Goal: Task Accomplishment & Management: Manage account settings

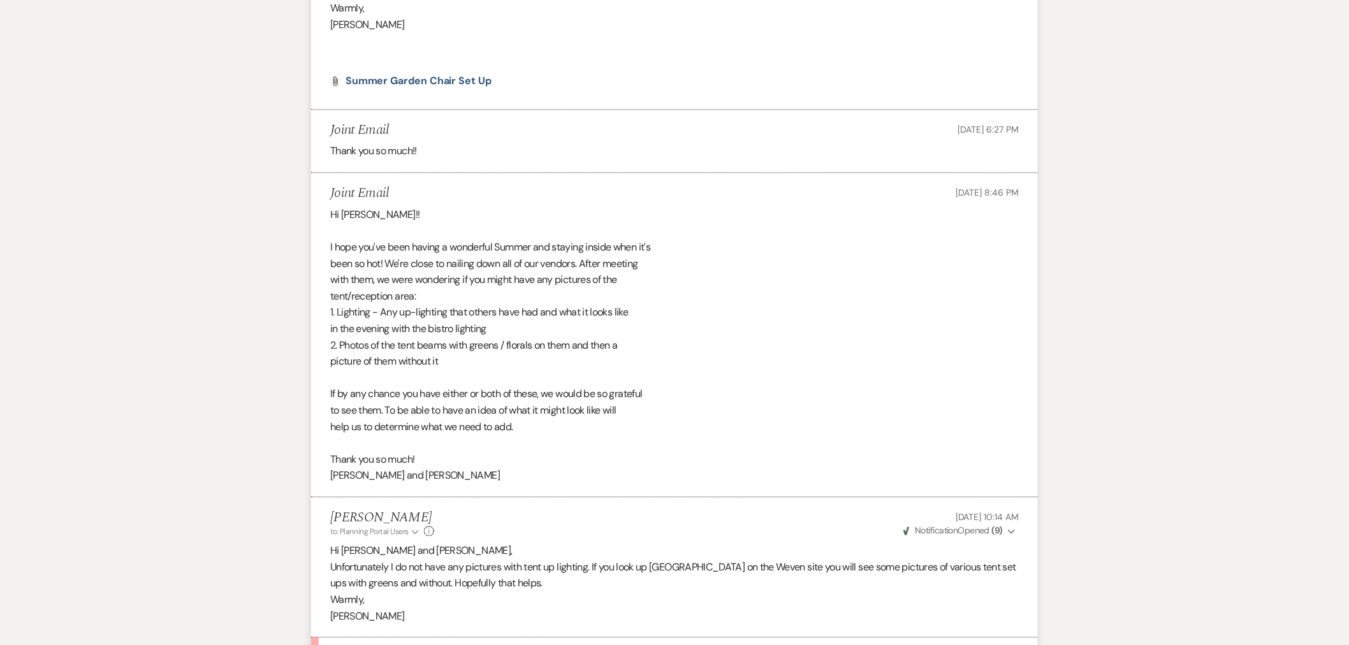
scroll to position [753, 0]
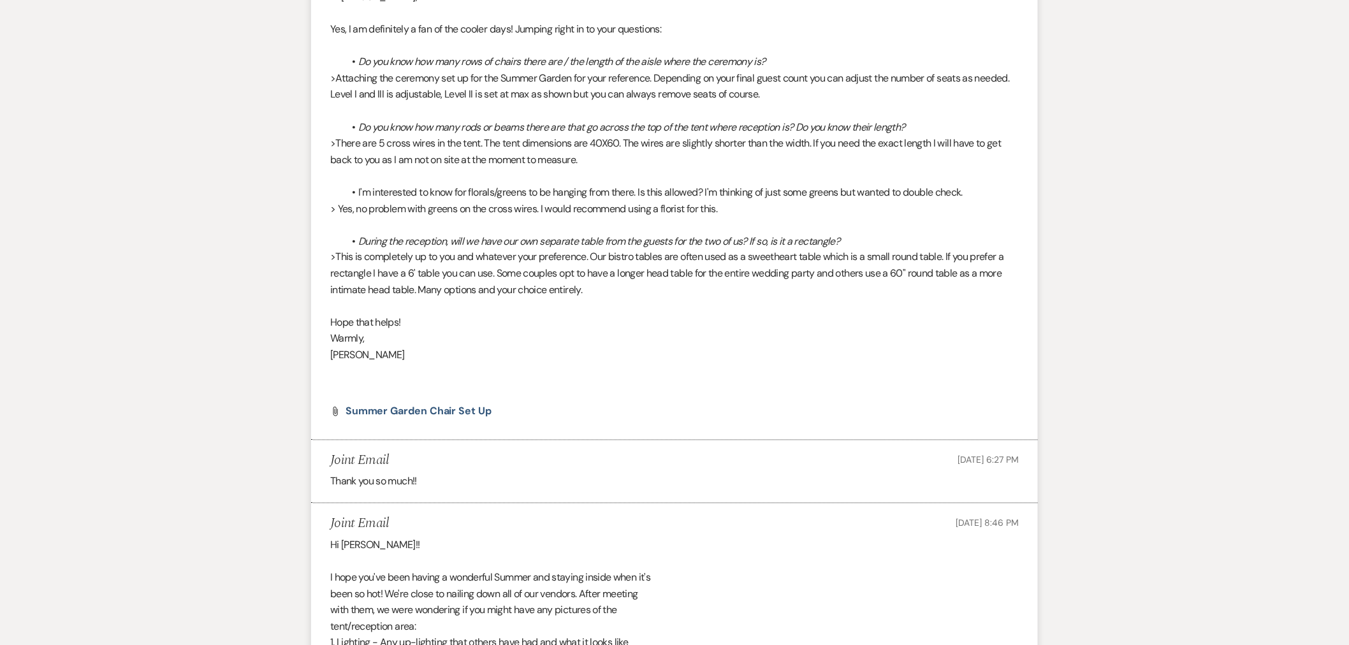
drag, startPoint x: 653, startPoint y: 168, endPoint x: 559, endPoint y: 196, distance: 97.8
click at [559, 201] on p "> Yes, no problem with greens on the cross wires. I would recommend using a flo…" at bounding box center [674, 209] width 689 height 17
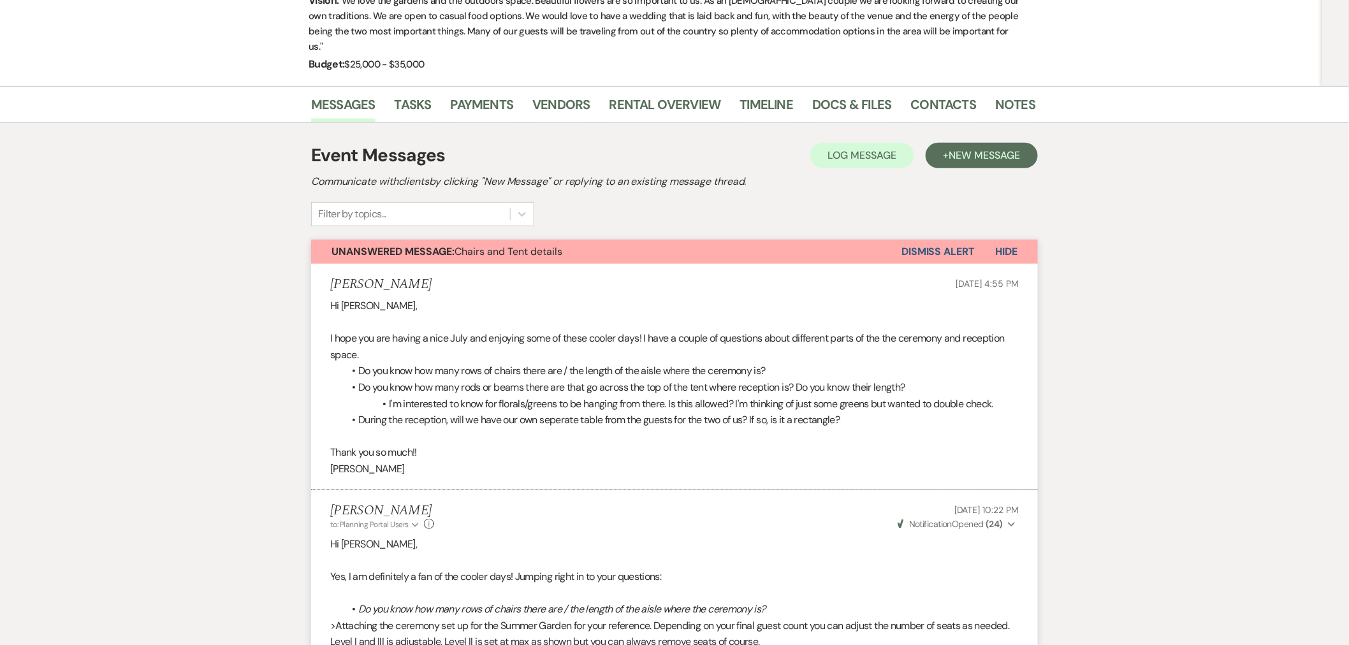
scroll to position [0, 0]
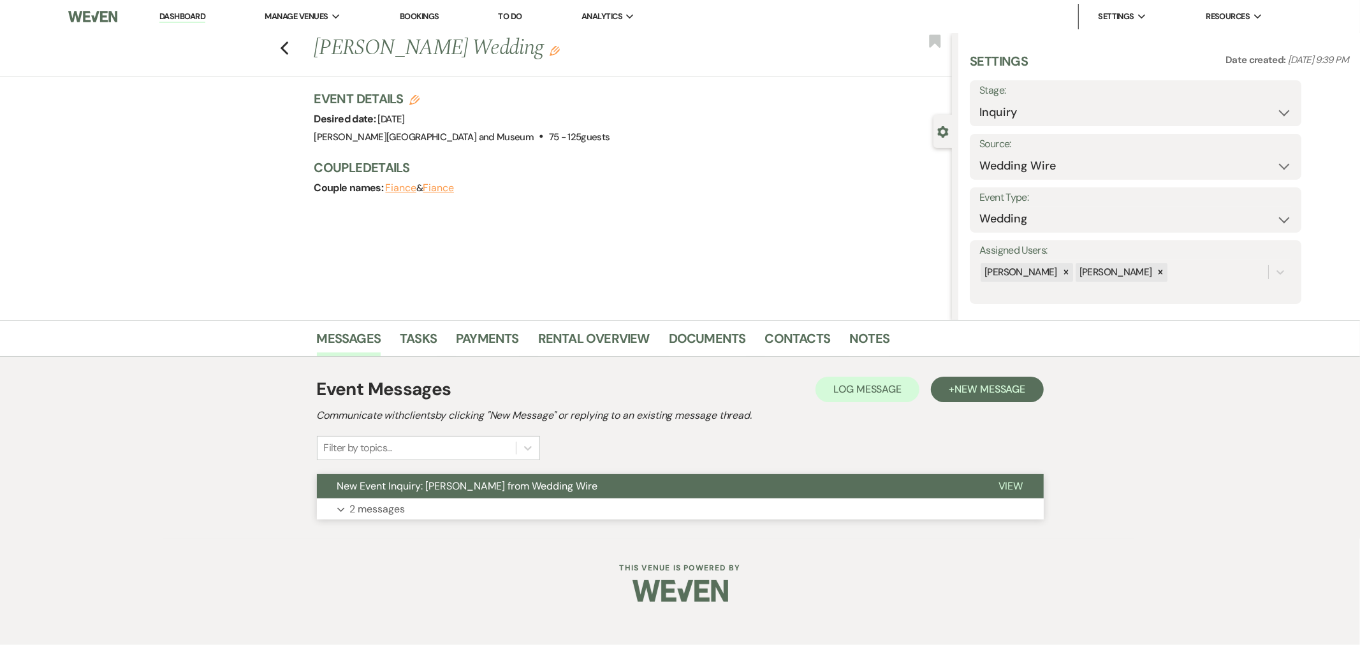
click at [508, 498] on button "New Event Inquiry: Rachel Slayton from Wedding Wire" at bounding box center [647, 486] width 661 height 24
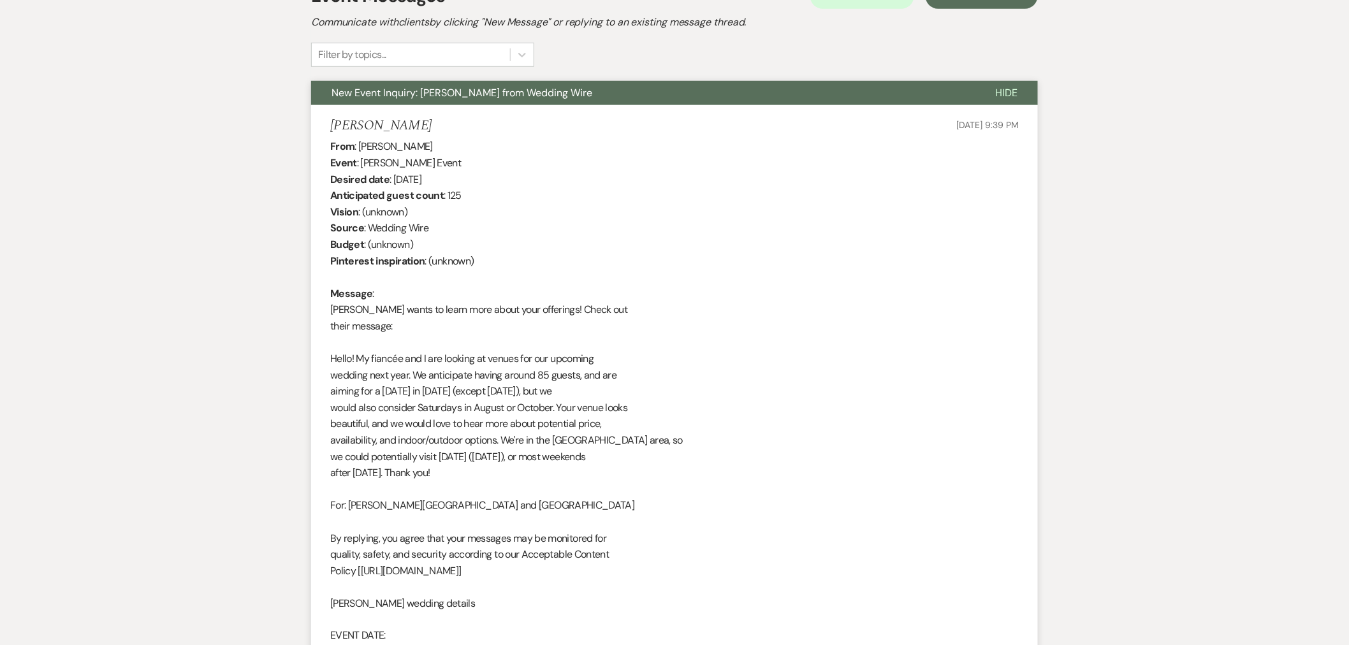
scroll to position [379, 0]
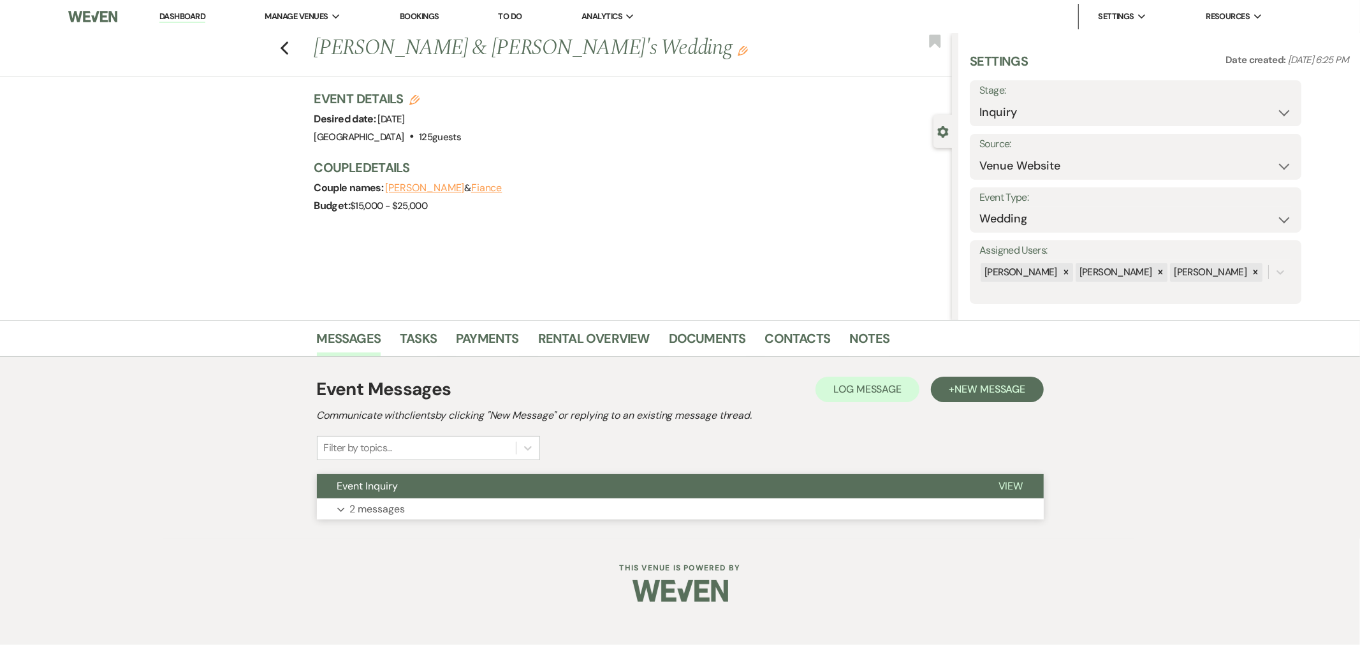
click at [459, 490] on button "Event Inquiry" at bounding box center [647, 486] width 661 height 24
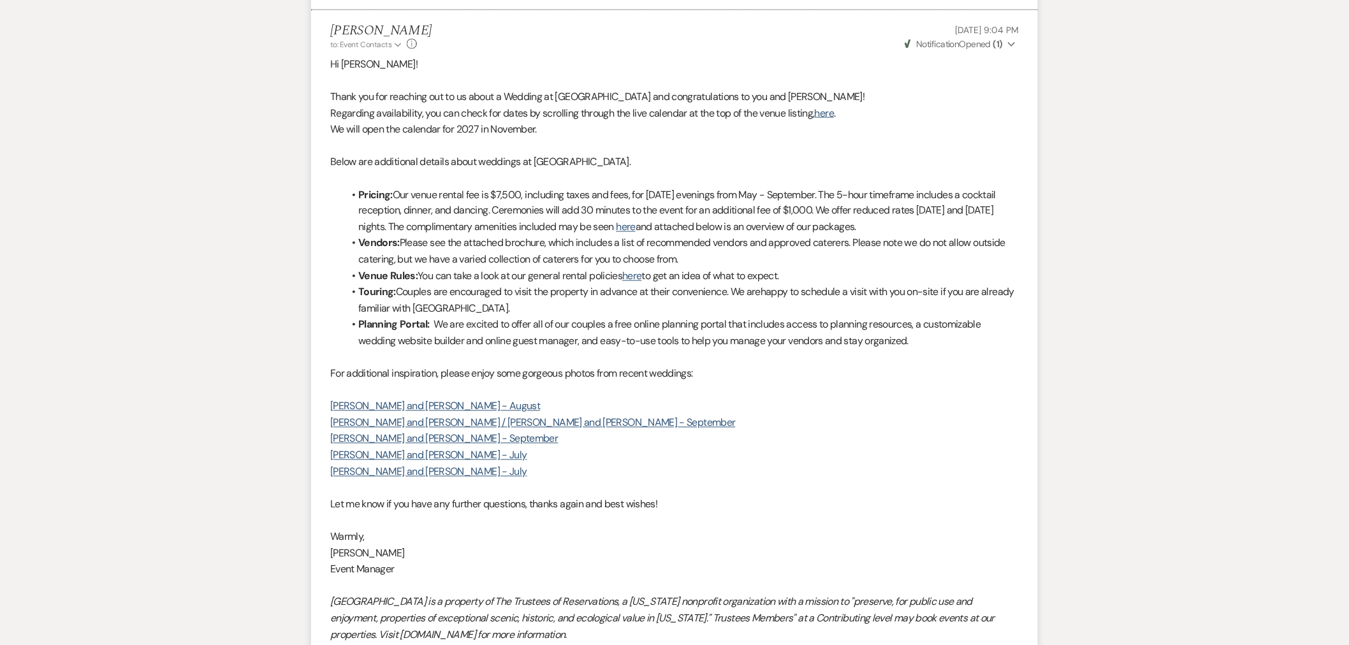
scroll to position [991, 0]
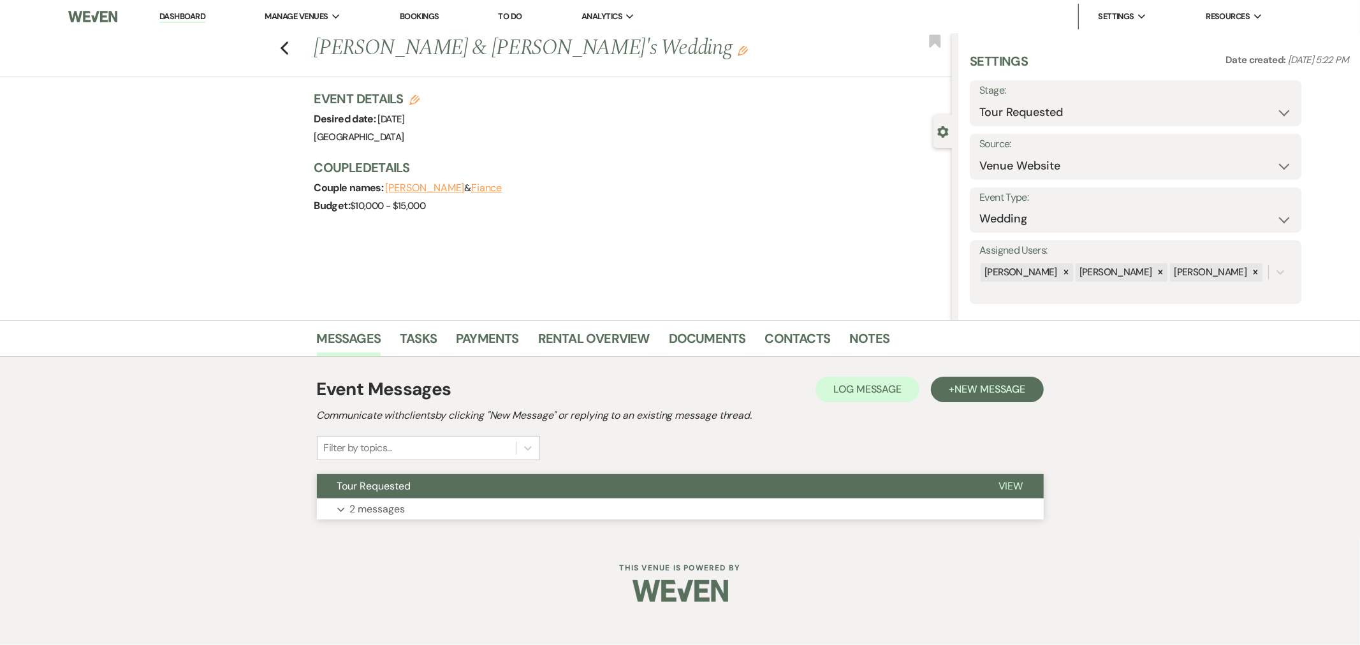
click at [444, 494] on button "Tour Requested" at bounding box center [647, 486] width 661 height 24
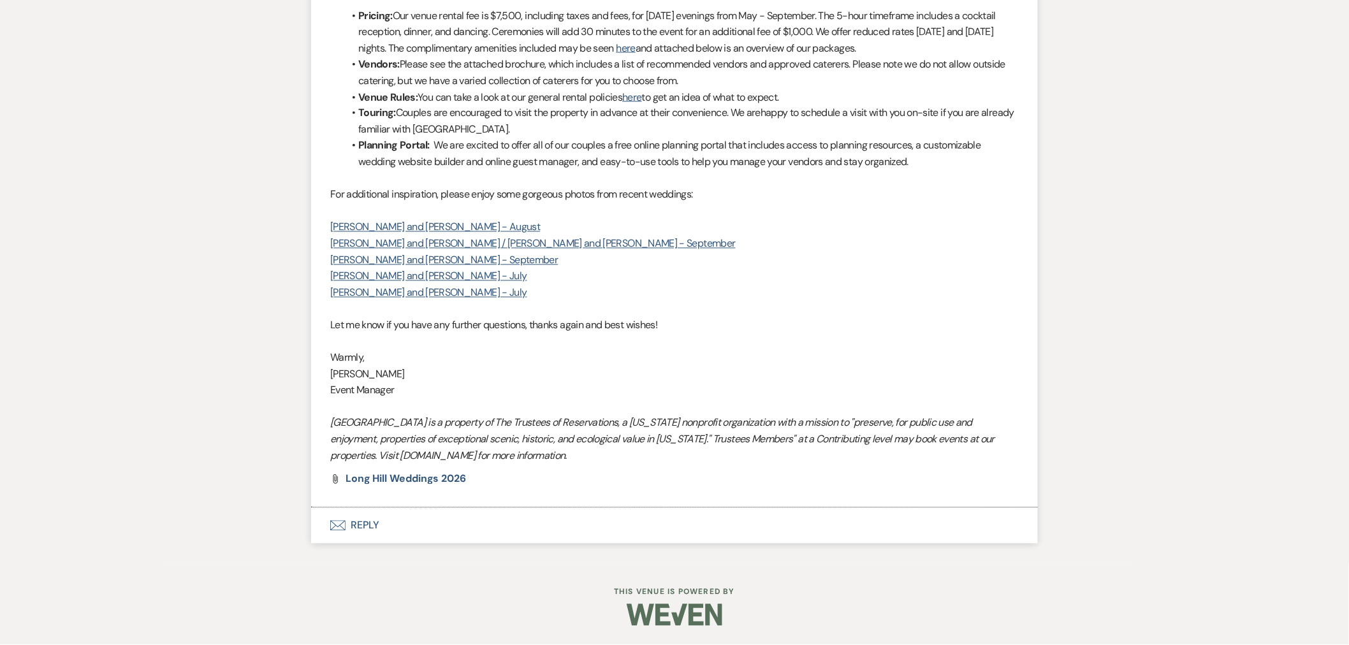
scroll to position [414, 0]
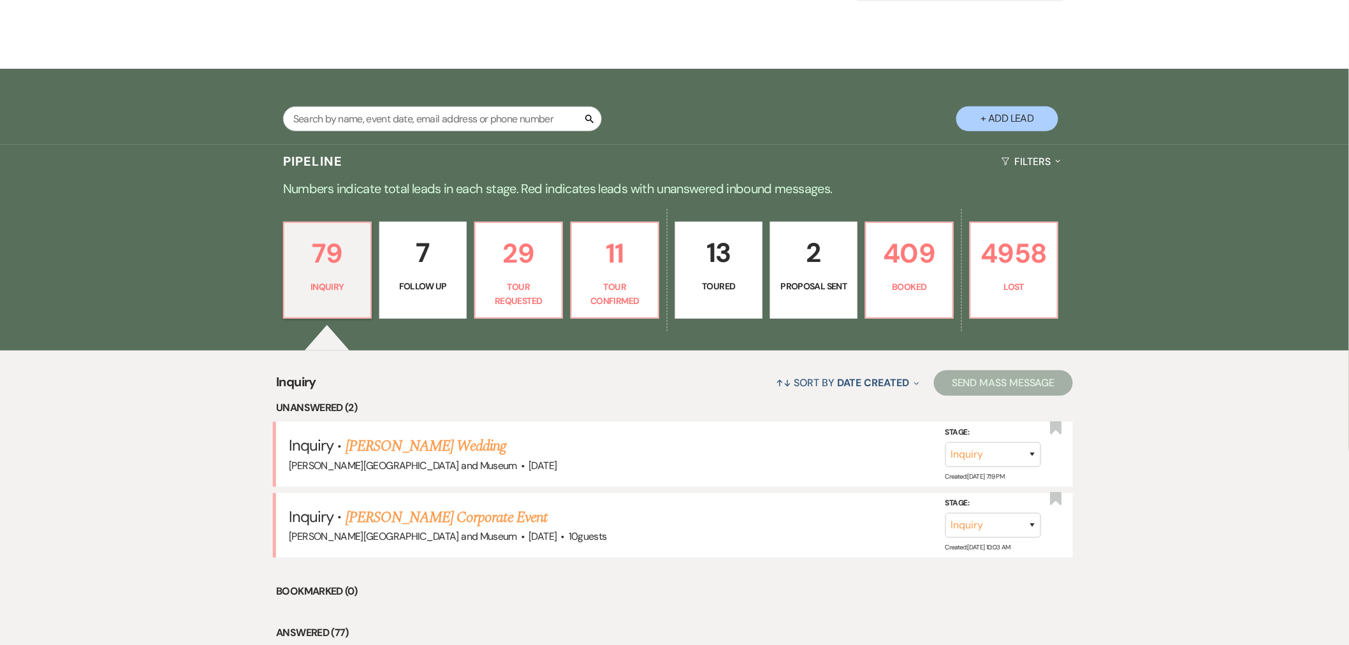
scroll to position [330, 0]
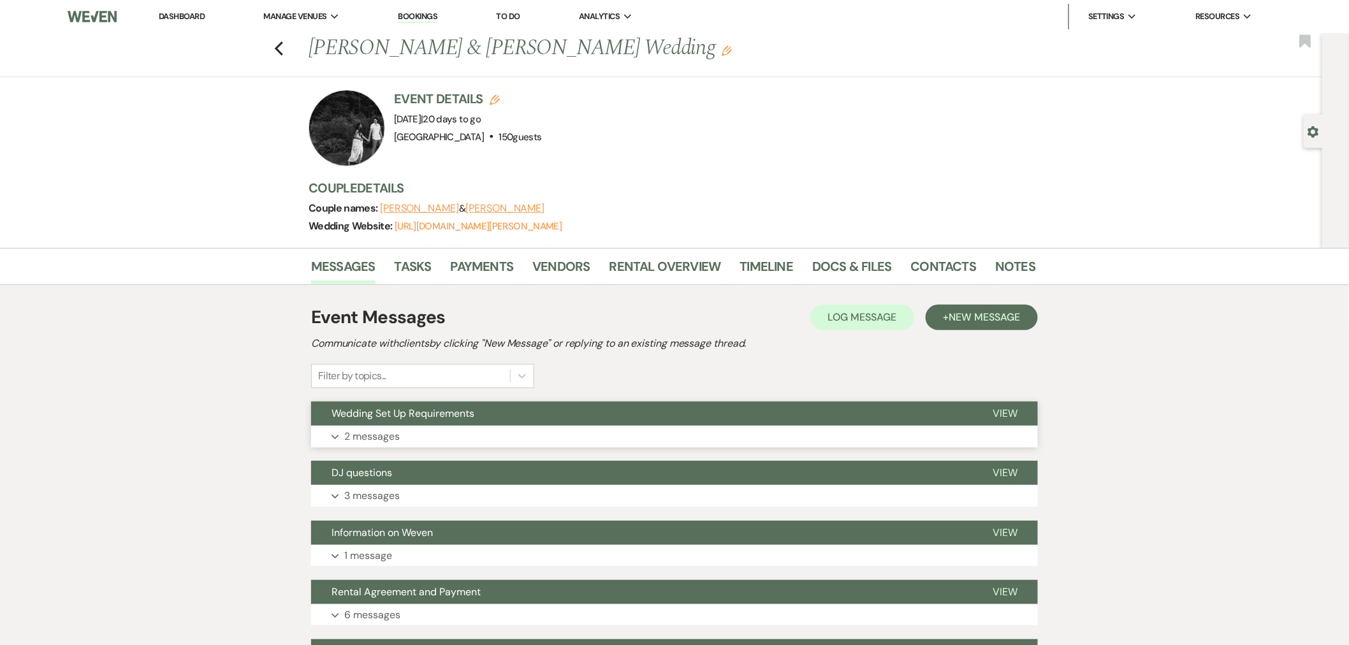
click at [505, 423] on button "Wedding Set Up Requirements" at bounding box center [641, 414] width 661 height 24
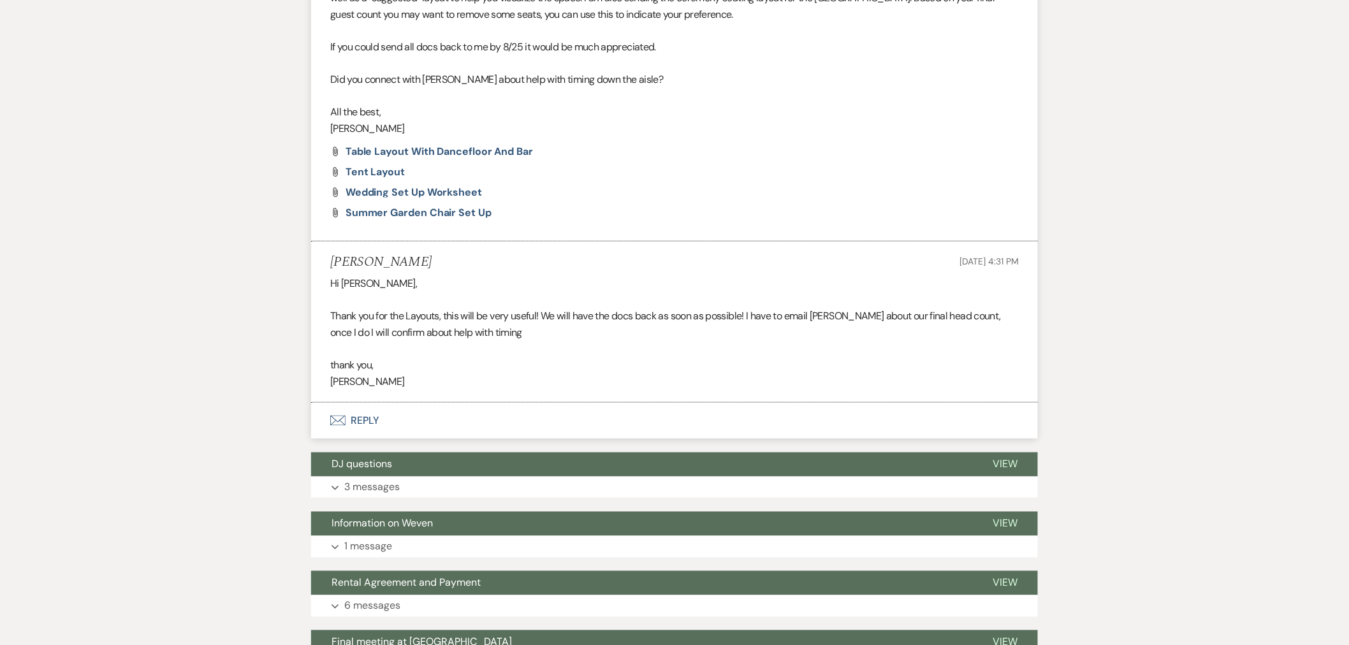
scroll to position [564, 0]
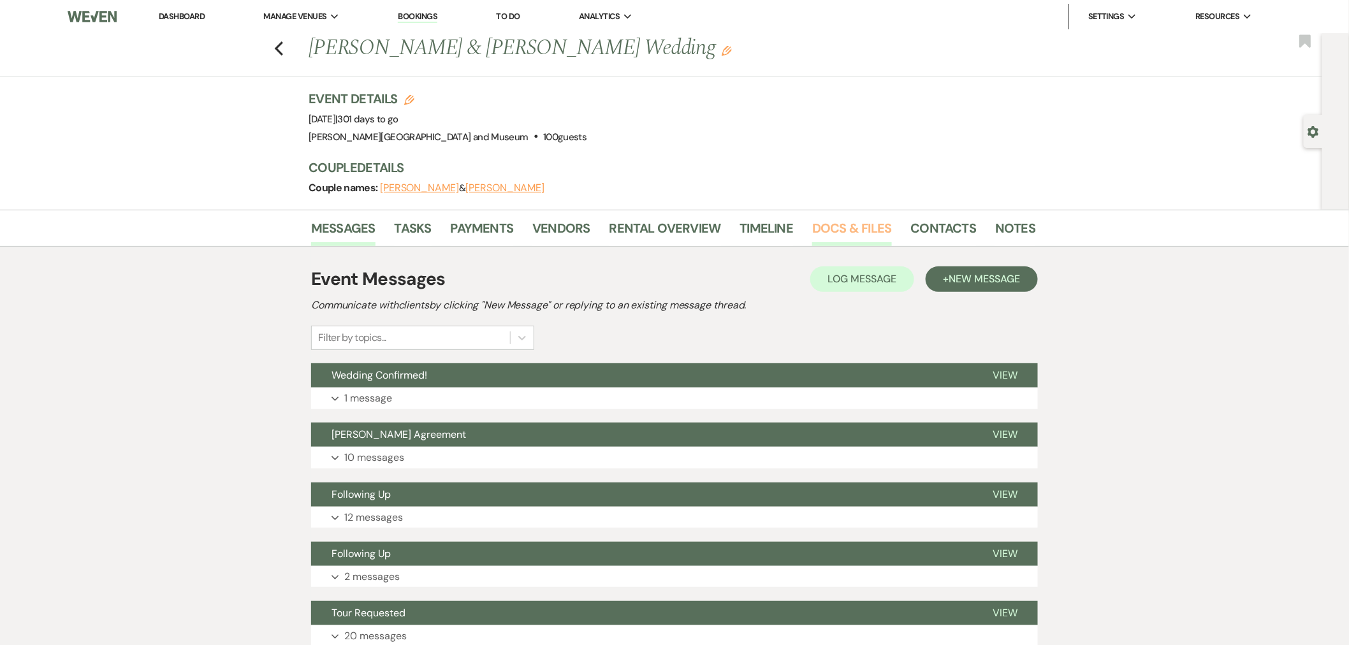
click at [853, 225] on link "Docs & Files" at bounding box center [851, 232] width 79 height 28
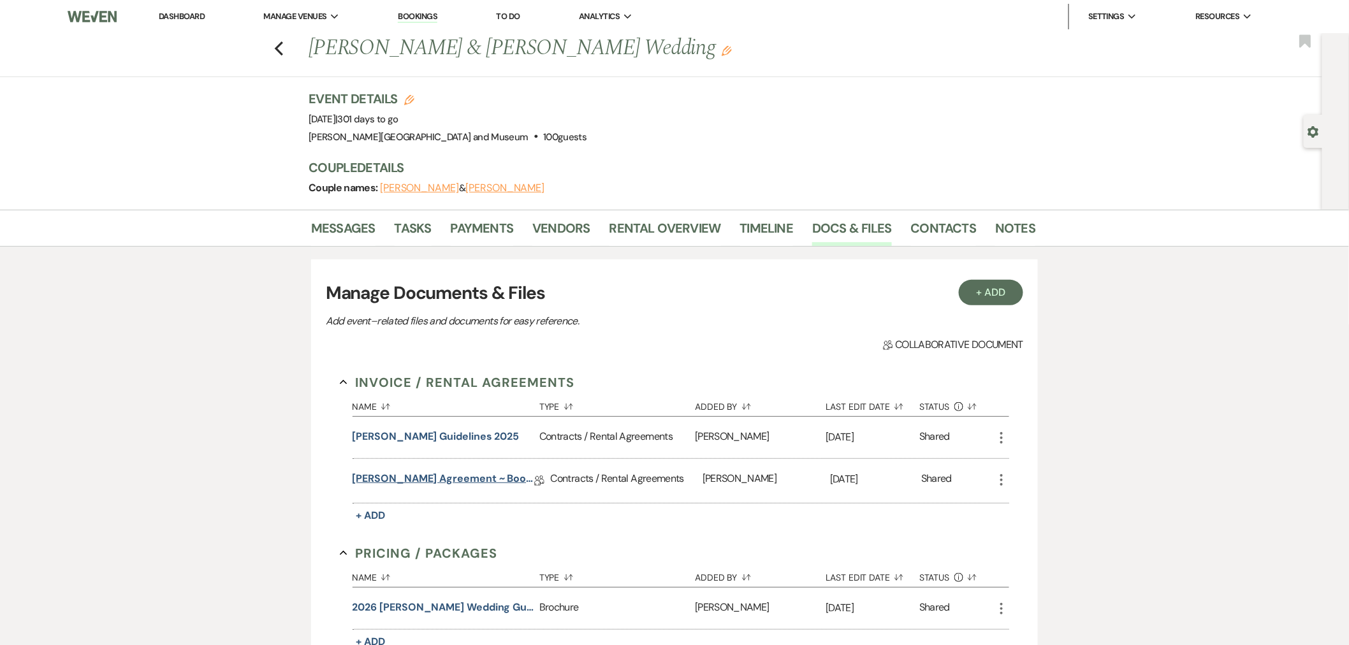
click at [468, 476] on link "deCordova Agreement ~ Boorstin/Coleman Wedding 6.13.26" at bounding box center [444, 481] width 182 height 20
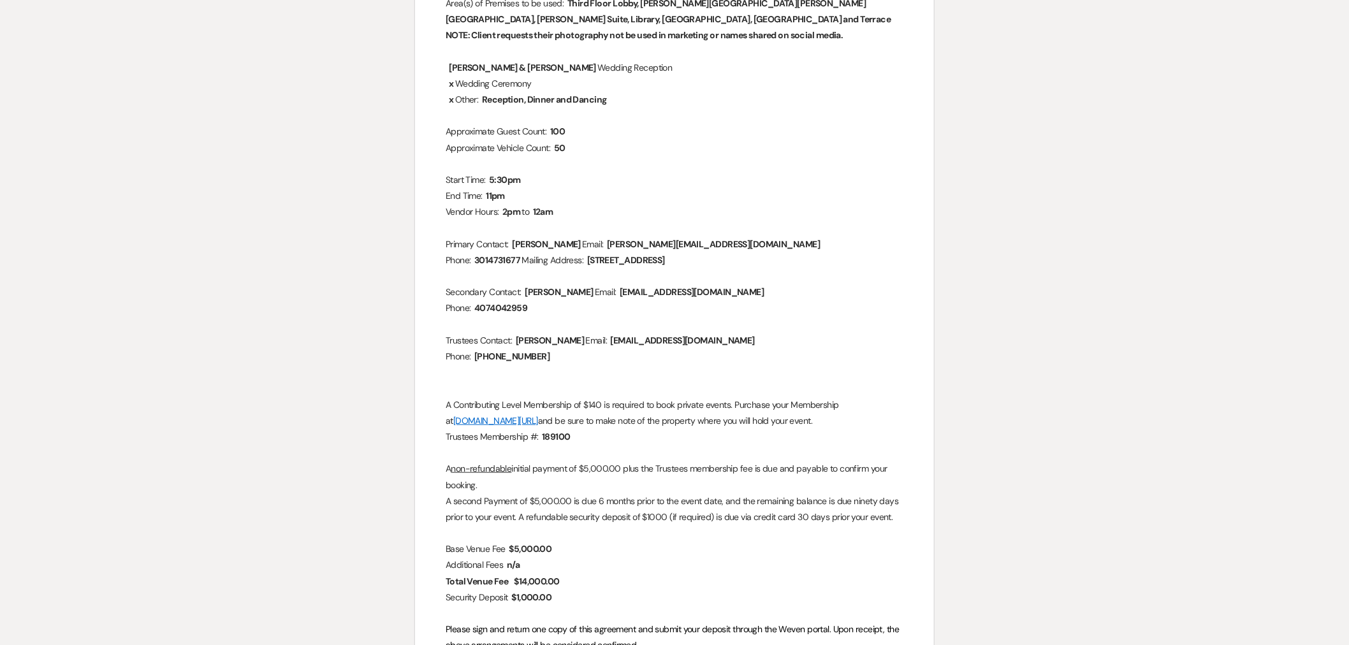
scroll to position [330, 0]
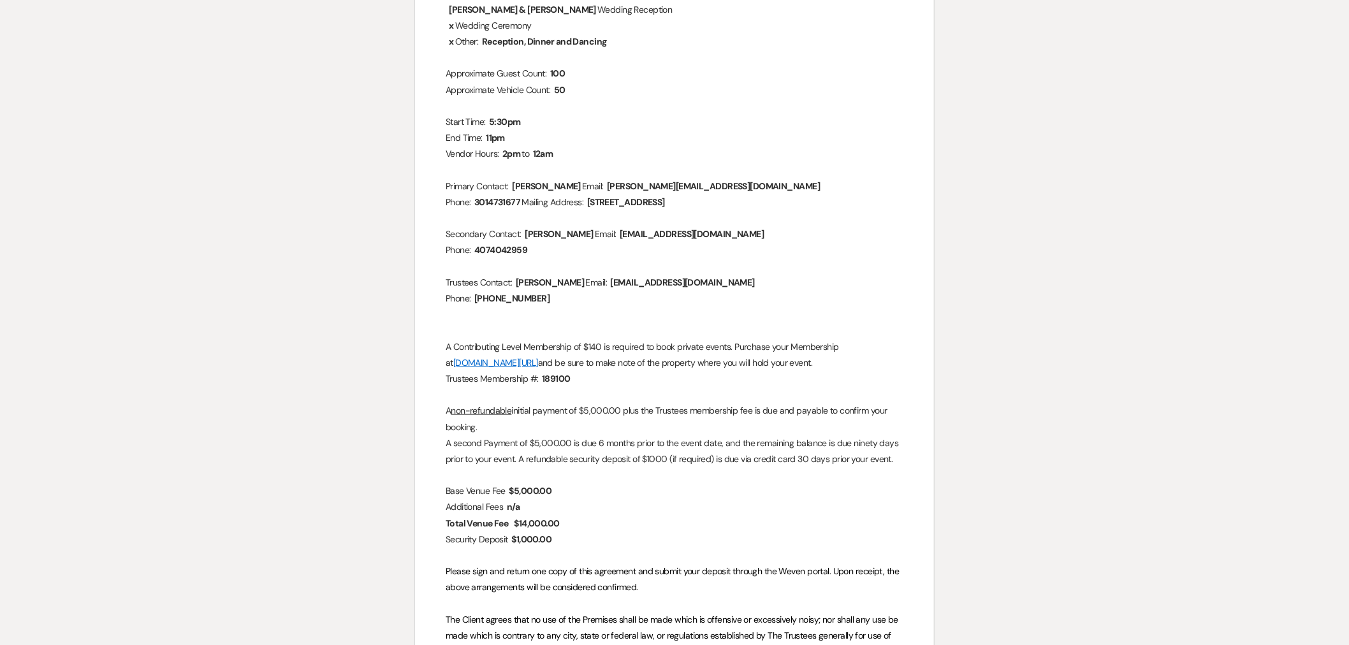
drag, startPoint x: 163, startPoint y: 288, endPoint x: 169, endPoint y: 256, distance: 31.8
click at [163, 288] on div "Printer Print Add Photo + Insert Field Expand Standard Field Smart Field Signat…" at bounding box center [674, 424] width 1349 height 1260
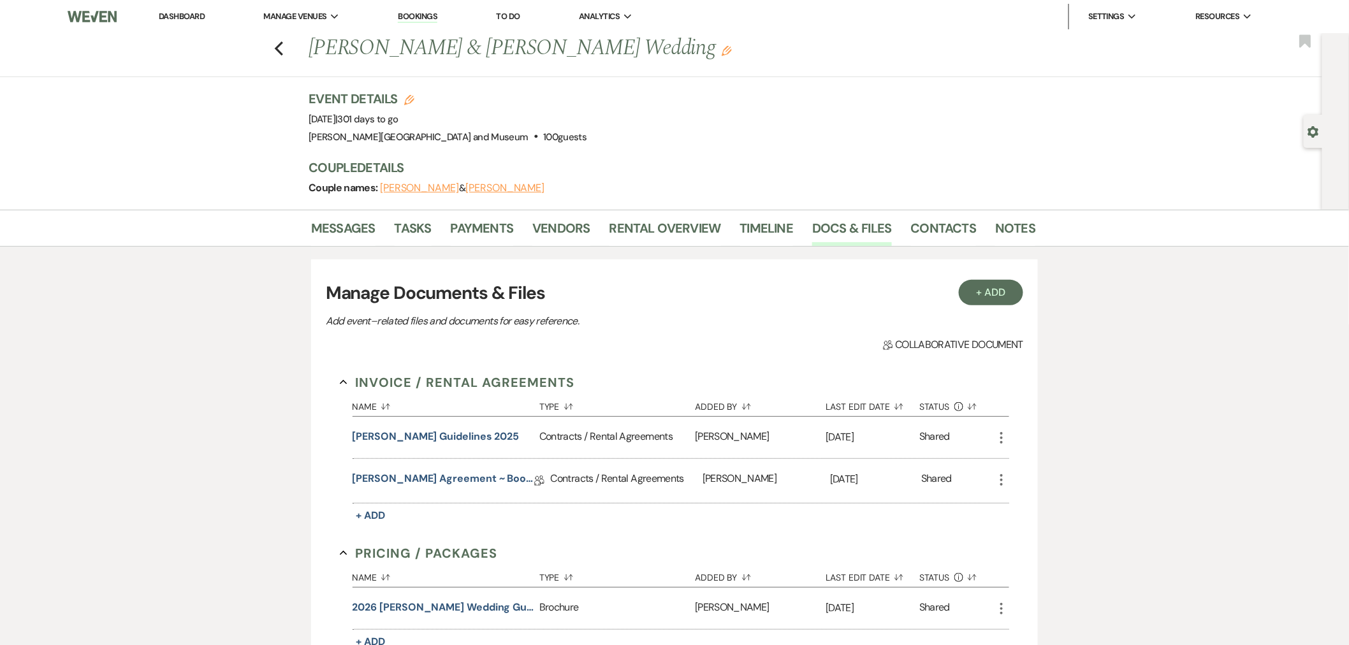
click at [1214, 129] on use "button" at bounding box center [1313, 131] width 11 height 11
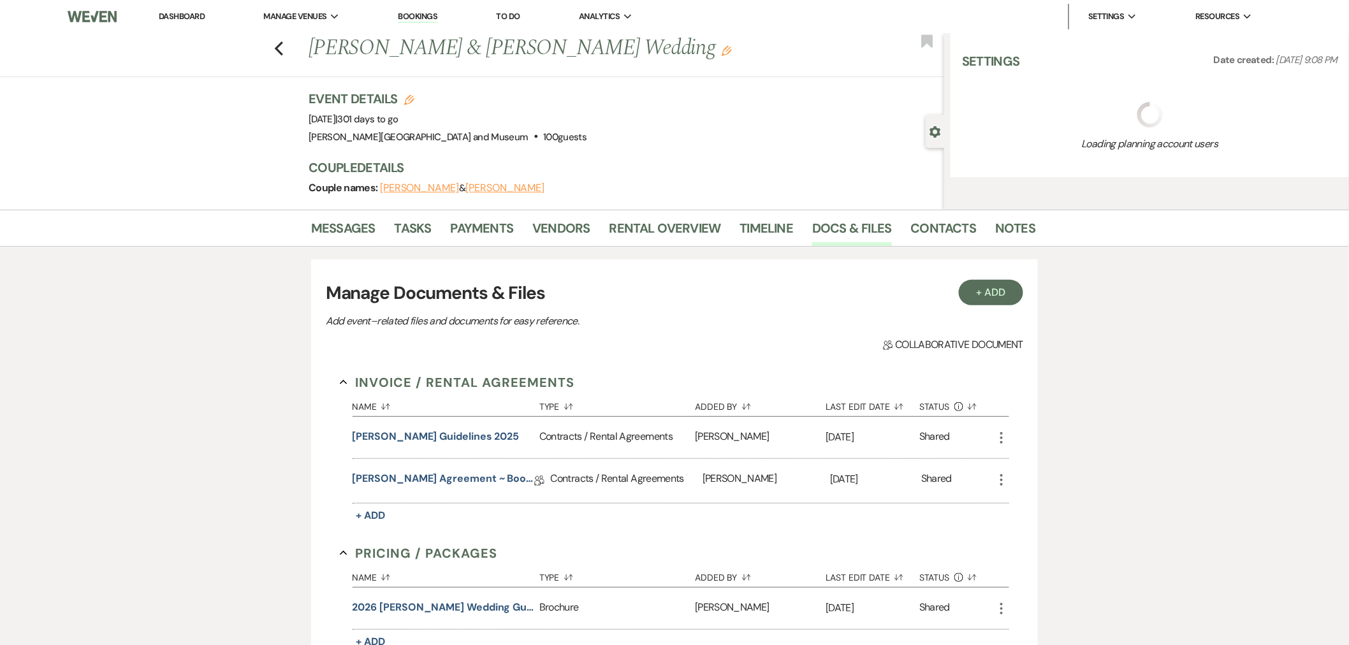
select select "5"
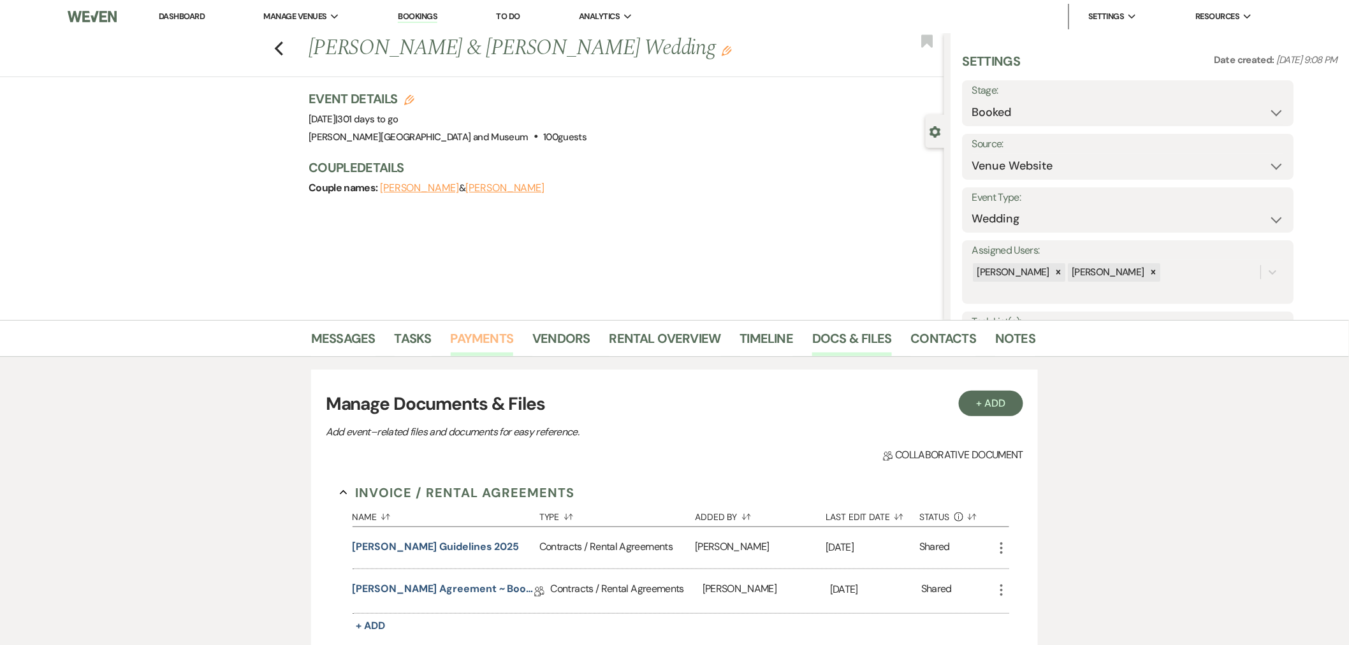
click at [496, 340] on link "Payments" at bounding box center [482, 342] width 63 height 28
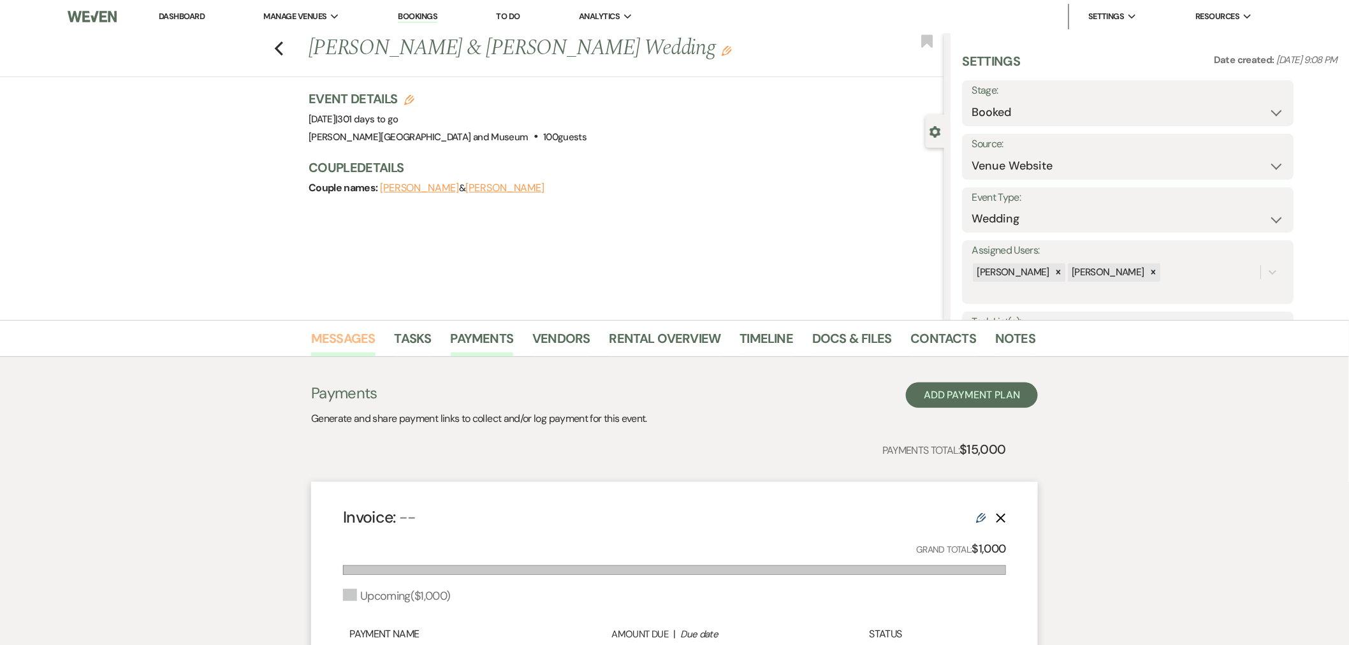
click at [358, 341] on link "Messages" at bounding box center [343, 342] width 64 height 28
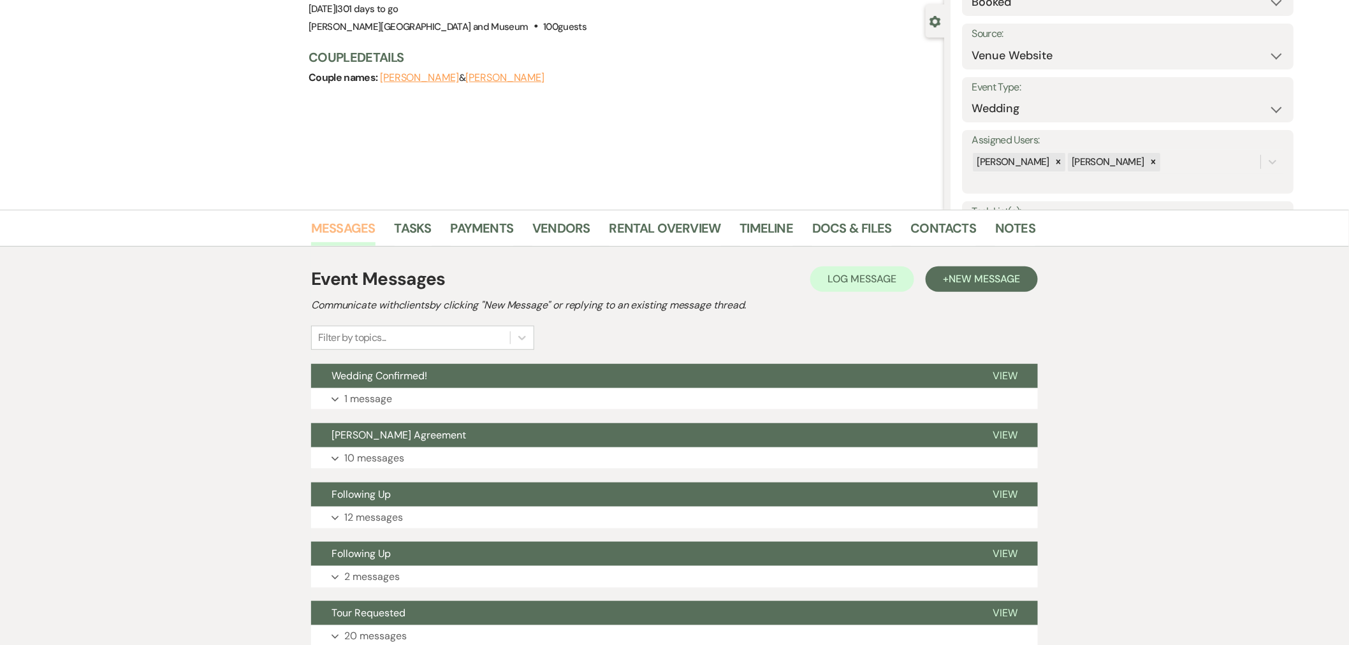
scroll to position [164, 0]
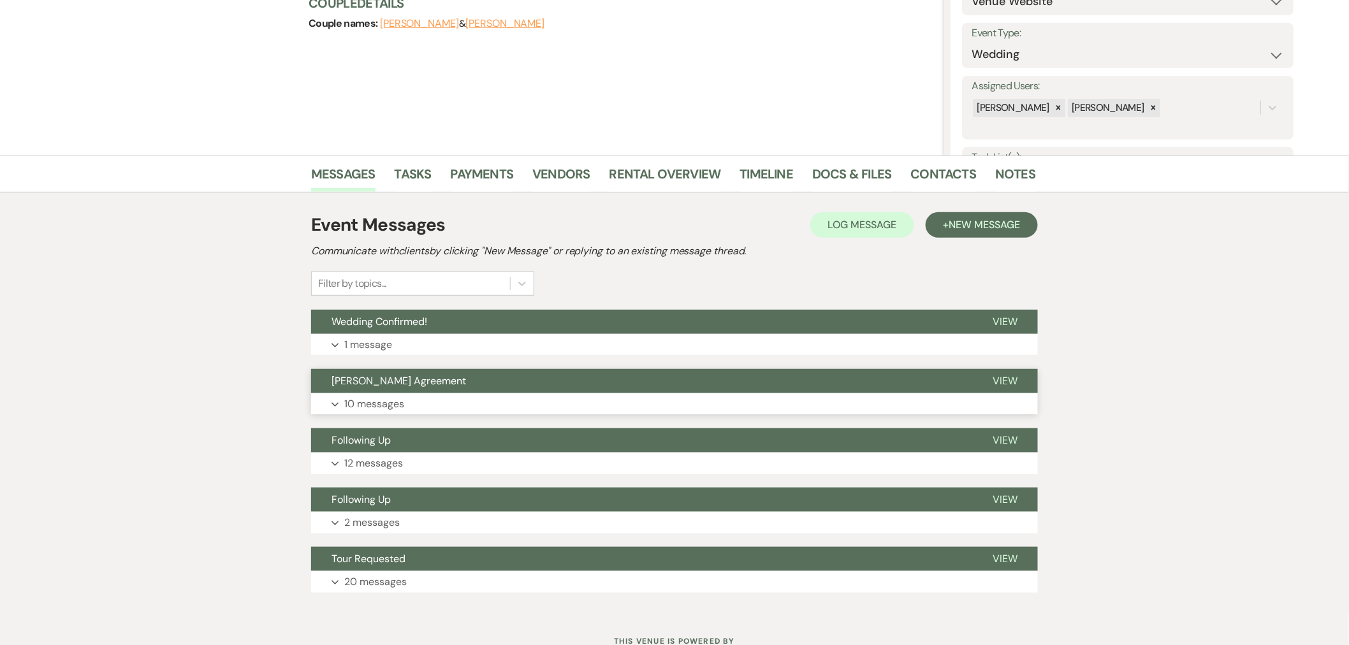
click at [413, 402] on button "Expand 10 messages" at bounding box center [674, 404] width 727 height 22
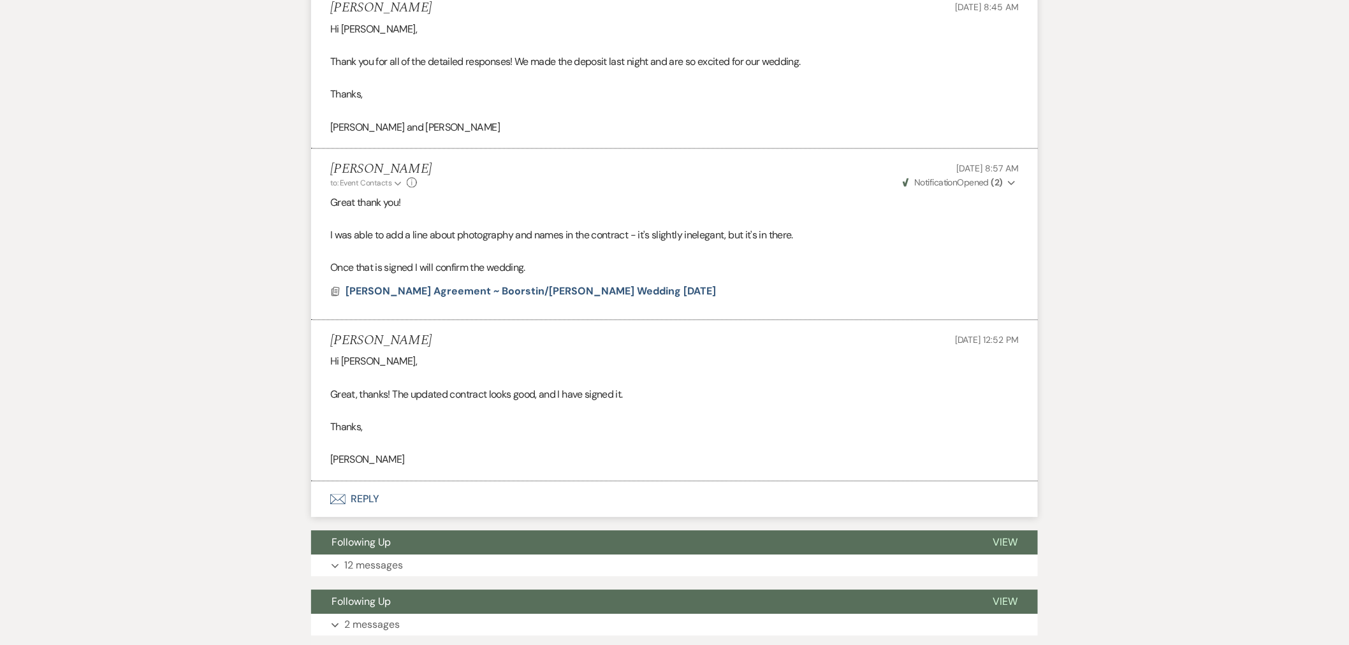
scroll to position [3307, 0]
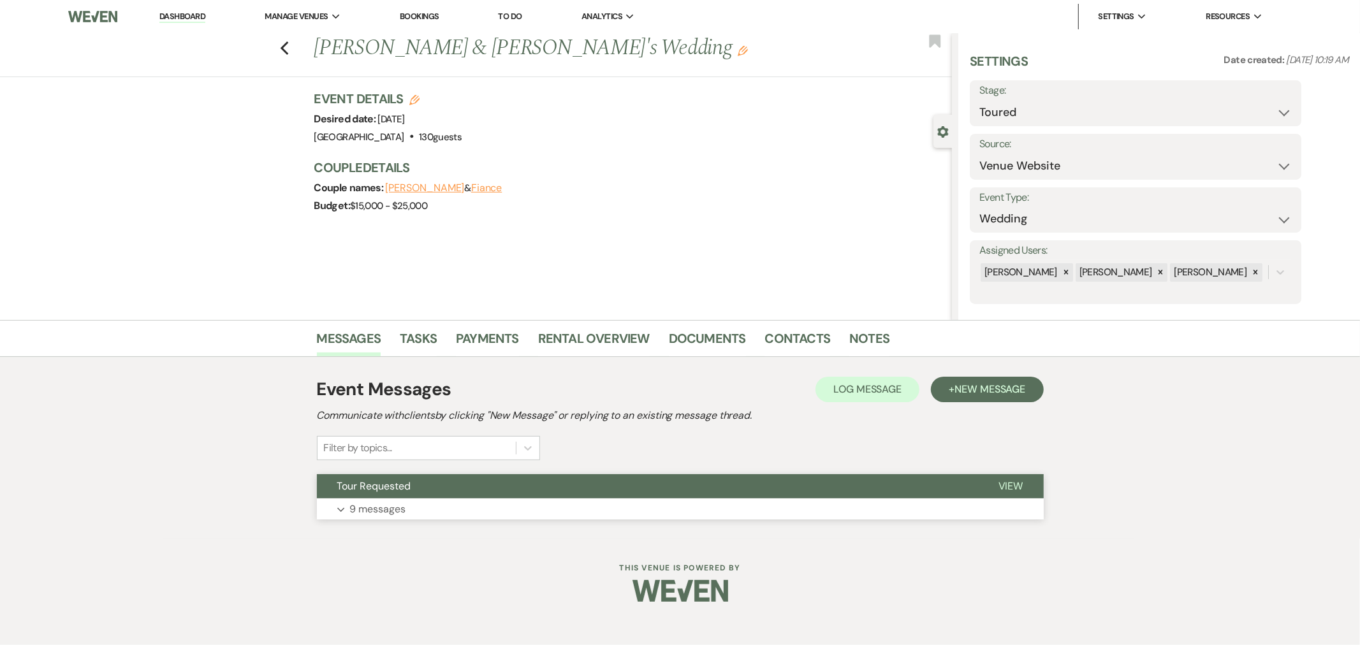
click at [408, 502] on button "Expand 9 messages" at bounding box center [680, 510] width 727 height 22
click at [399, 504] on p "2 messages" at bounding box center [377, 509] width 55 height 17
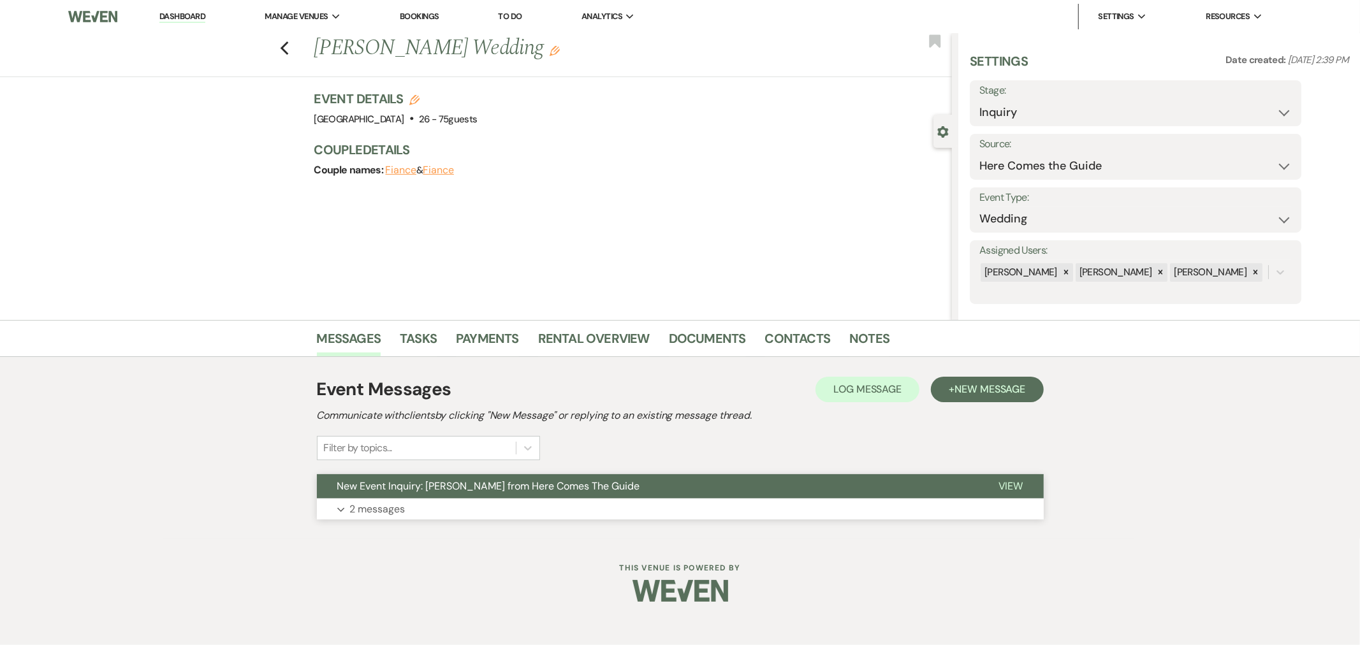
click at [390, 506] on p "2 messages" at bounding box center [377, 509] width 55 height 17
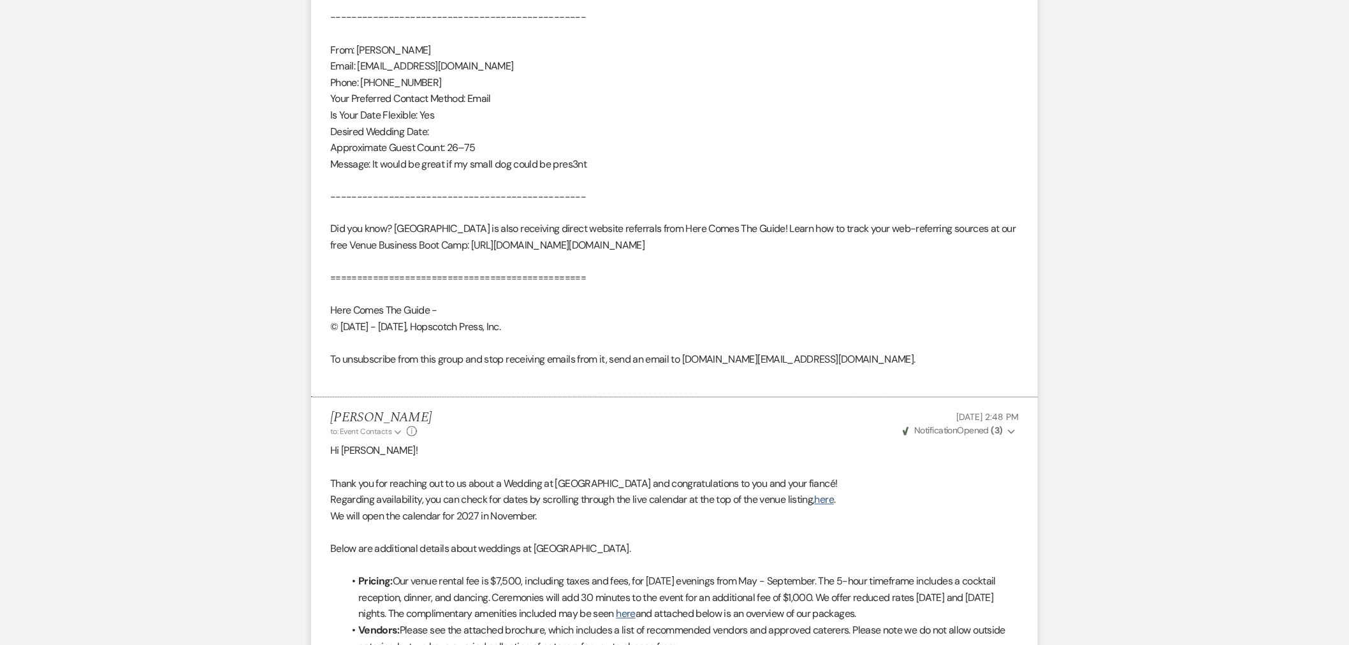
scroll to position [391, 0]
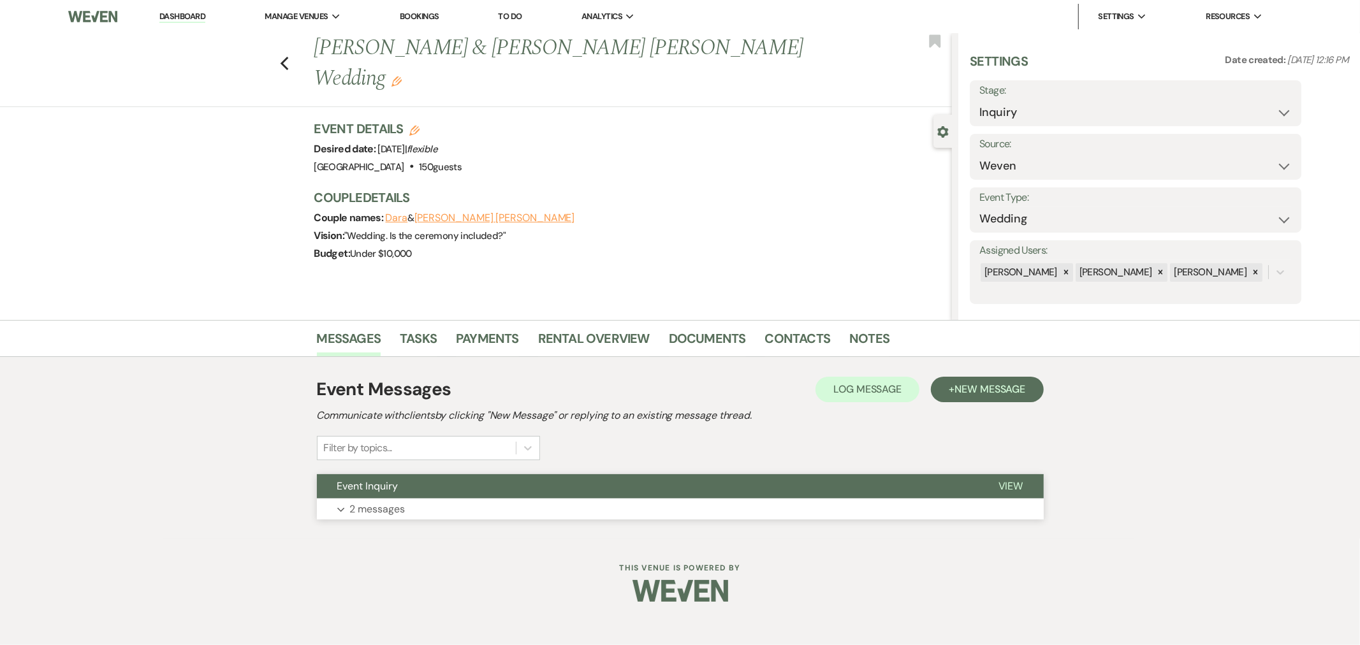
click at [443, 493] on button "Event Inquiry" at bounding box center [647, 486] width 661 height 24
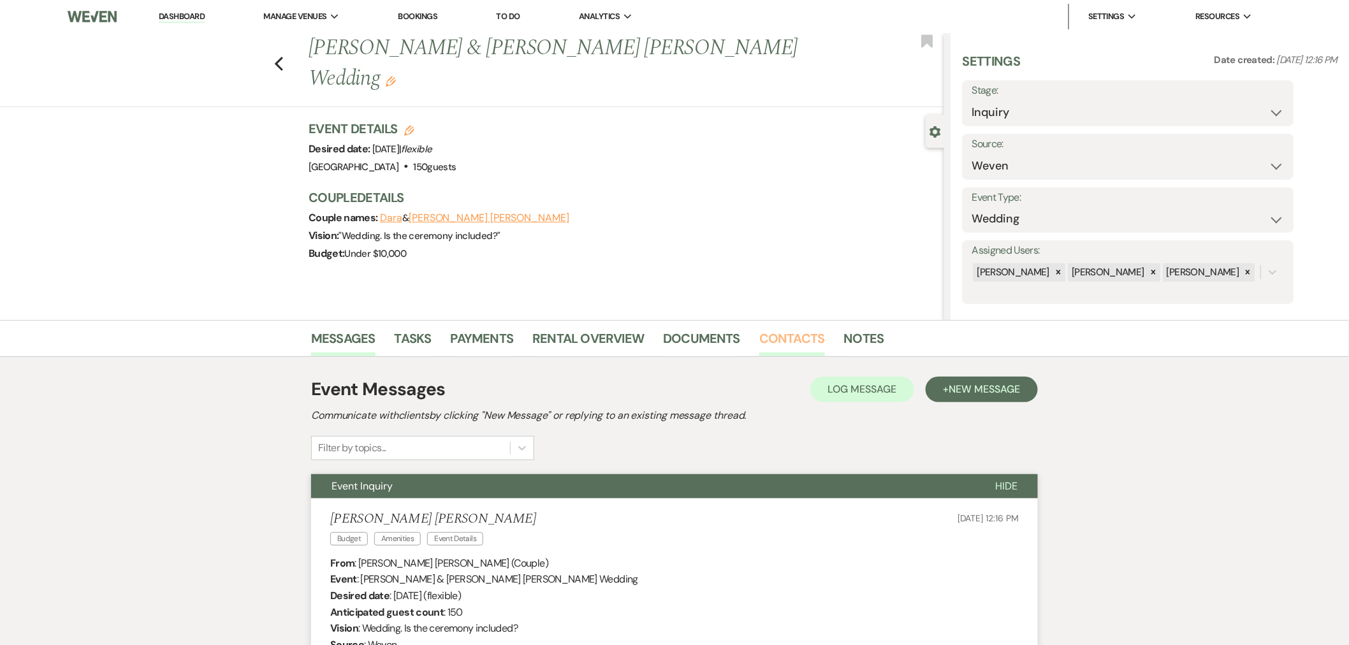
click at [775, 339] on link "Contacts" at bounding box center [792, 342] width 66 height 28
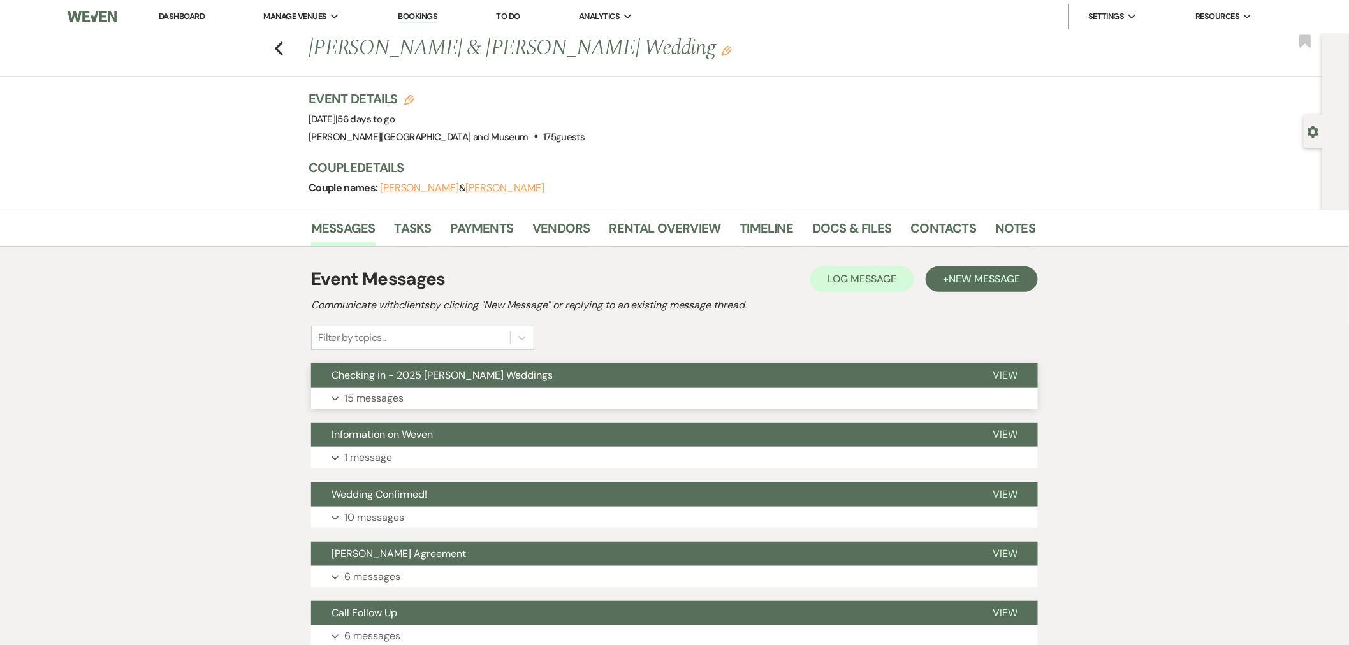
click at [444, 395] on button "Expand 15 messages" at bounding box center [674, 399] width 727 height 22
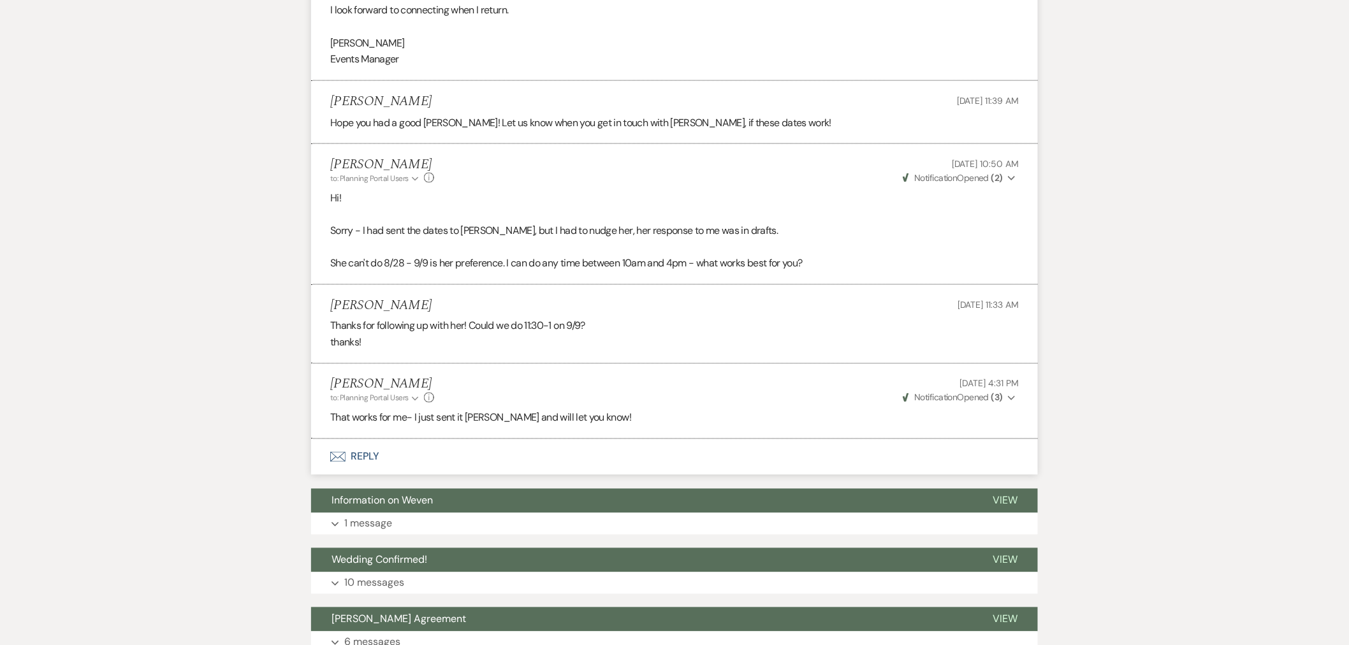
scroll to position [2715, 0]
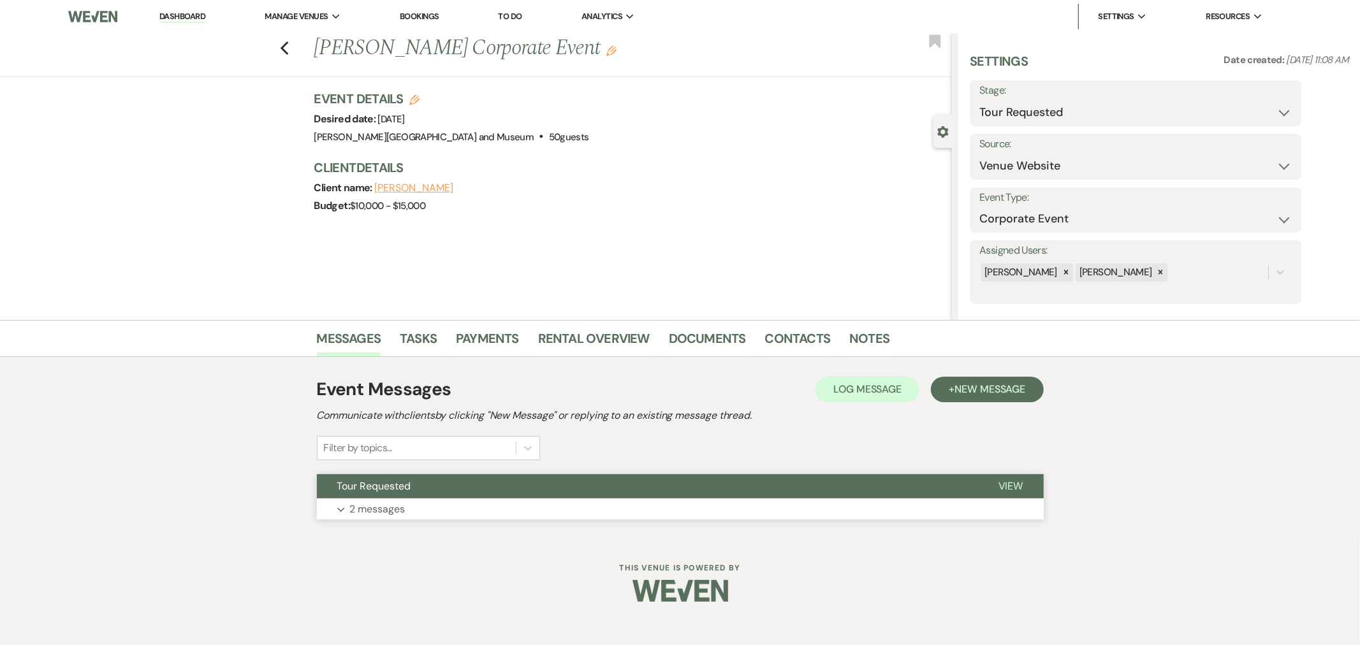
click at [439, 517] on button "Expand 2 messages" at bounding box center [680, 510] width 727 height 22
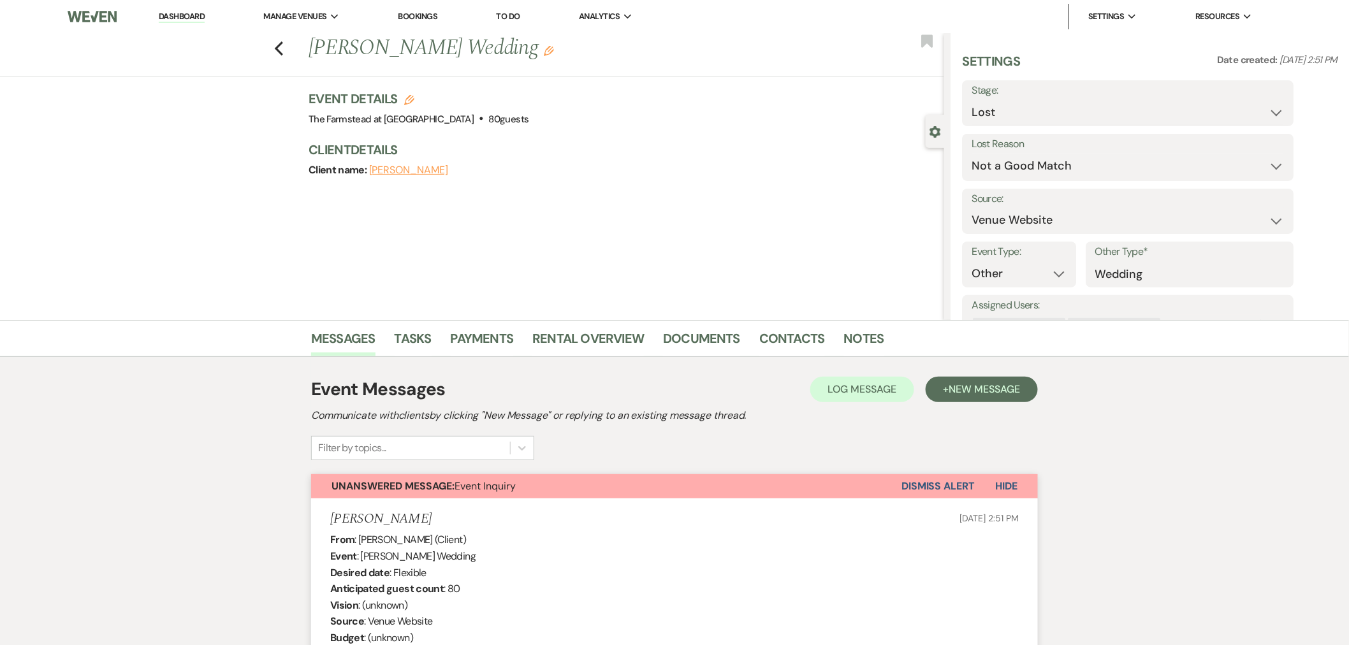
click at [926, 487] on button "Dismiss Alert" at bounding box center [938, 486] width 73 height 24
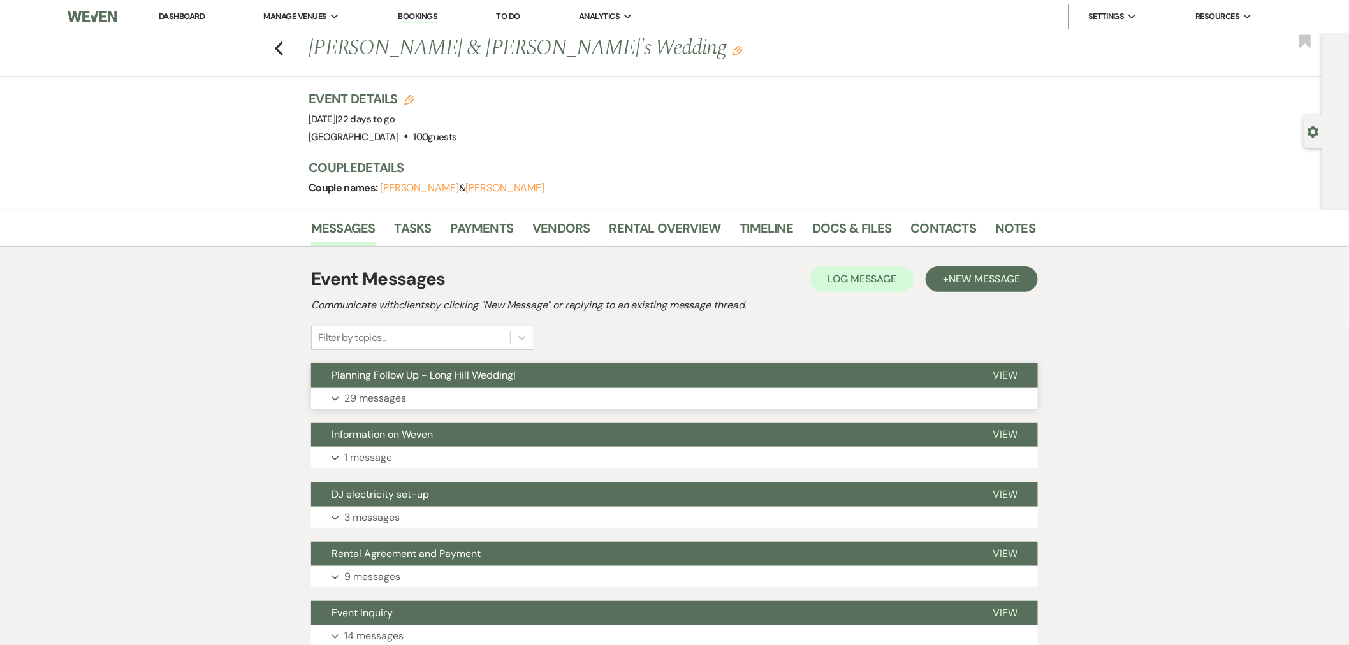
click at [481, 391] on button "Expand 29 messages" at bounding box center [674, 399] width 727 height 22
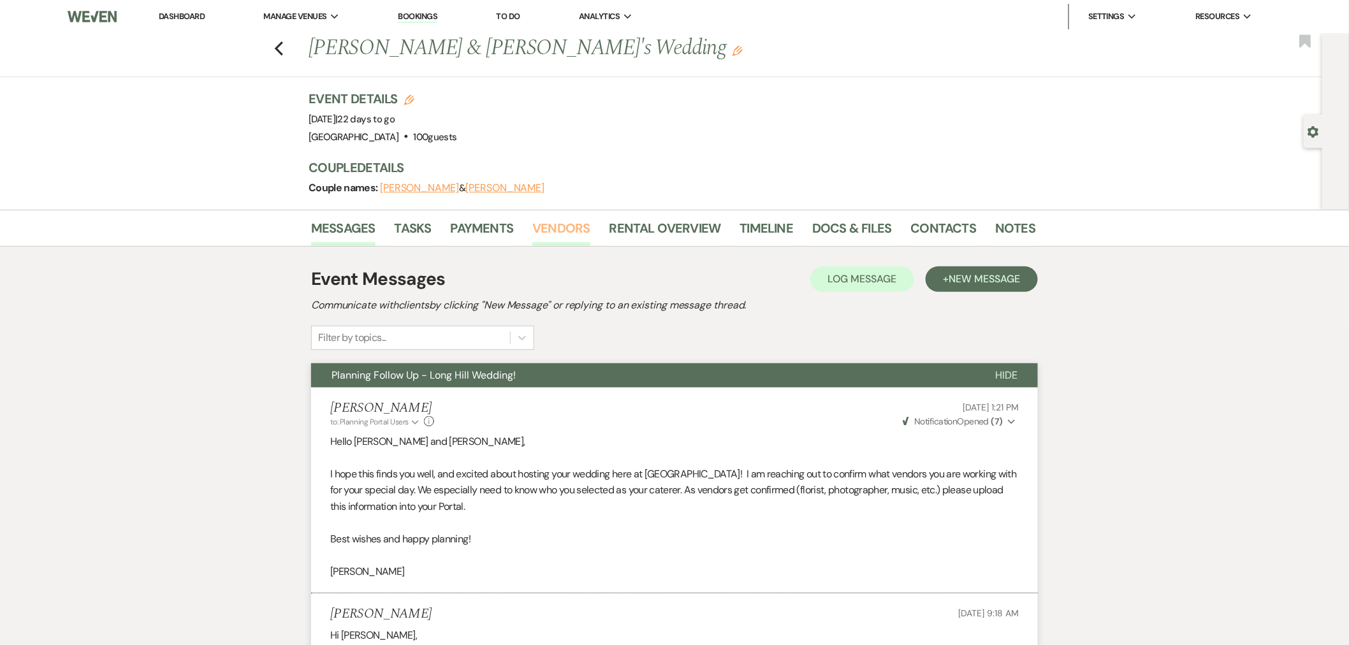
click at [559, 227] on link "Vendors" at bounding box center [560, 232] width 57 height 28
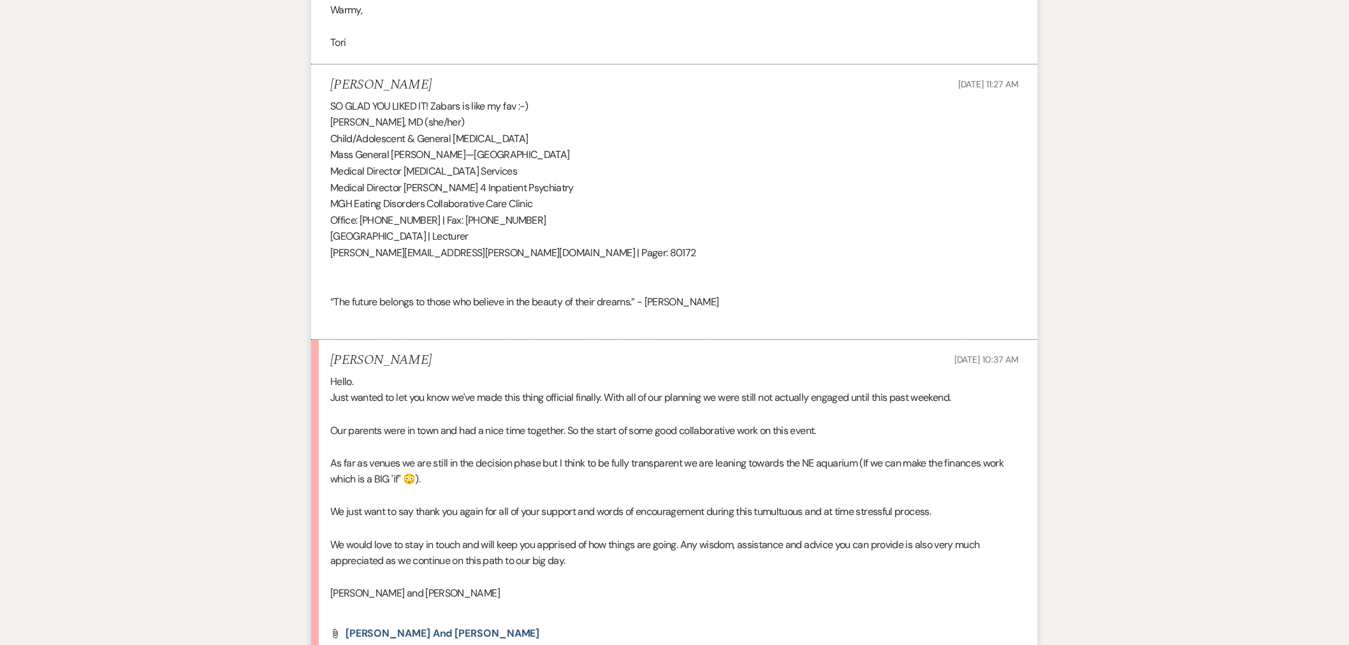
scroll to position [11689, 0]
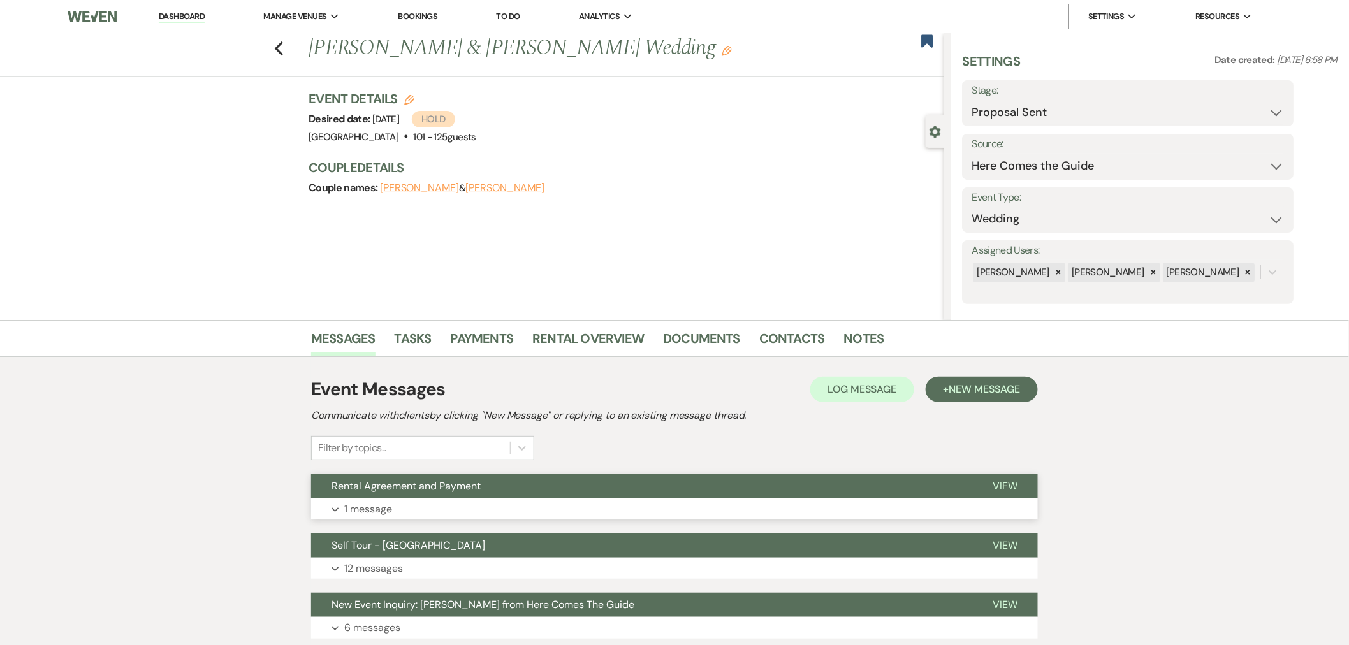
click at [455, 486] on span "Rental Agreement and Payment" at bounding box center [406, 485] width 149 height 13
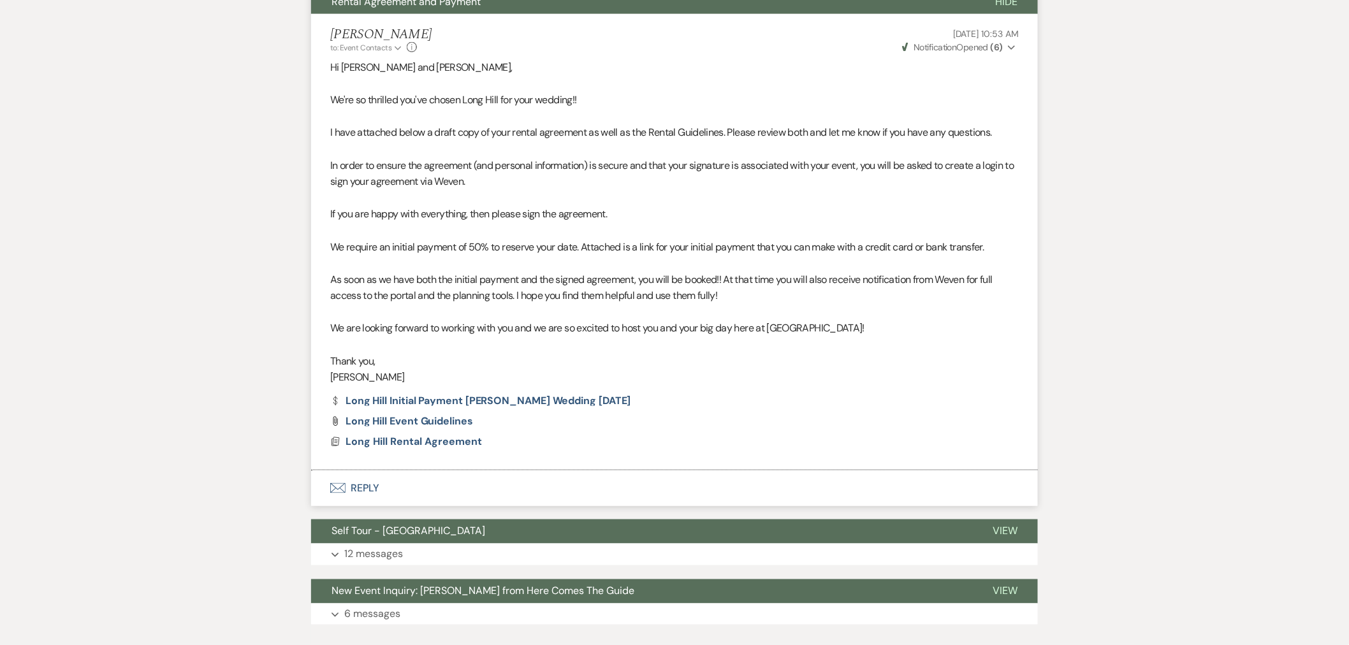
scroll to position [495, 0]
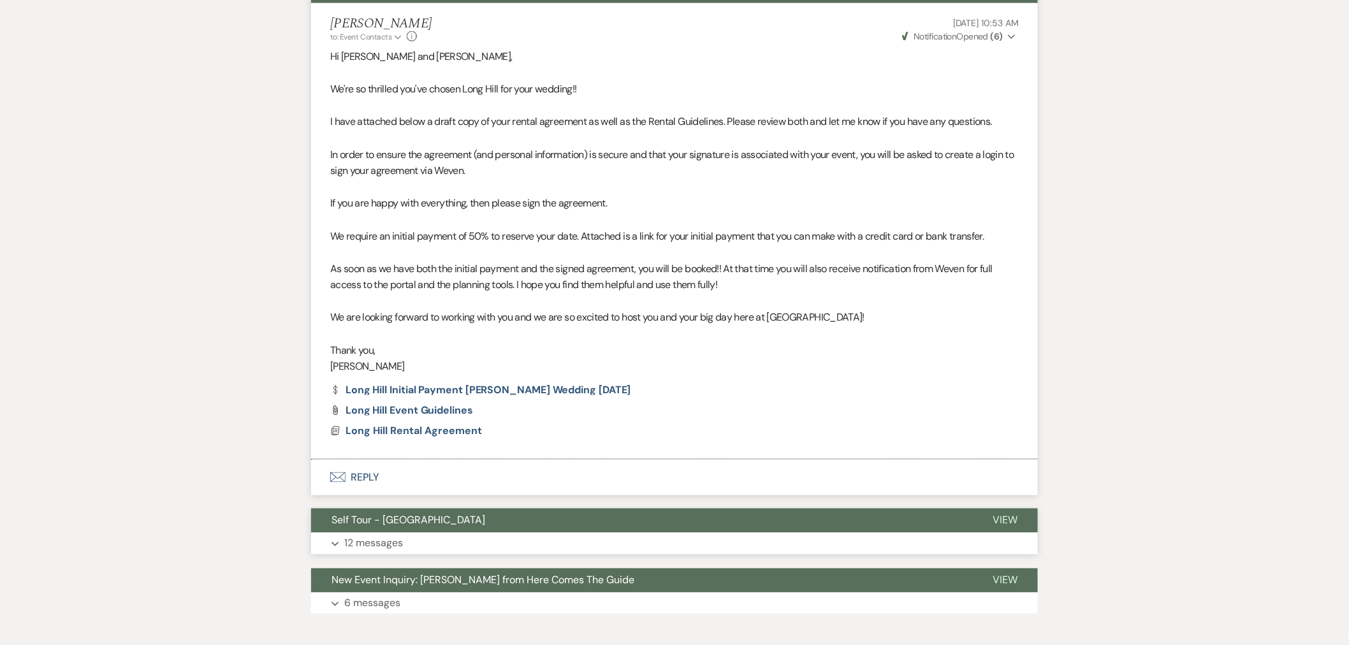
click at [437, 517] on button "Self Tour - Long Hill" at bounding box center [641, 521] width 661 height 24
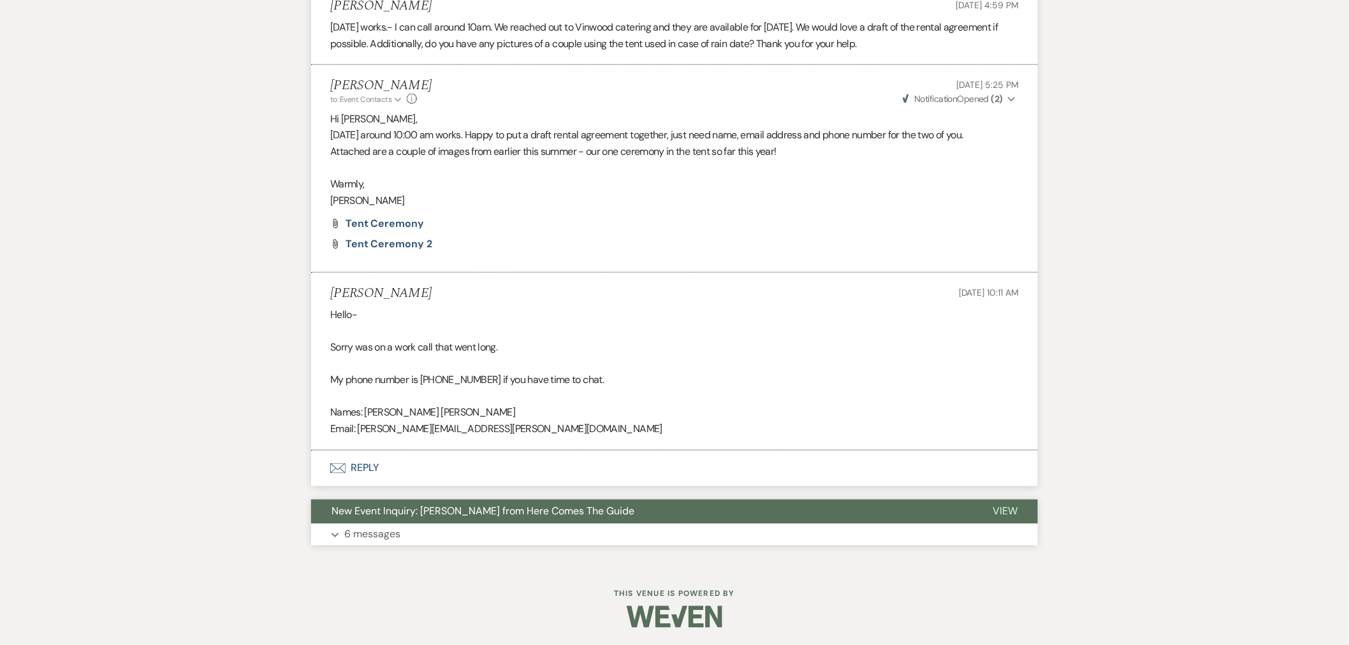
scroll to position [2579, 0]
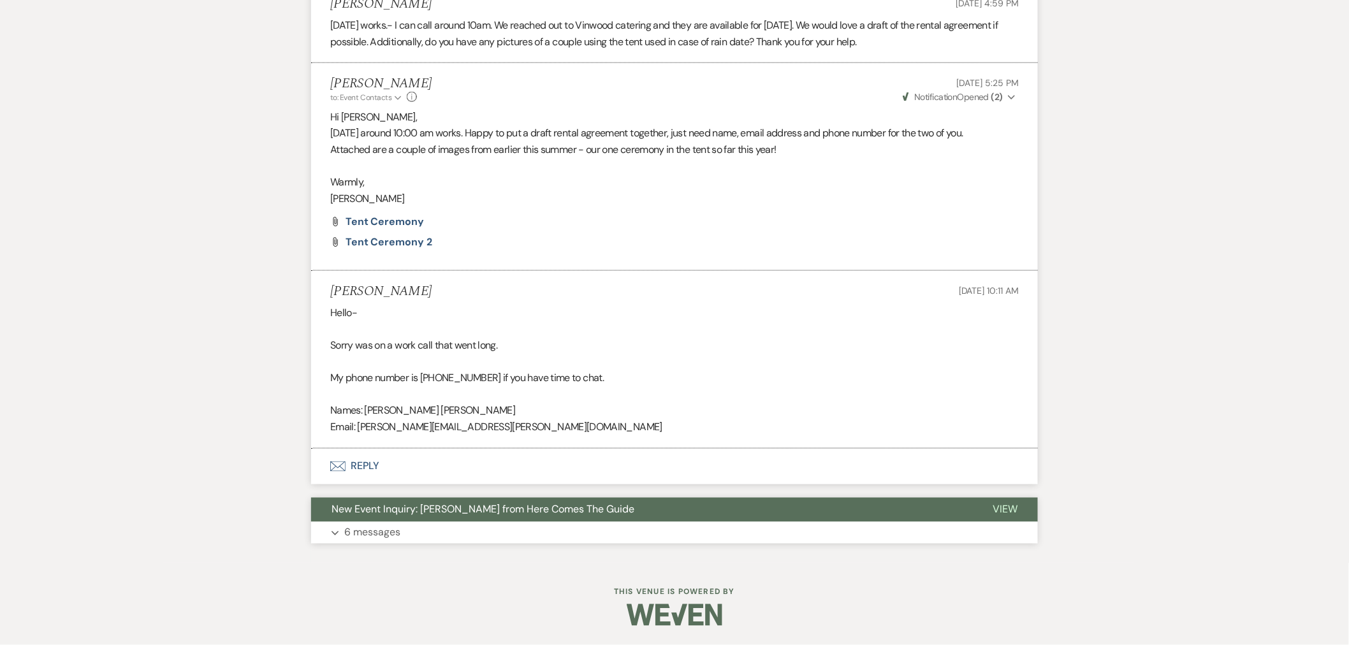
click at [449, 515] on span "New Event Inquiry: Olivia Howe from Here Comes The Guide" at bounding box center [483, 509] width 303 height 13
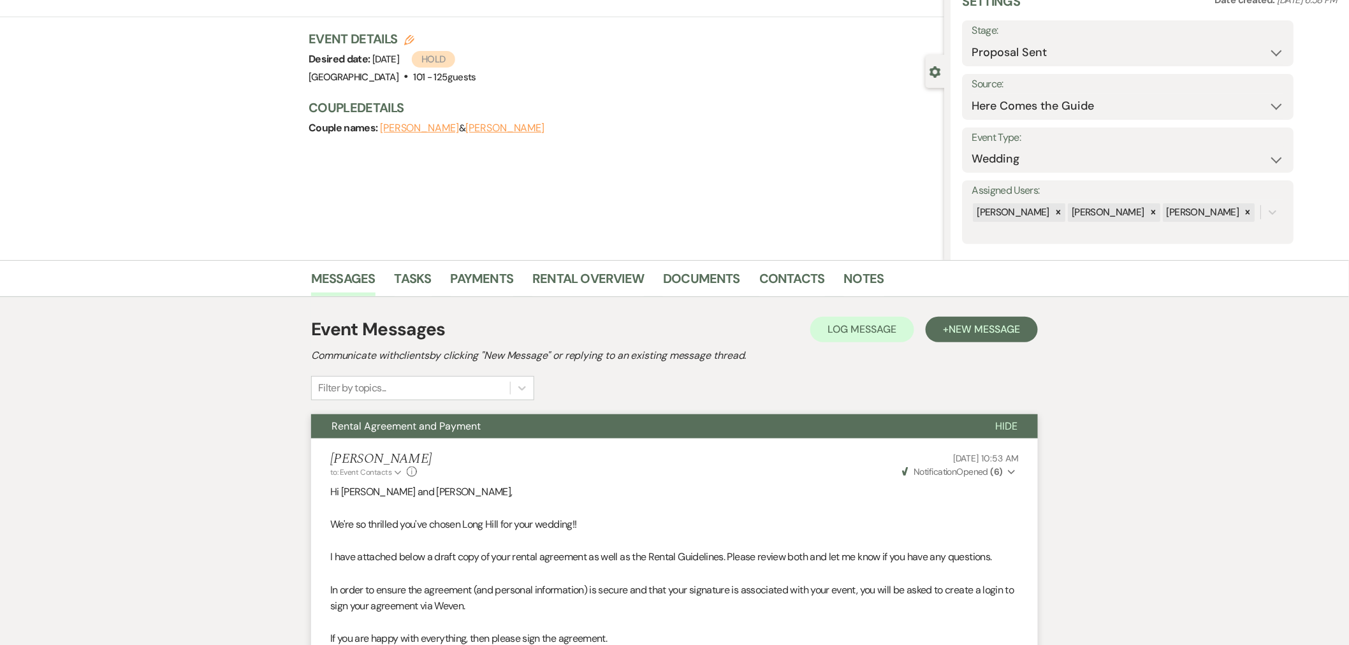
scroll to position [0, 0]
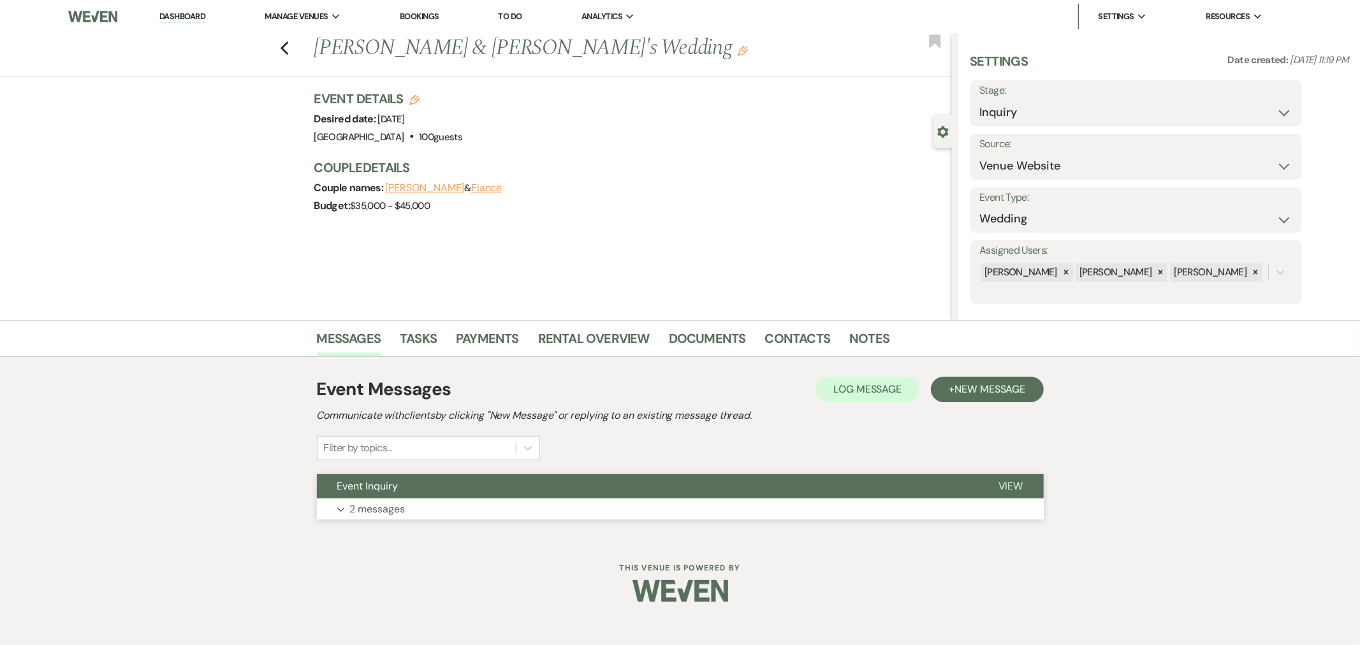
click at [435, 511] on button "Expand 2 messages" at bounding box center [680, 510] width 727 height 22
click at [465, 493] on button "Event Inquiry" at bounding box center [647, 486] width 661 height 24
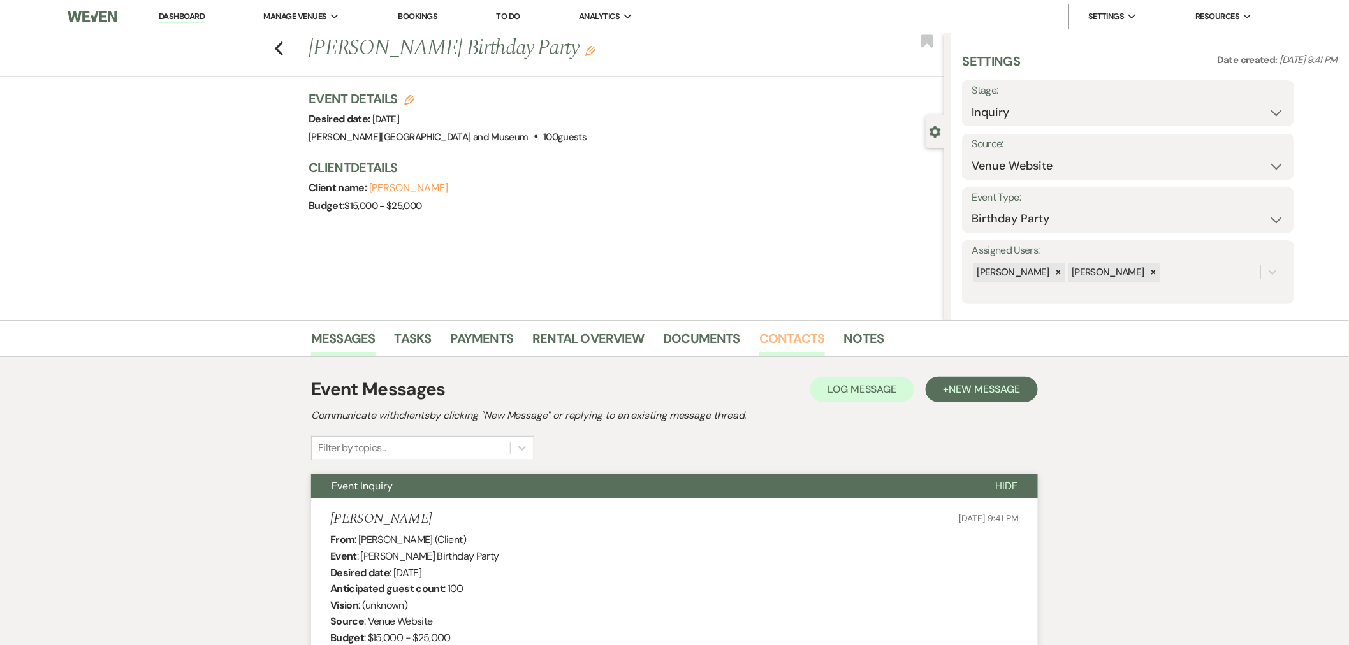
click at [781, 345] on link "Contacts" at bounding box center [792, 342] width 66 height 28
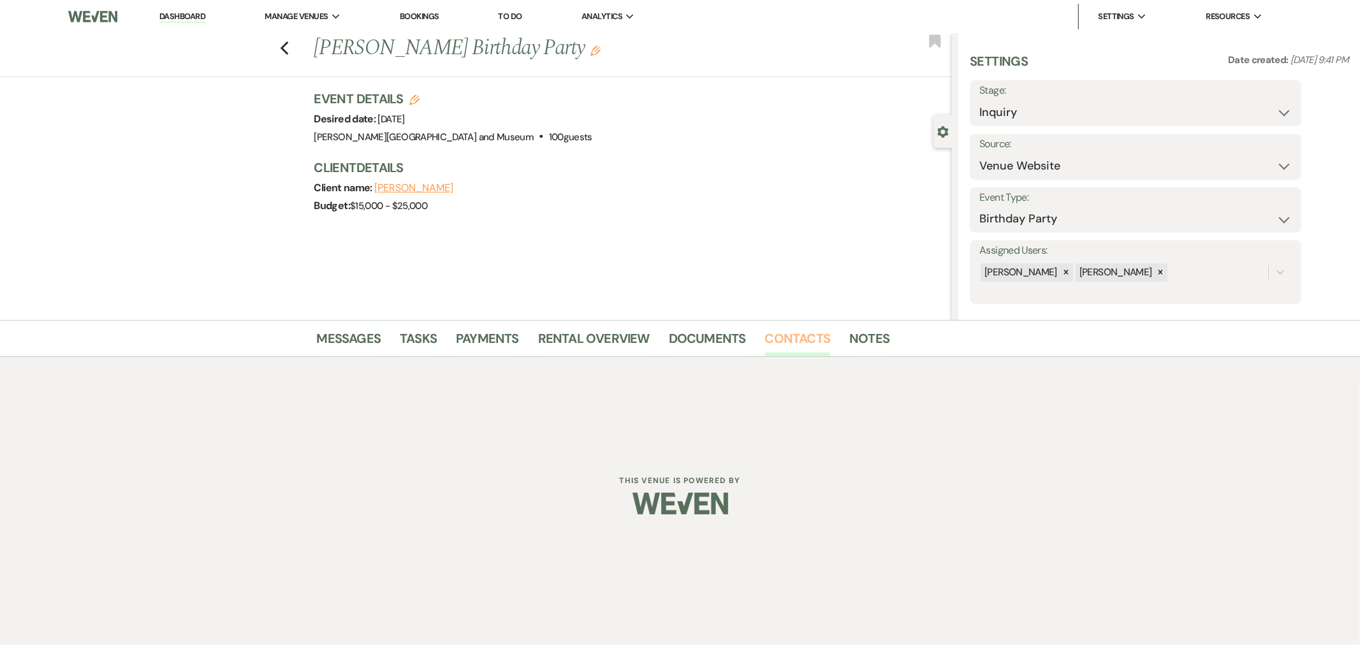
click at [776, 346] on link "Contacts" at bounding box center [798, 342] width 66 height 28
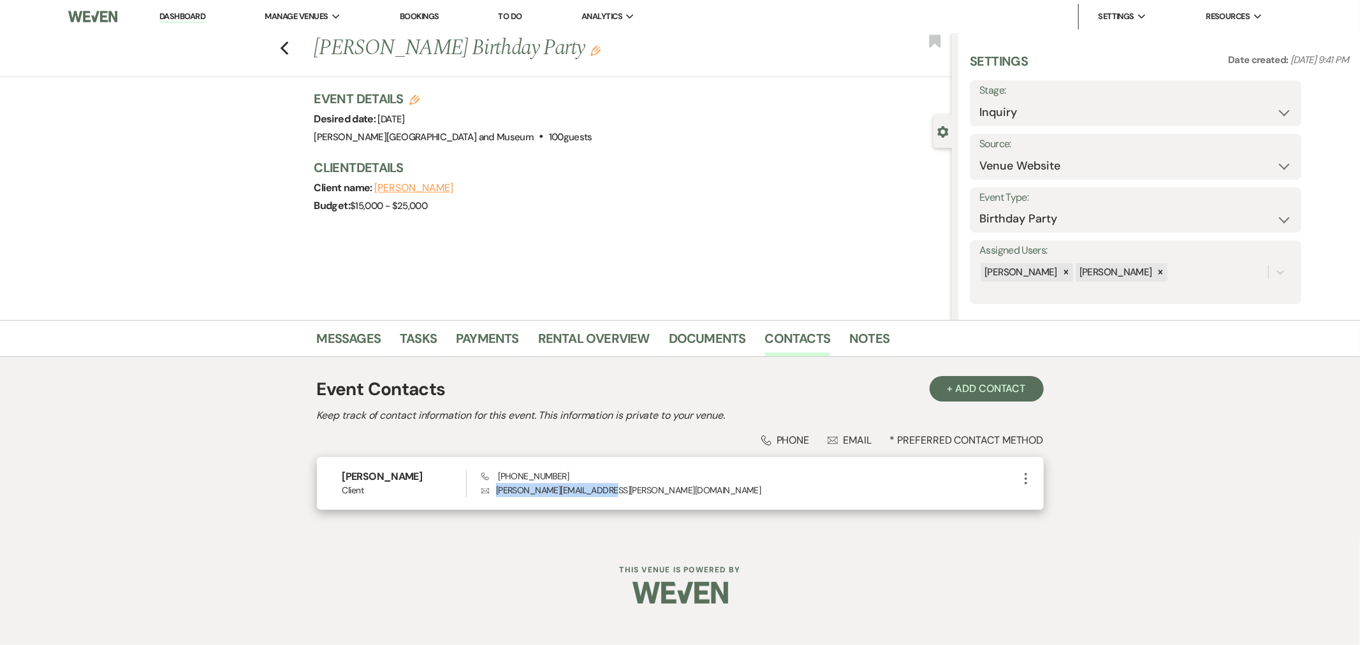
drag, startPoint x: 577, startPoint y: 485, endPoint x: 492, endPoint y: 490, distance: 85.0
click at [492, 490] on p "Envelope tittmann.hester@gmail.com" at bounding box center [749, 490] width 536 height 14
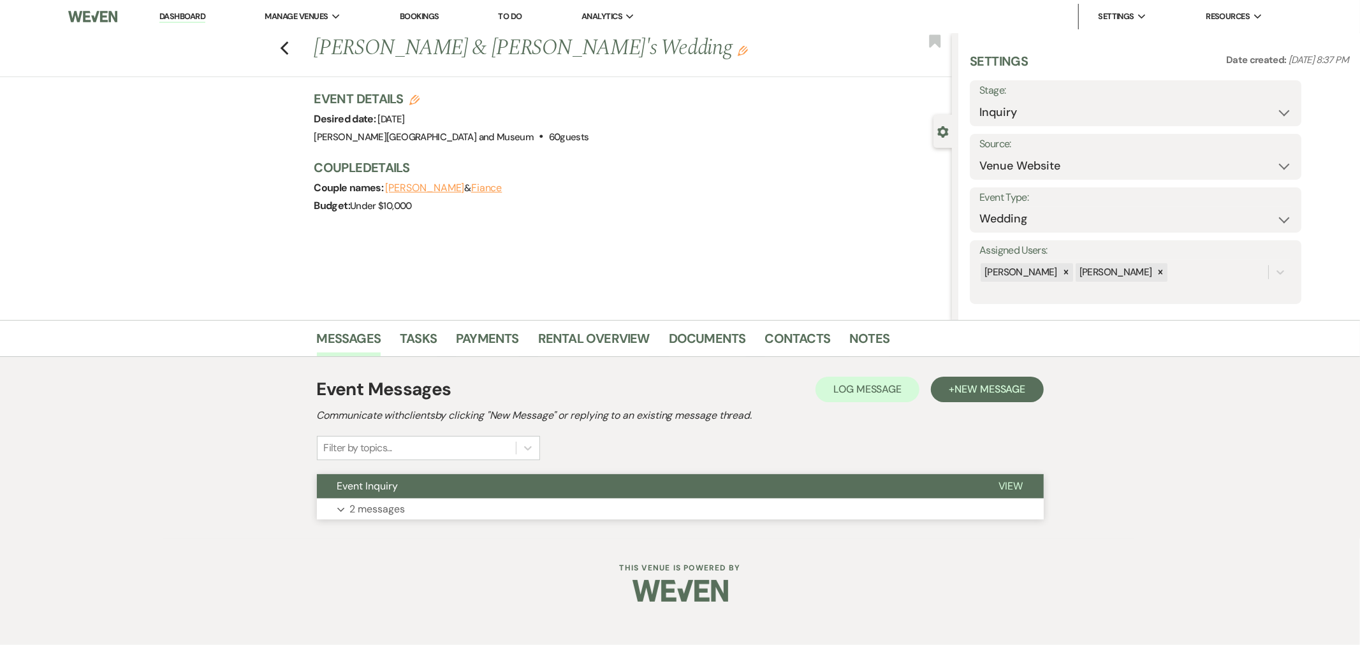
click at [371, 511] on p "2 messages" at bounding box center [377, 509] width 55 height 17
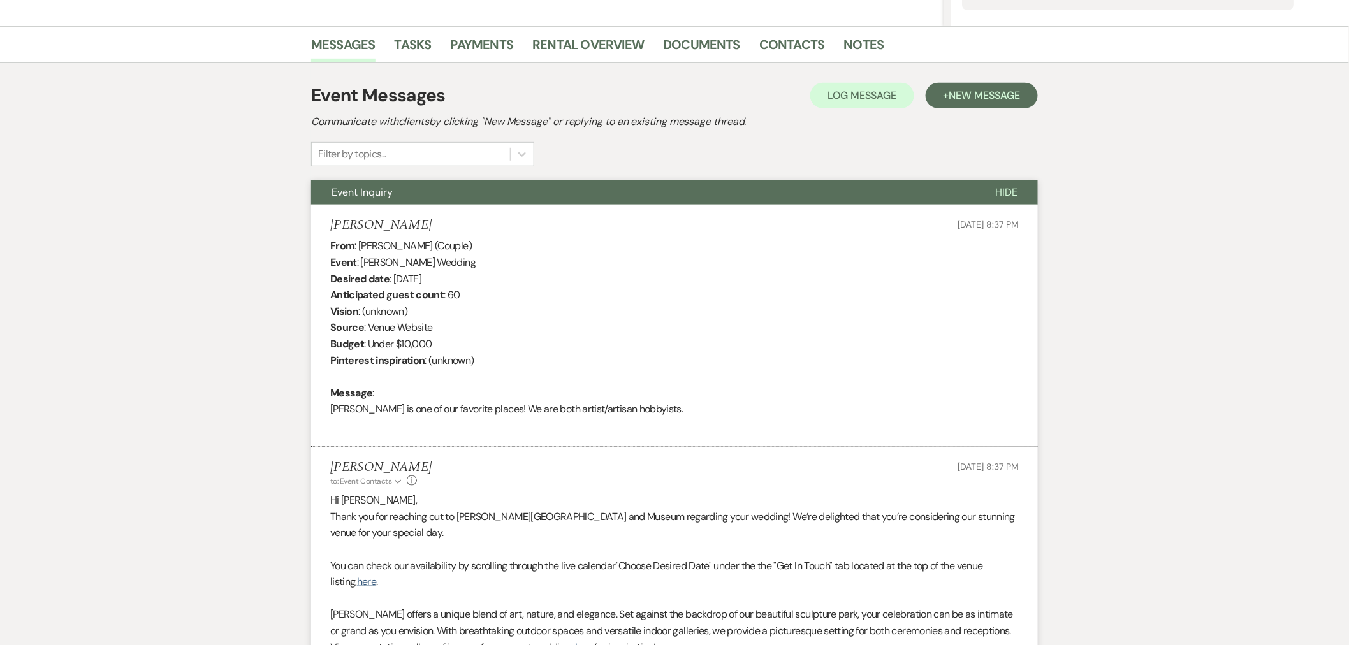
scroll to position [296, 0]
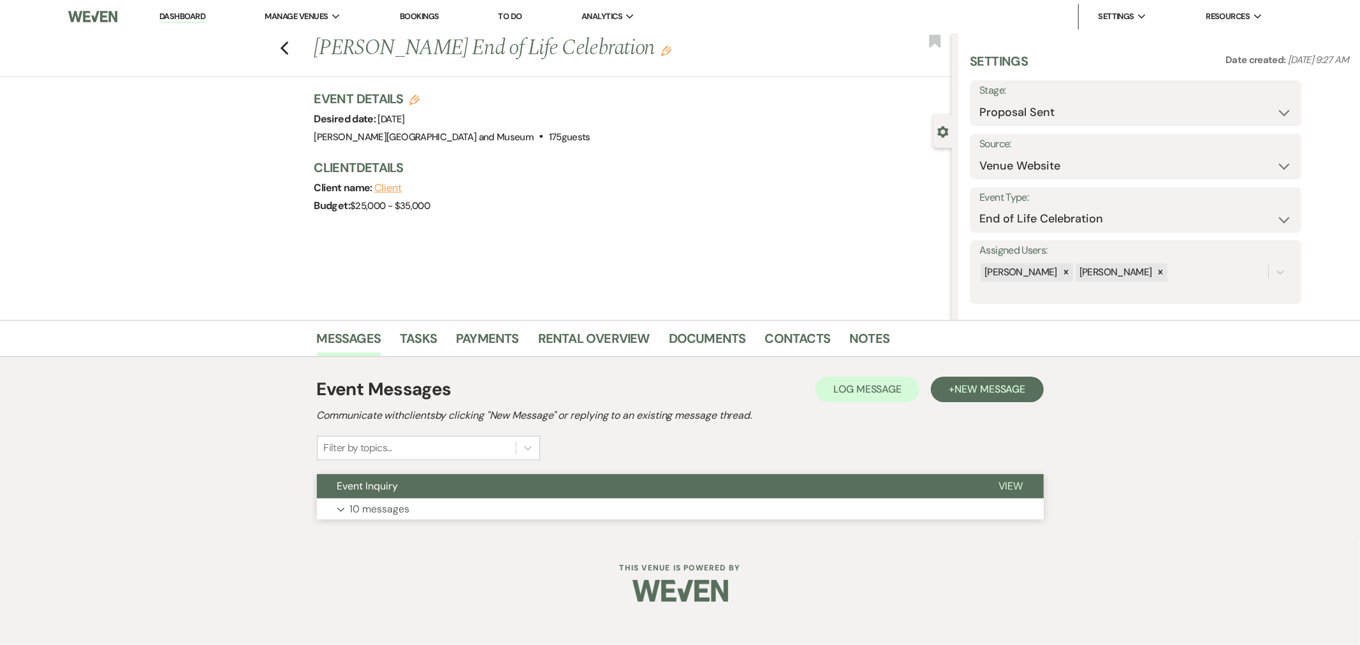
click at [471, 504] on button "Expand 10 messages" at bounding box center [680, 510] width 727 height 22
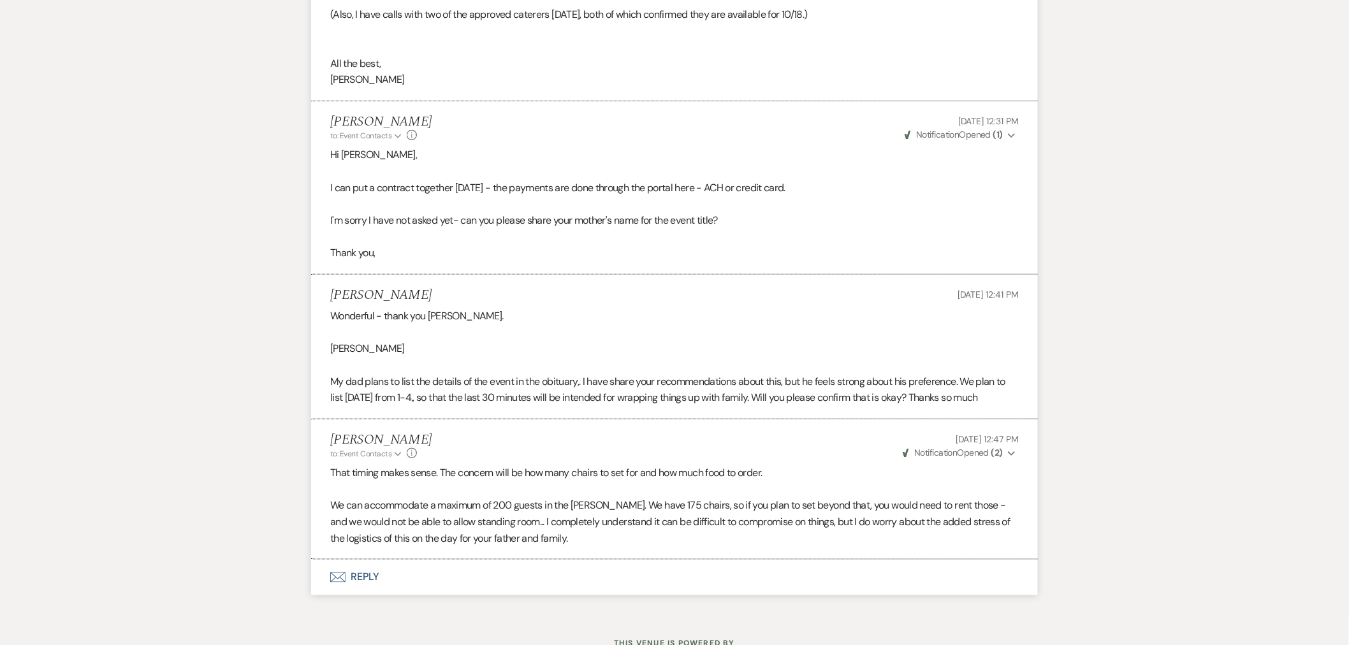
scroll to position [2492, 0]
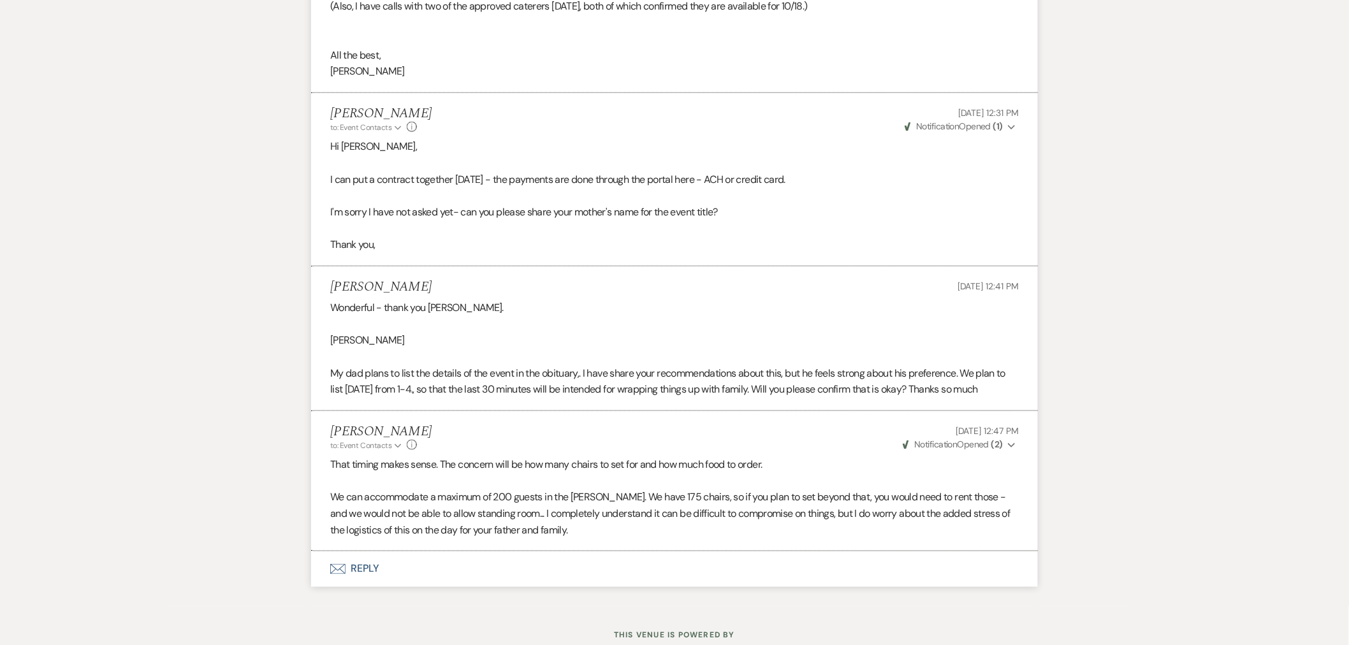
drag, startPoint x: 442, startPoint y: 323, endPoint x: 386, endPoint y: 332, distance: 57.4
click at [379, 332] on p "Carolyn Hendrie Bargmann" at bounding box center [674, 340] width 689 height 17
click at [479, 349] on p at bounding box center [674, 357] width 689 height 17
drag, startPoint x: 449, startPoint y: 323, endPoint x: 322, endPoint y: 324, distance: 127.5
click at [322, 324] on li "Sarah Fay Aug 13, 2025, 12:41 PM Wonderful - thank you Tori. Carolyn Hendrie Ba…" at bounding box center [674, 339] width 727 height 145
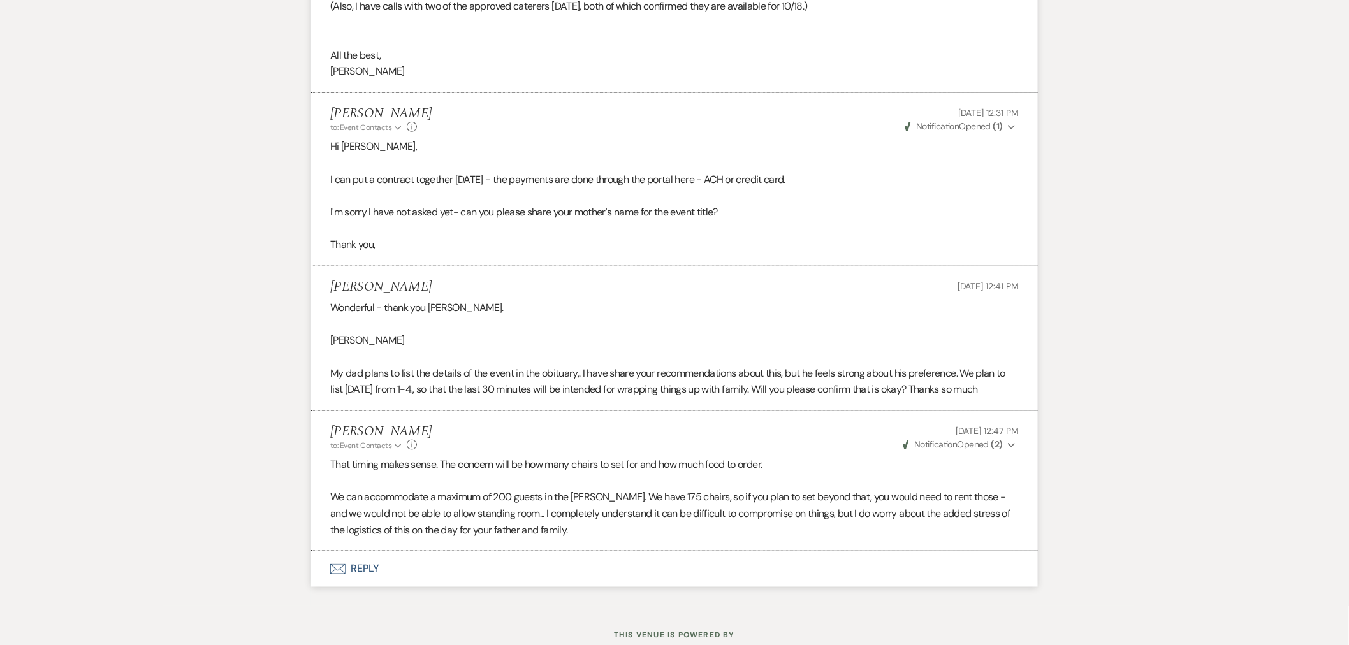
copy p "Carolyn Hendrie Bargmann"
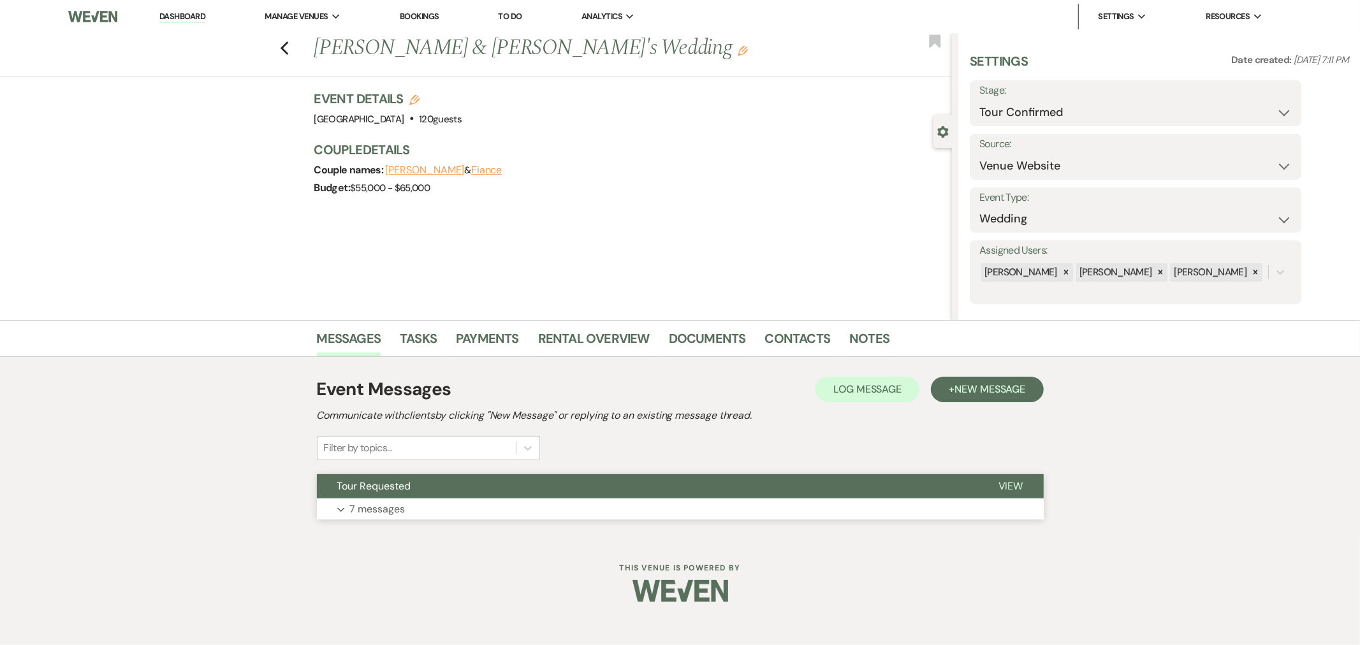
click at [676, 476] on button "Tour Requested" at bounding box center [647, 486] width 661 height 24
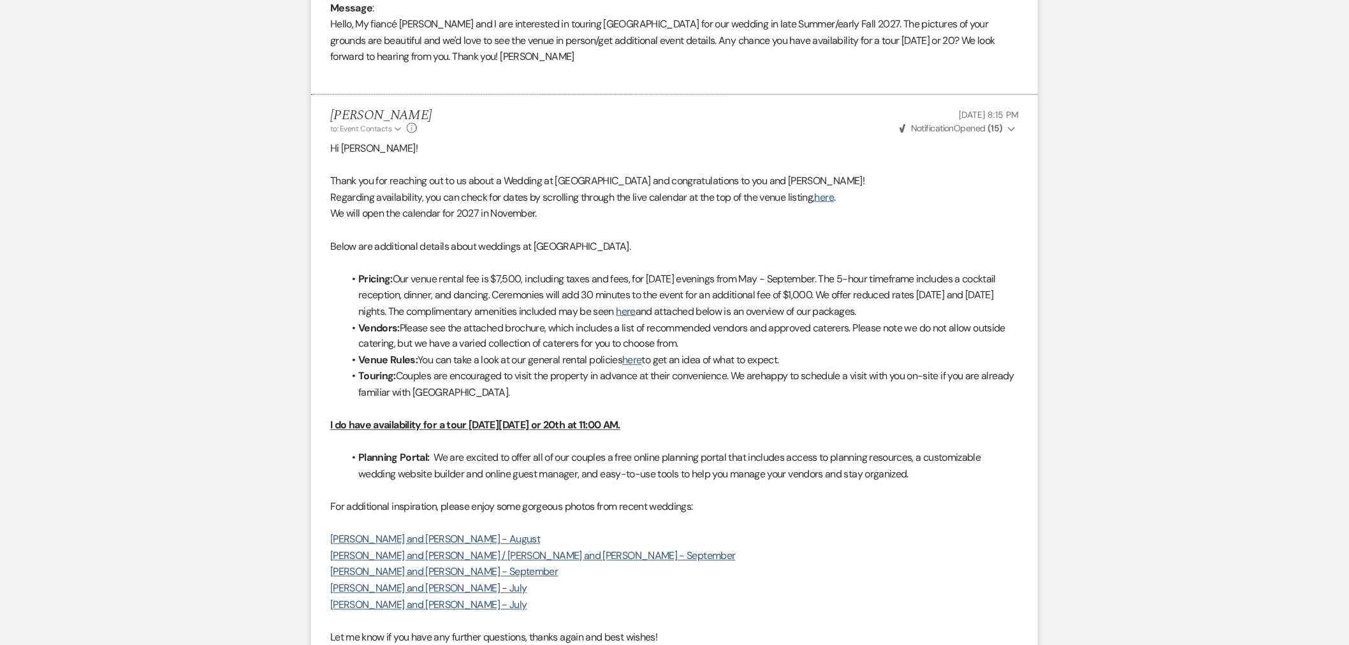
scroll to position [169, 0]
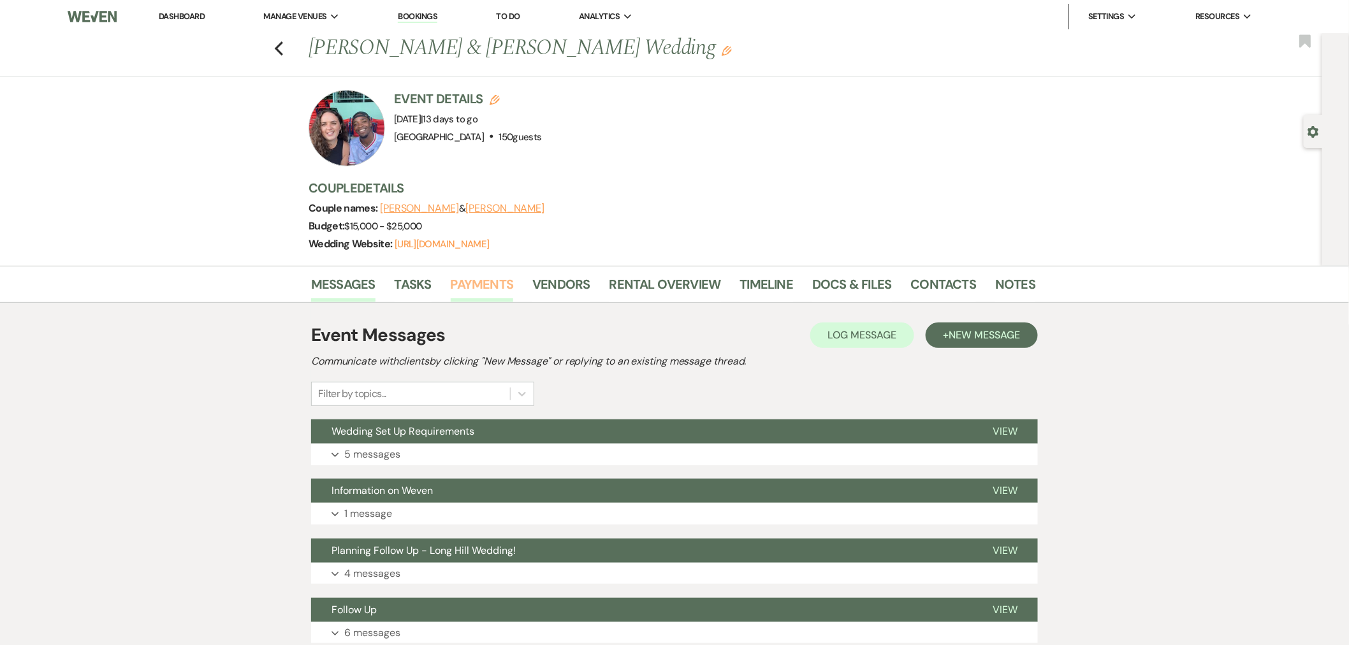
click at [492, 284] on link "Payments" at bounding box center [482, 288] width 63 height 28
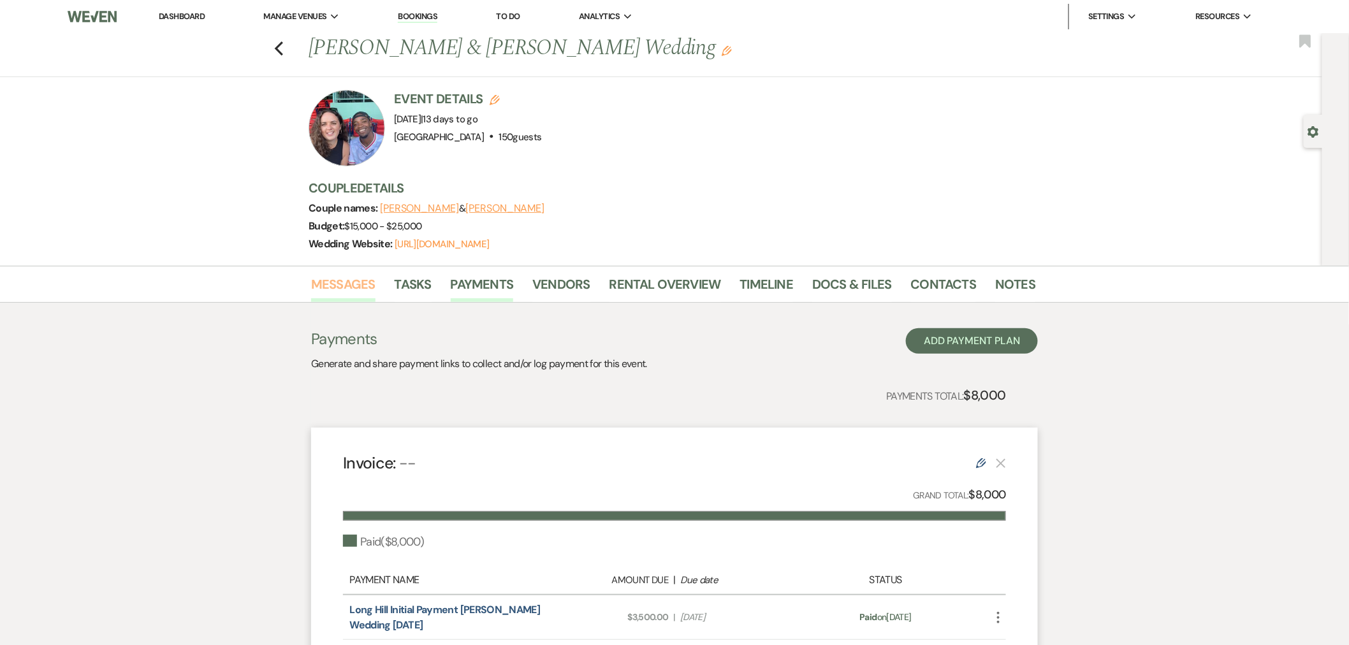
click at [351, 282] on link "Messages" at bounding box center [343, 288] width 64 height 28
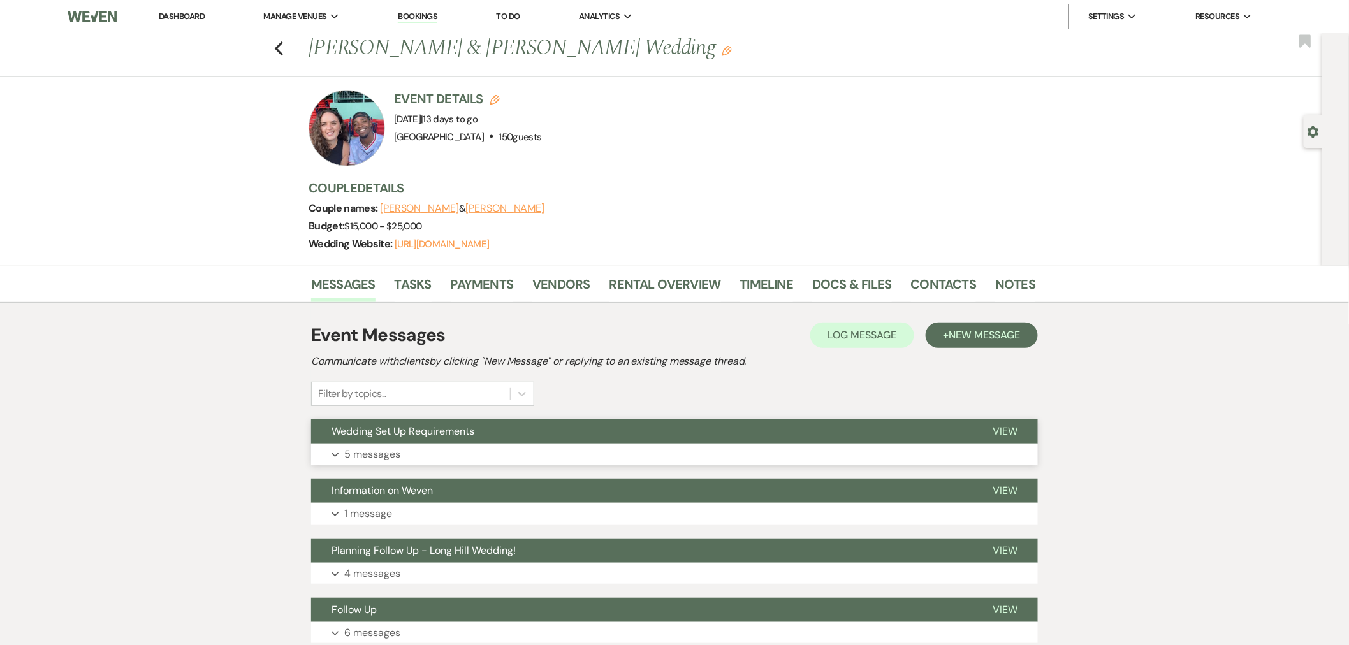
click at [512, 448] on button "Expand 5 messages" at bounding box center [674, 455] width 727 height 22
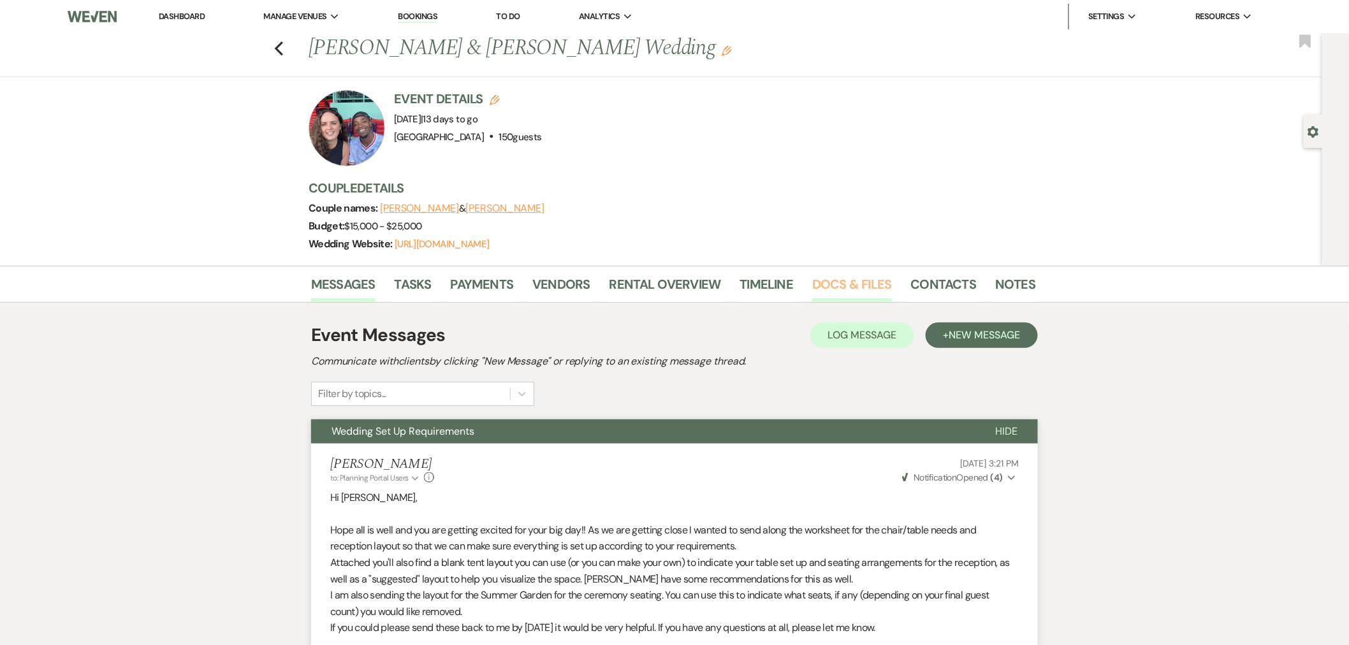
click at [821, 283] on link "Docs & Files" at bounding box center [851, 288] width 79 height 28
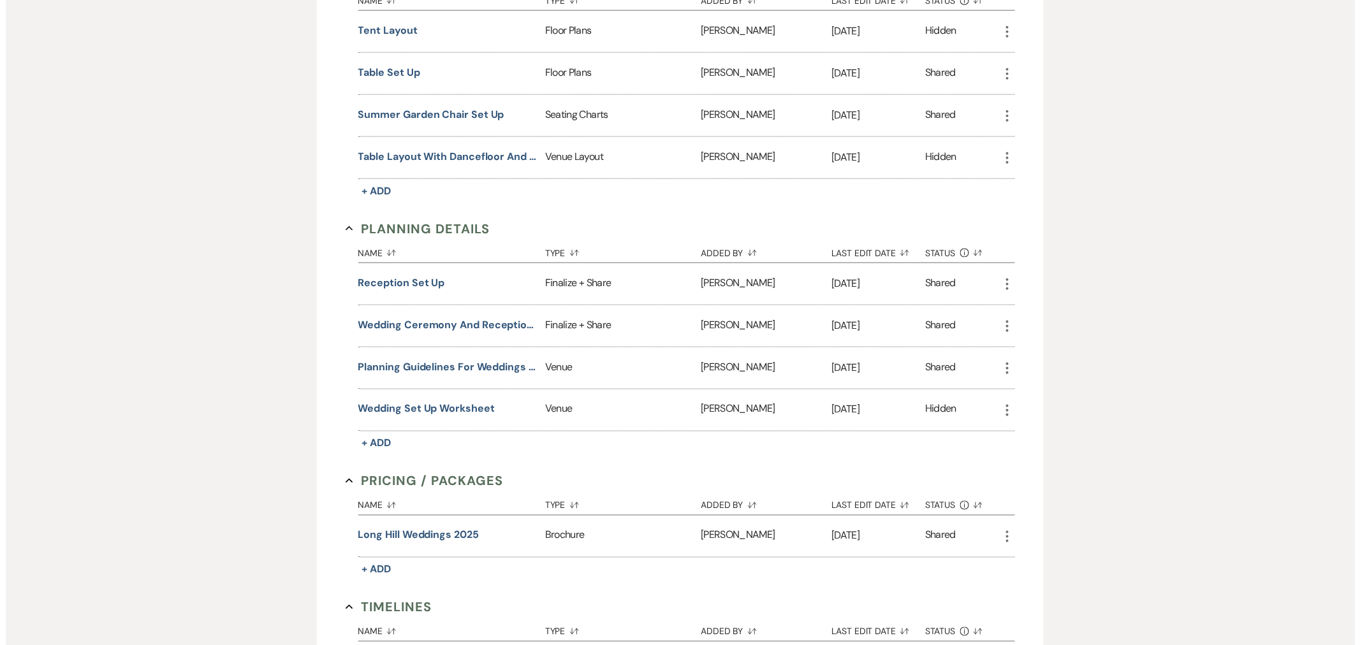
scroll to position [661, 0]
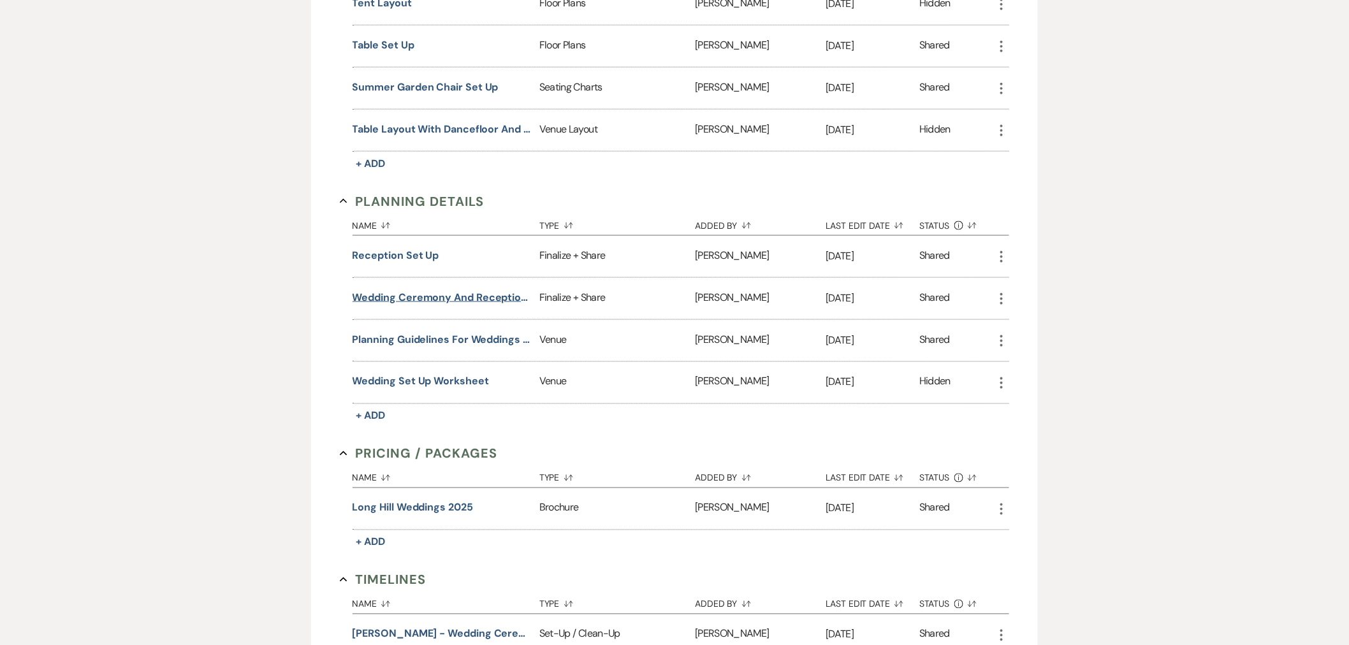
click at [495, 296] on button "Wedding Ceremony and Reception Set up" at bounding box center [444, 297] width 182 height 15
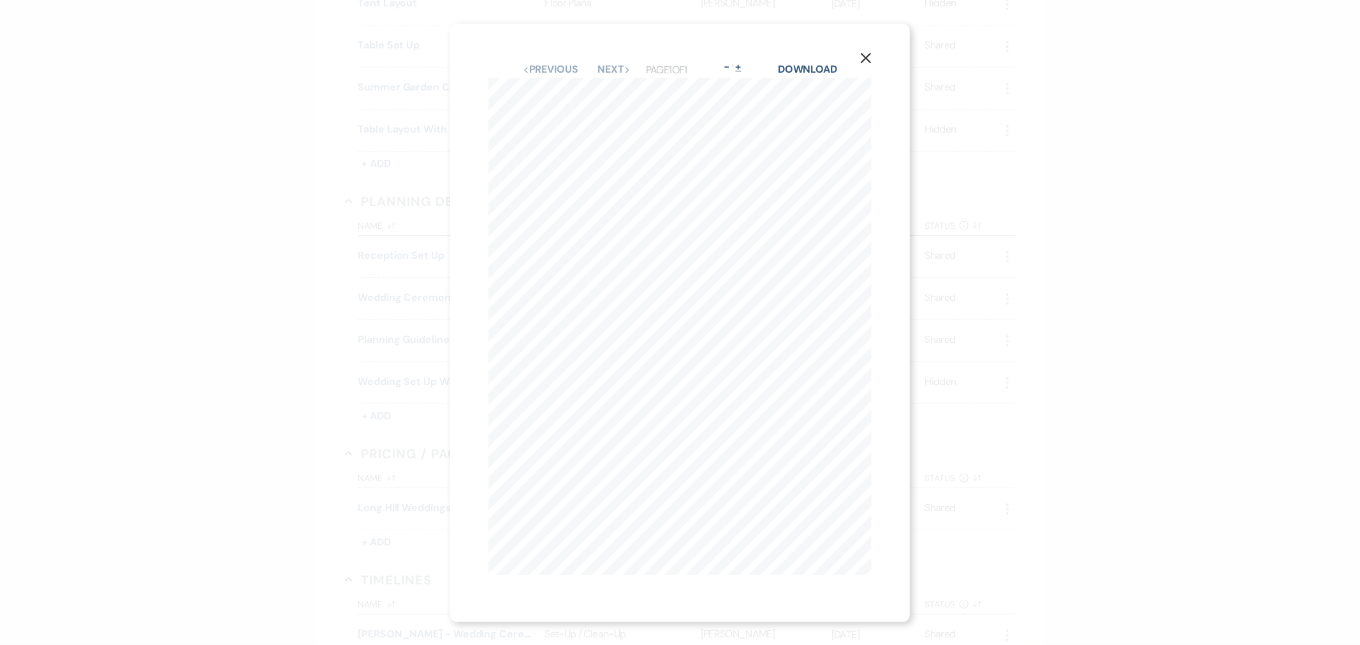
click at [743, 62] on button "+" at bounding box center [738, 67] width 10 height 10
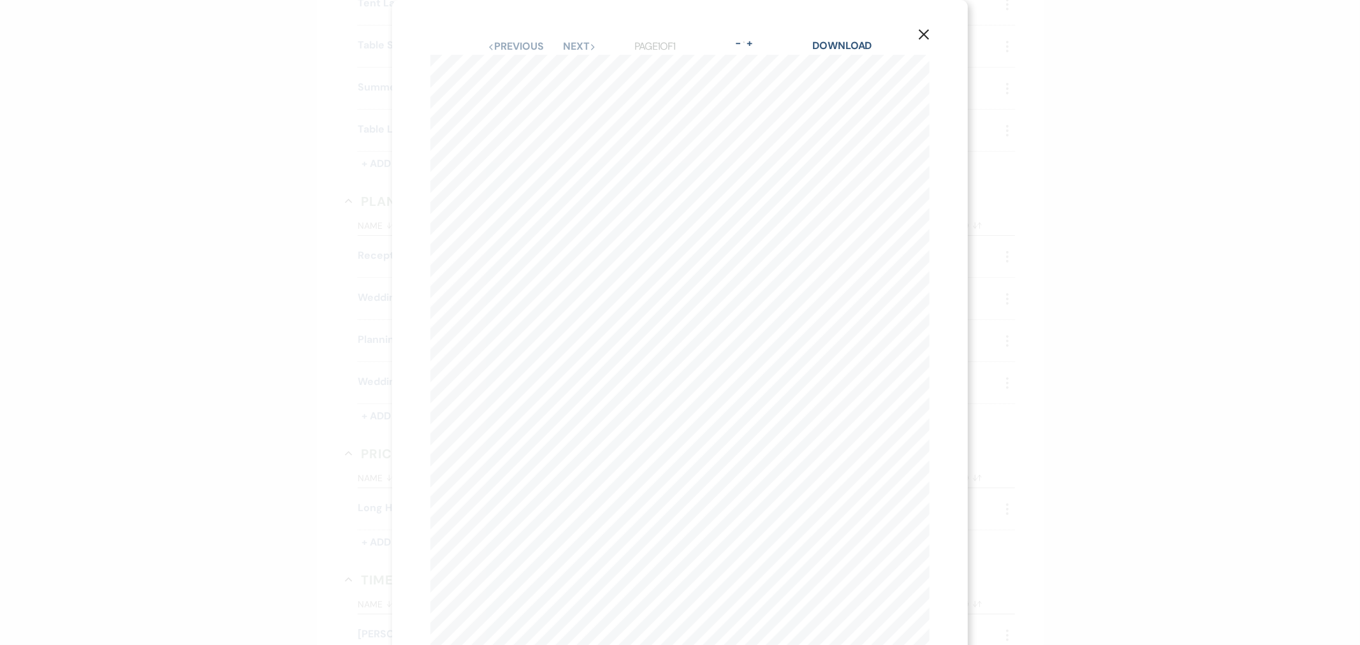
click at [928, 33] on icon "X" at bounding box center [923, 34] width 11 height 11
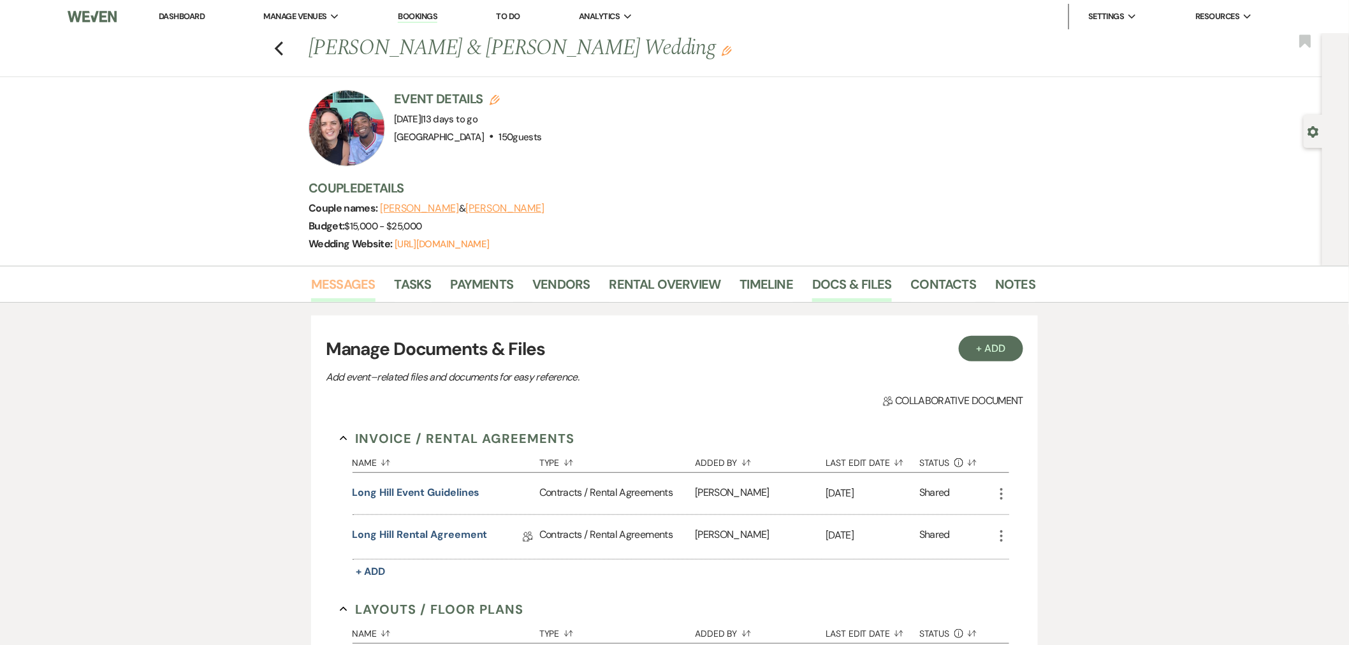
click at [353, 281] on link "Messages" at bounding box center [343, 288] width 64 height 28
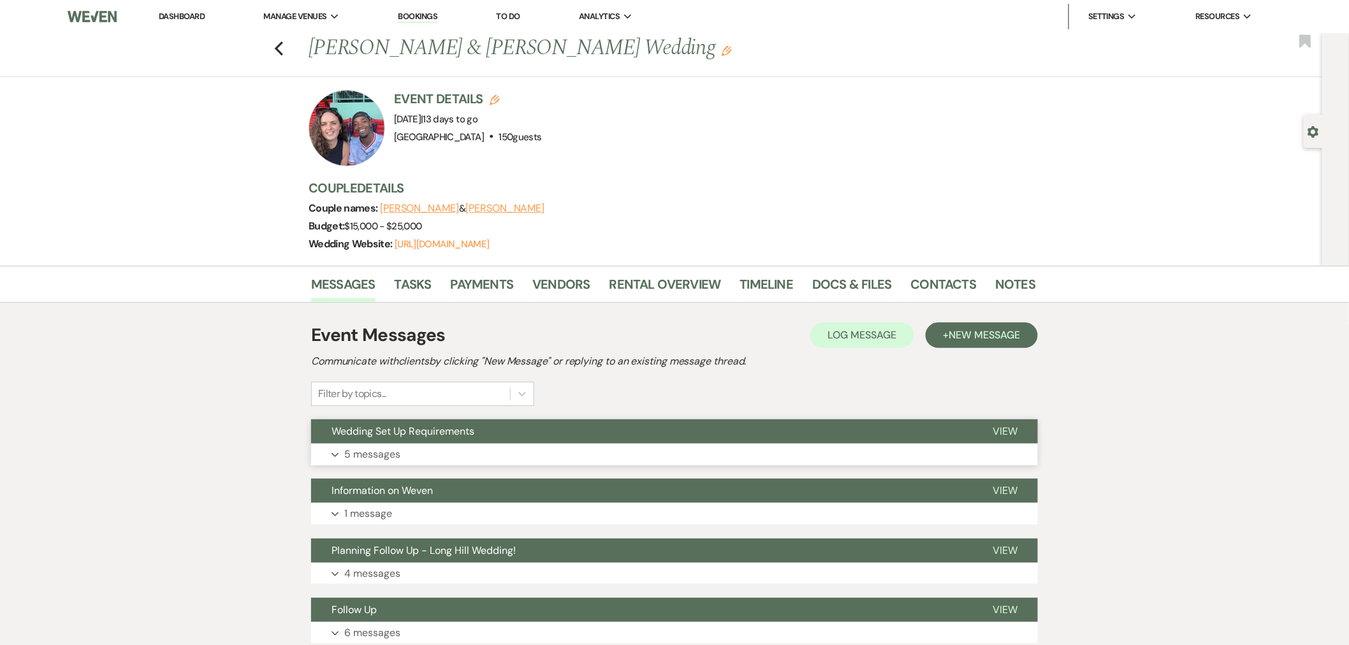
click at [419, 441] on button "Wedding Set Up Requirements" at bounding box center [641, 432] width 661 height 24
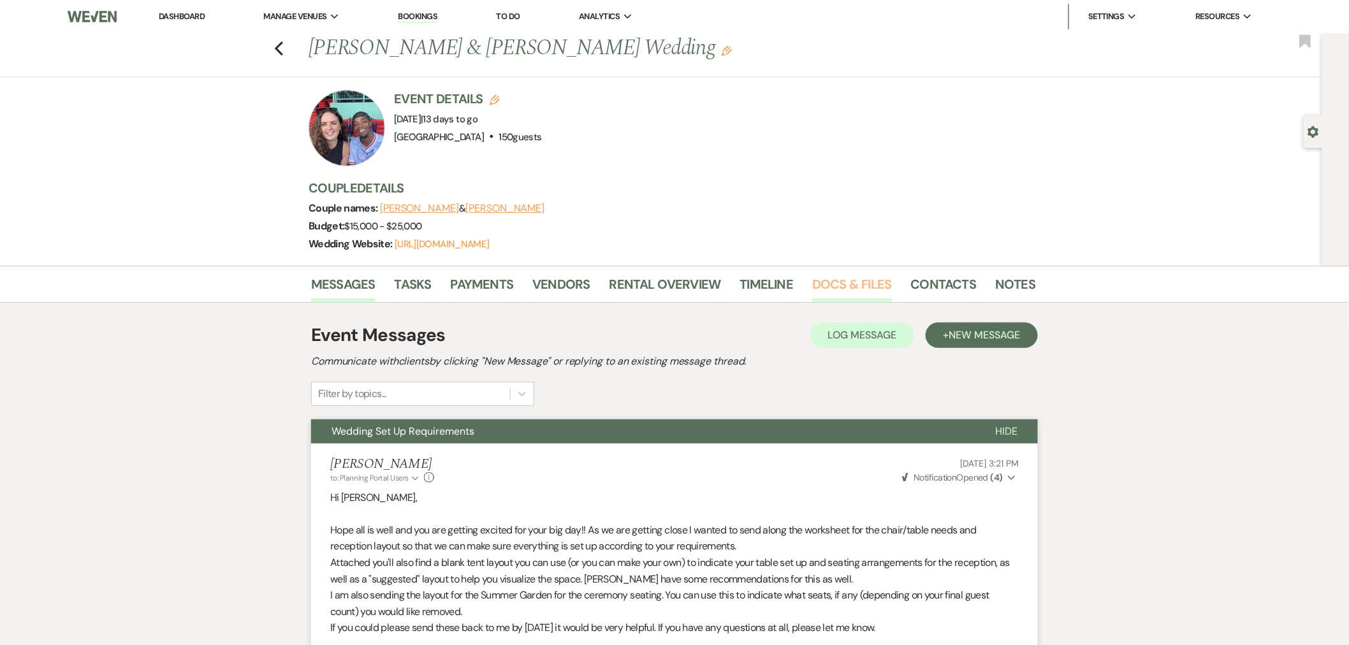
drag, startPoint x: 838, startPoint y: 284, endPoint x: 832, endPoint y: 288, distance: 6.6
click at [837, 284] on link "Docs & Files" at bounding box center [851, 288] width 79 height 28
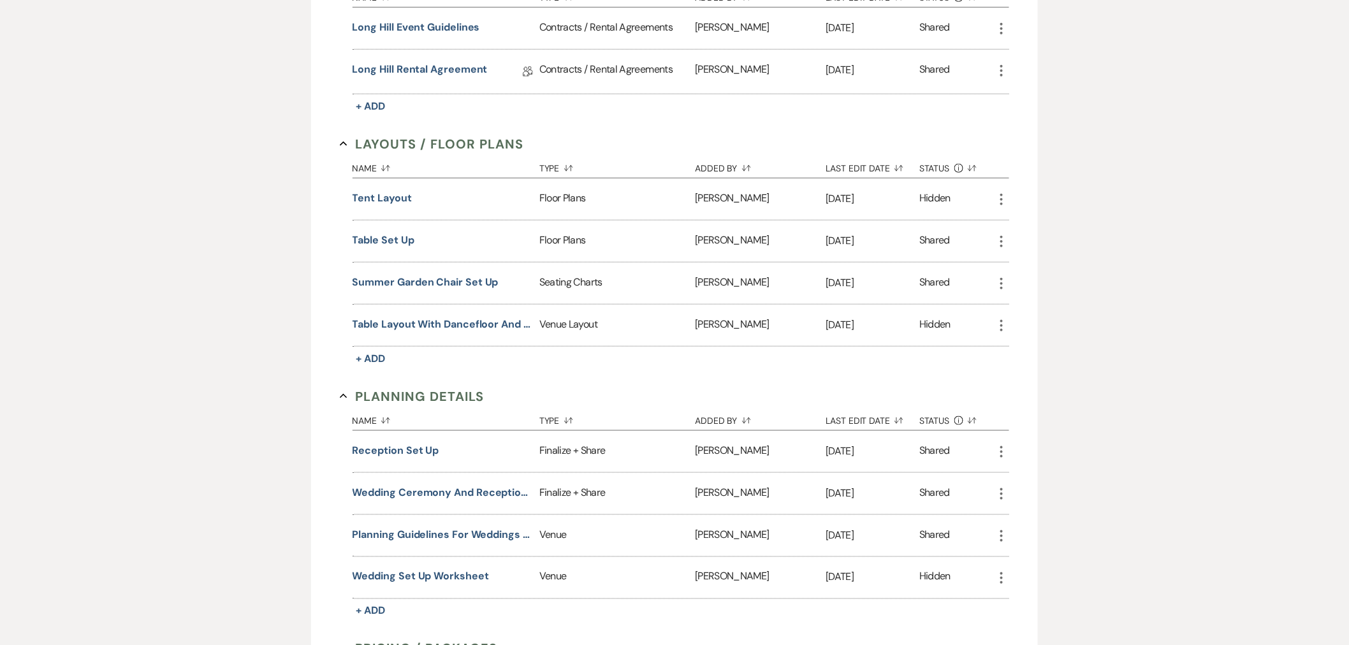
scroll to position [495, 0]
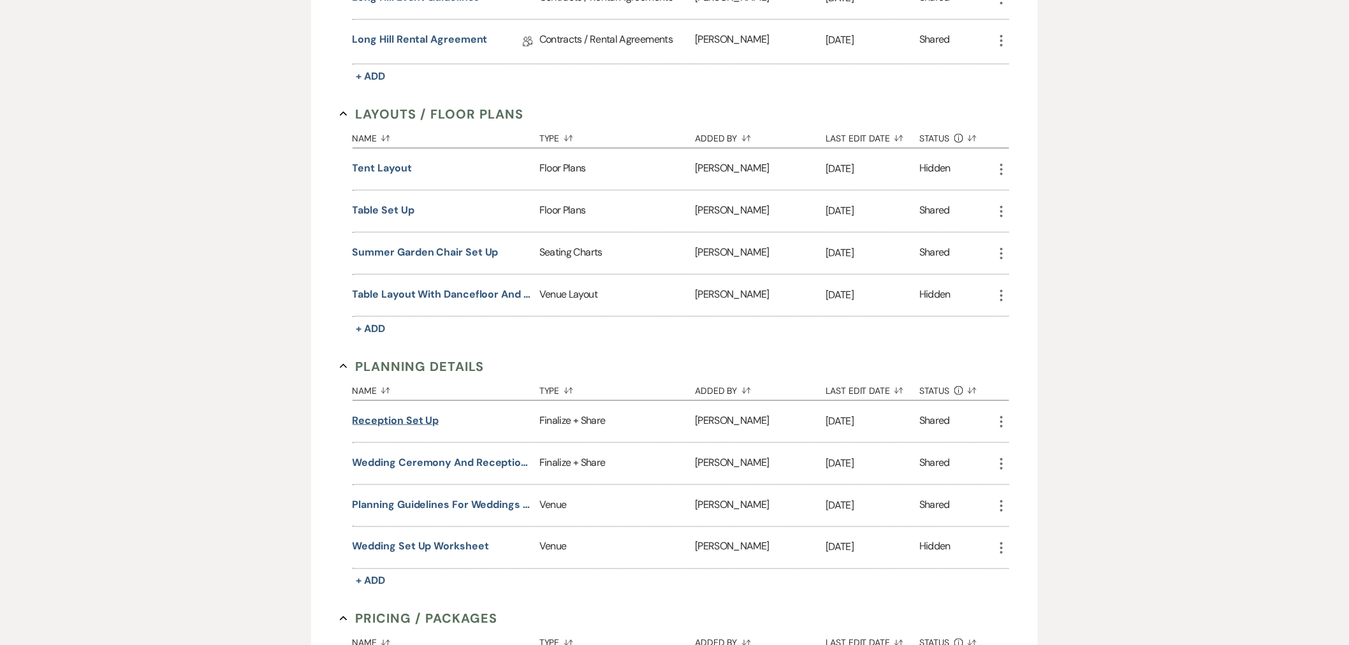
click at [390, 423] on button "Reception Set up" at bounding box center [396, 420] width 87 height 15
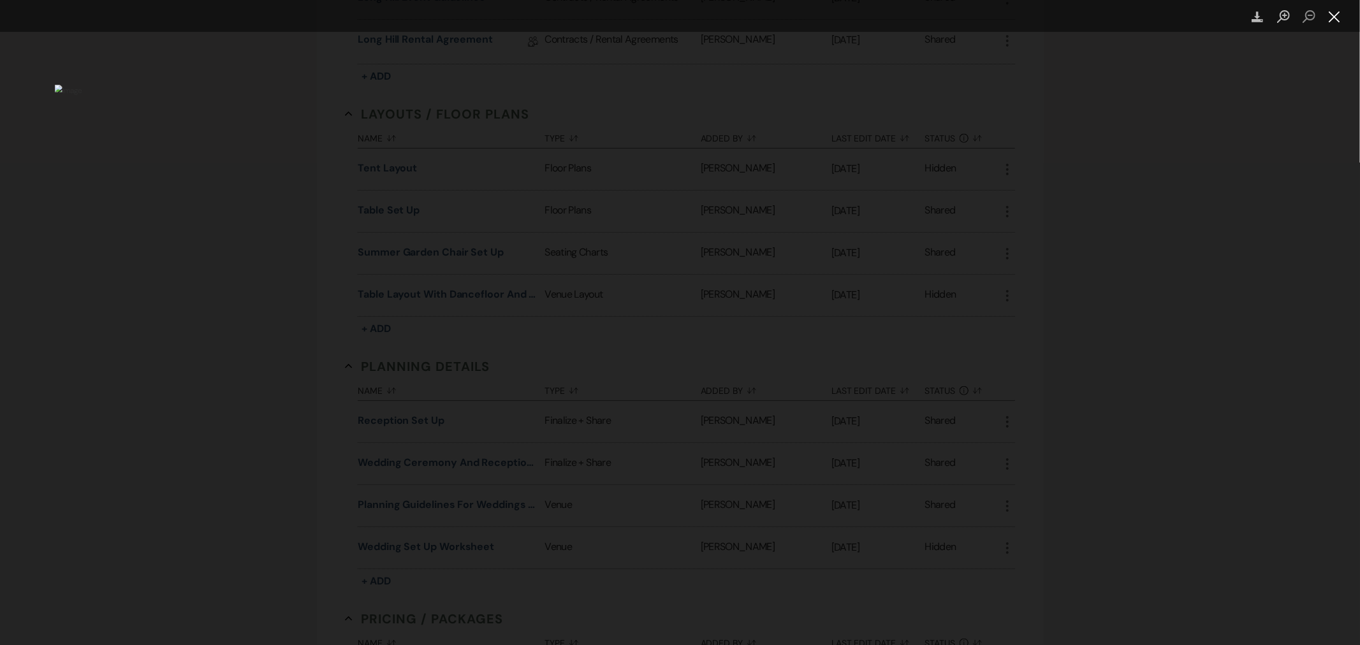
click at [1214, 19] on button "Close lightbox" at bounding box center [1335, 17] width 26 height 22
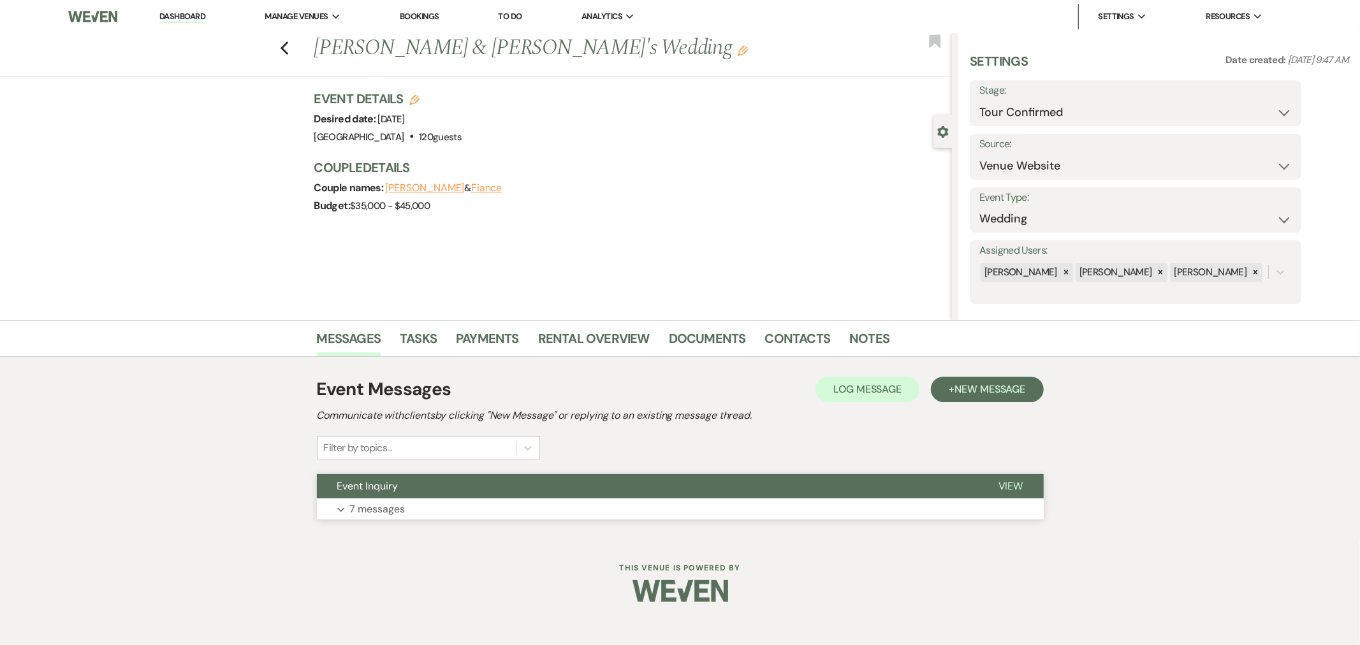
click at [537, 495] on button "Event Inquiry" at bounding box center [647, 486] width 661 height 24
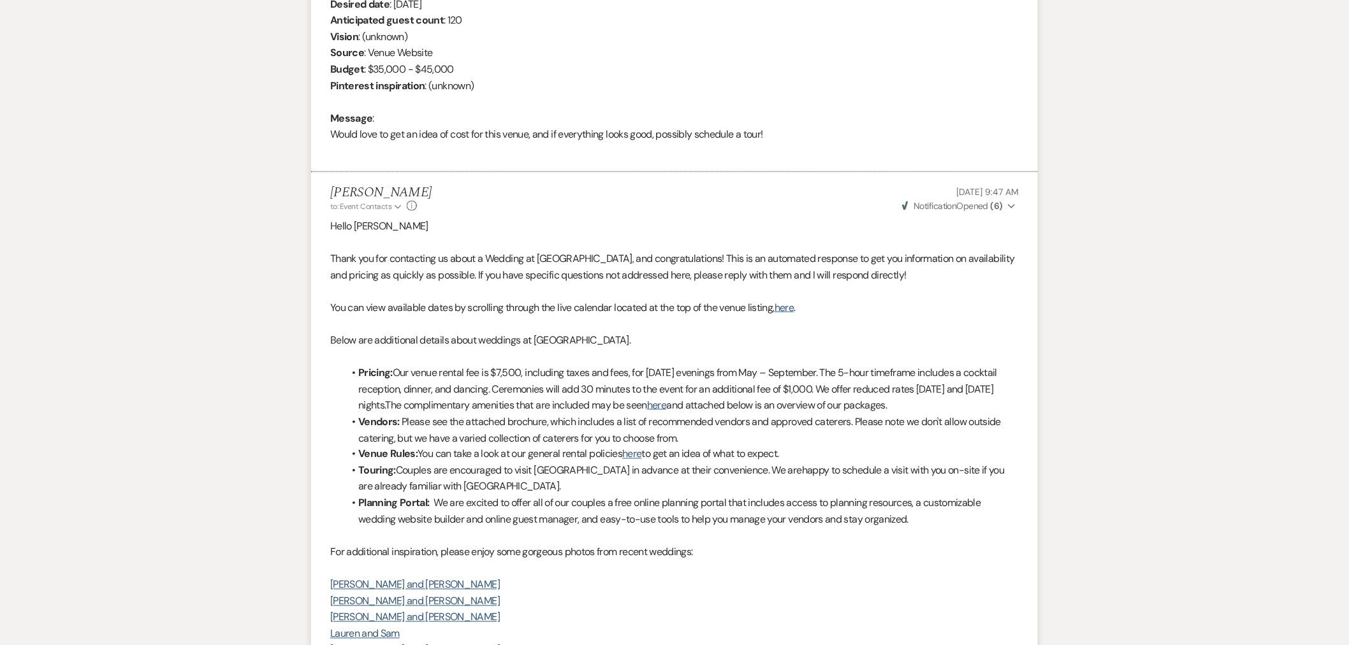
scroll to position [509, 0]
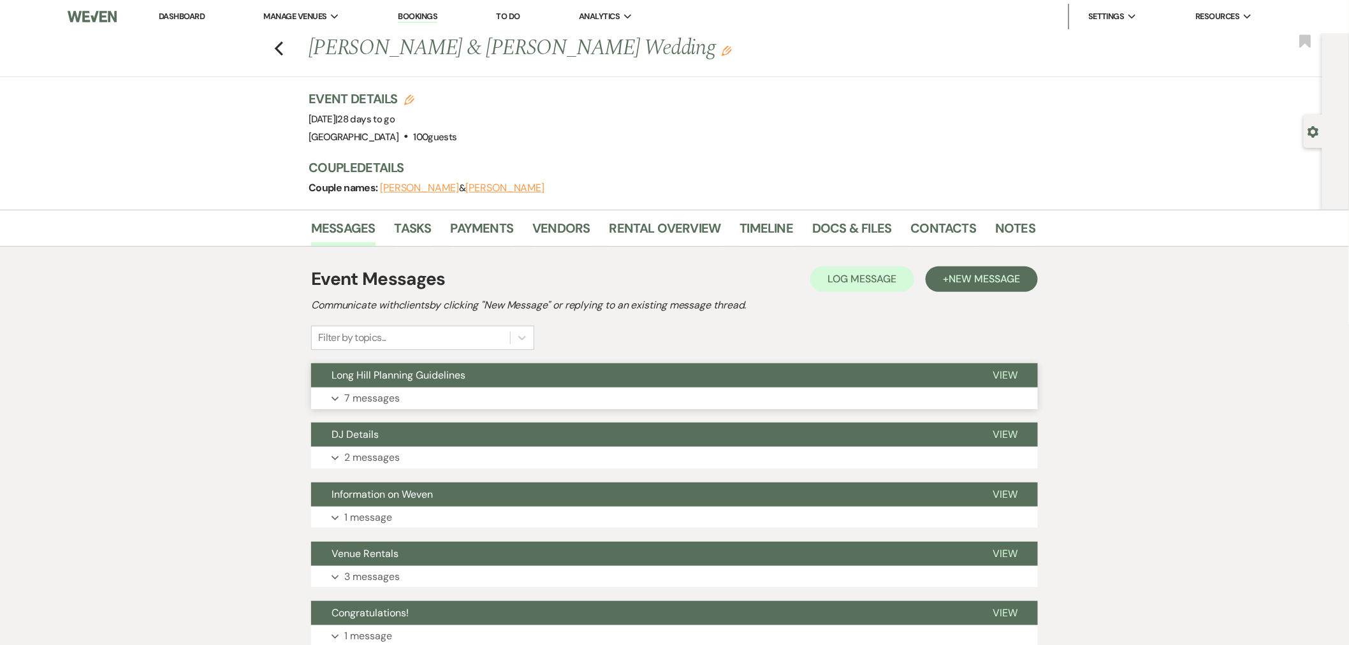
click at [450, 385] on button "Long Hill Planning Guidelines" at bounding box center [641, 375] width 661 height 24
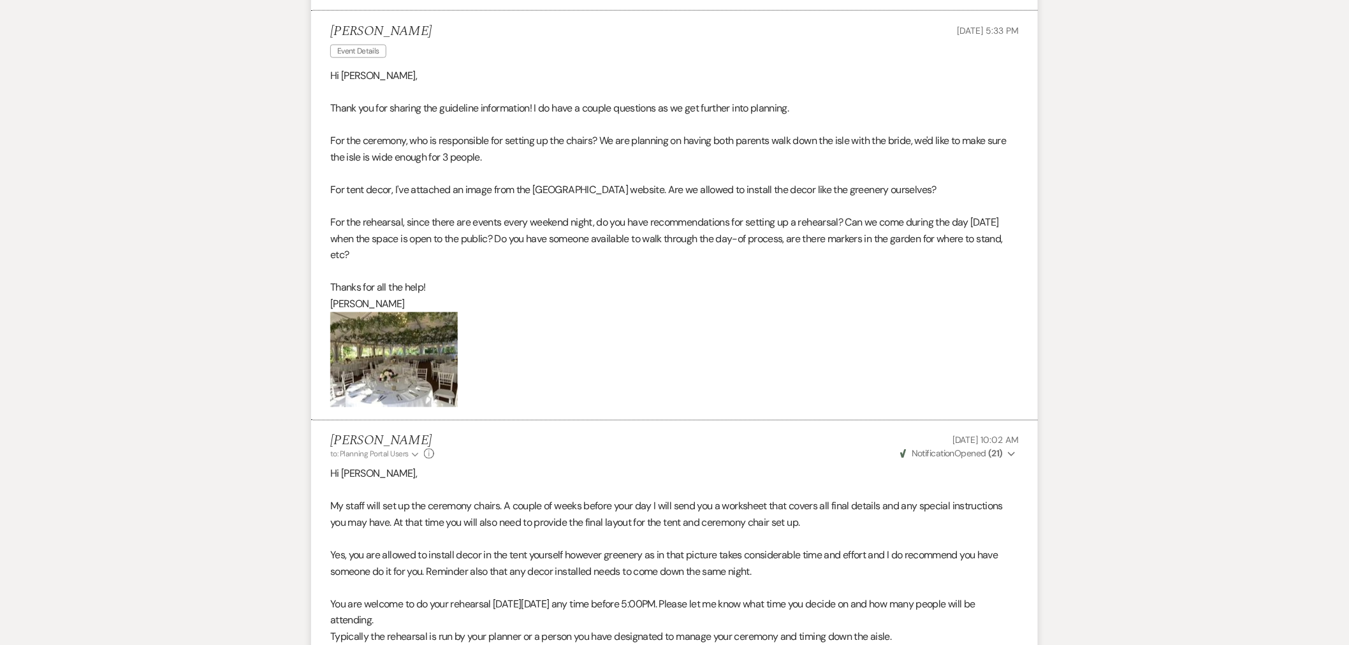
scroll to position [135, 0]
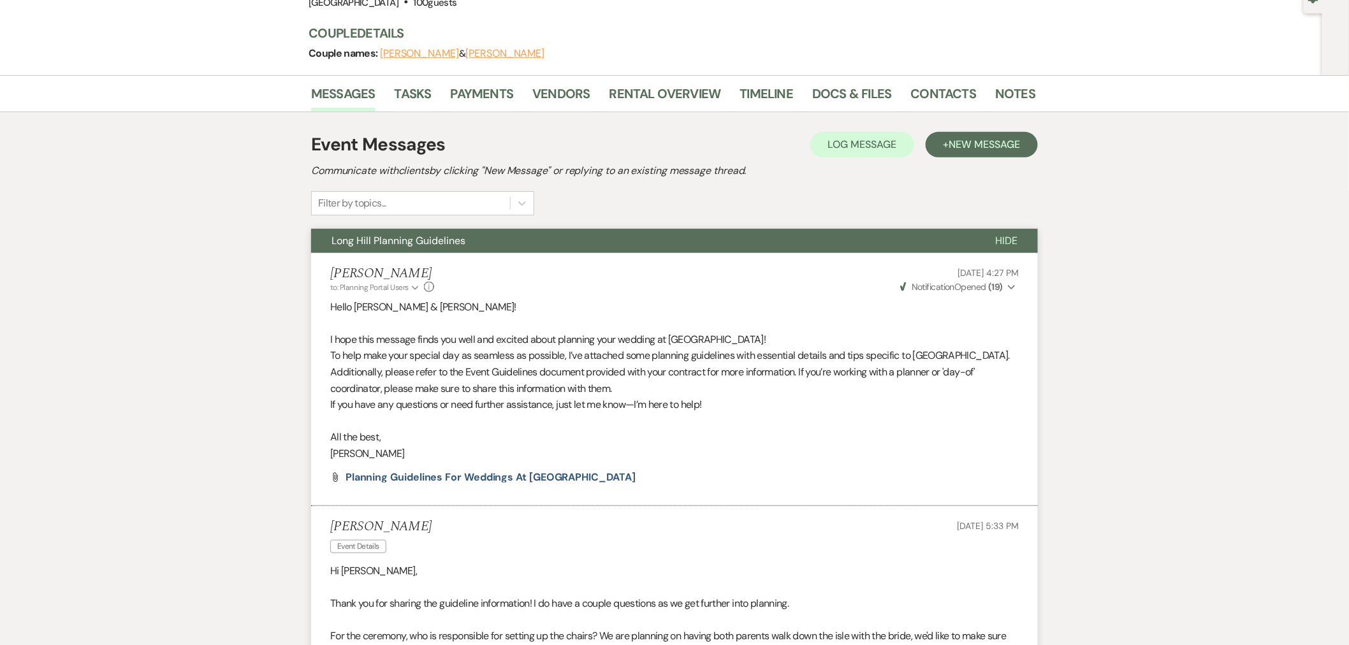
drag, startPoint x: 407, startPoint y: 158, endPoint x: 254, endPoint y: 226, distance: 167.3
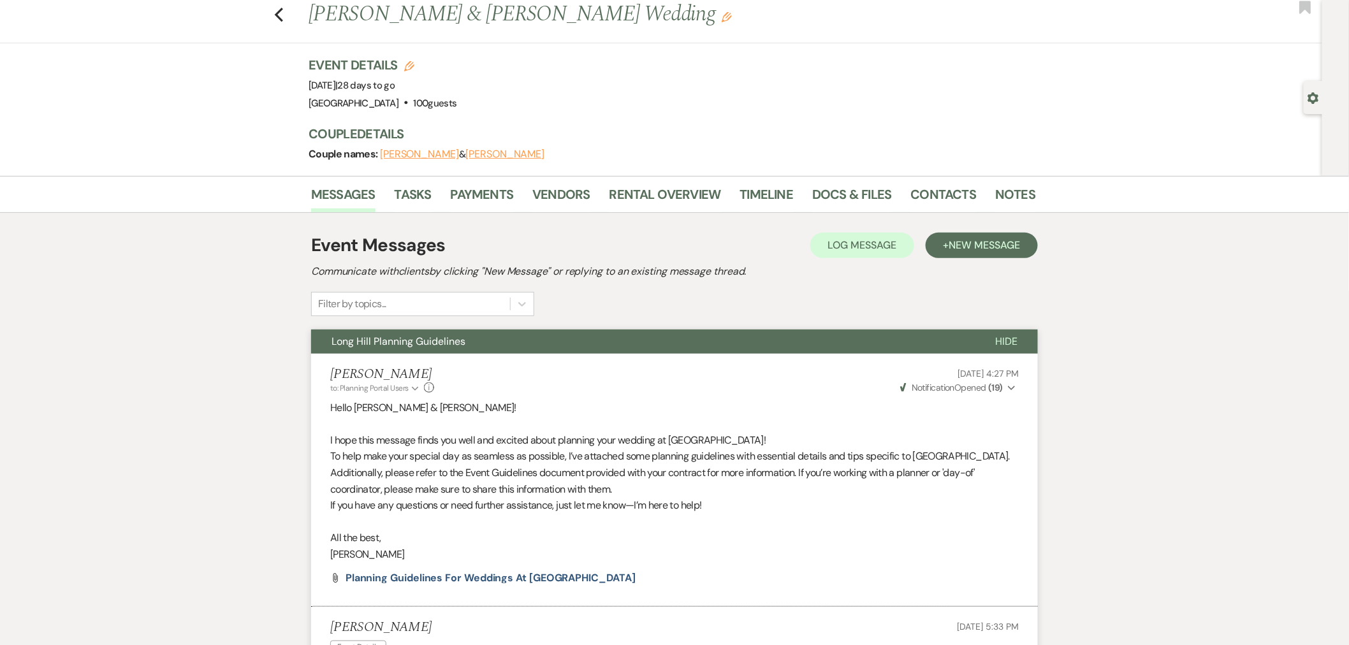
scroll to position [0, 0]
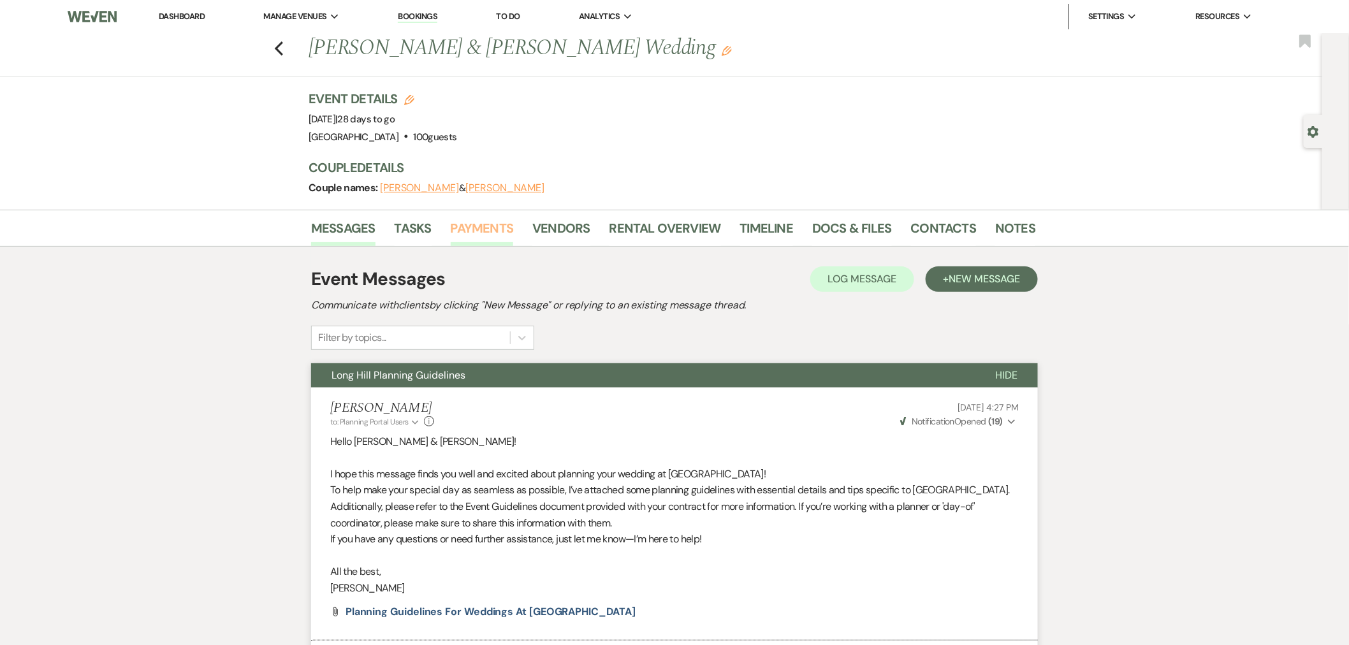
click at [479, 227] on link "Payments" at bounding box center [482, 232] width 63 height 28
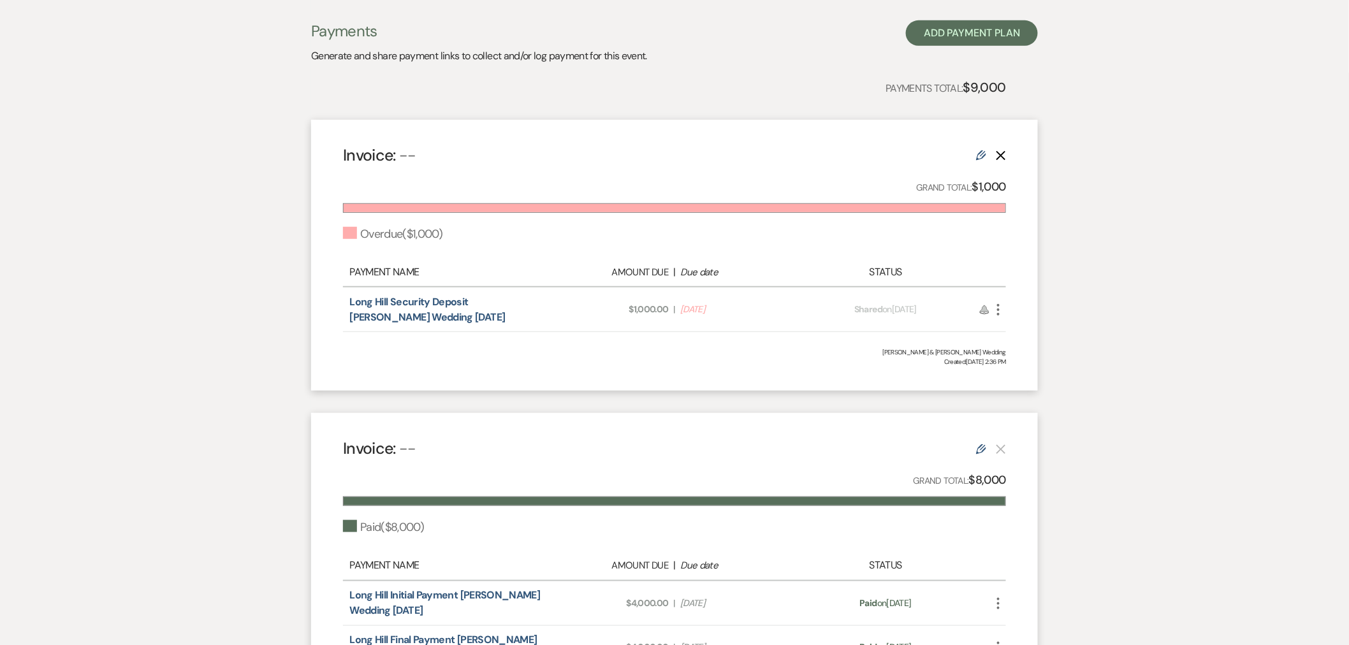
scroll to position [330, 0]
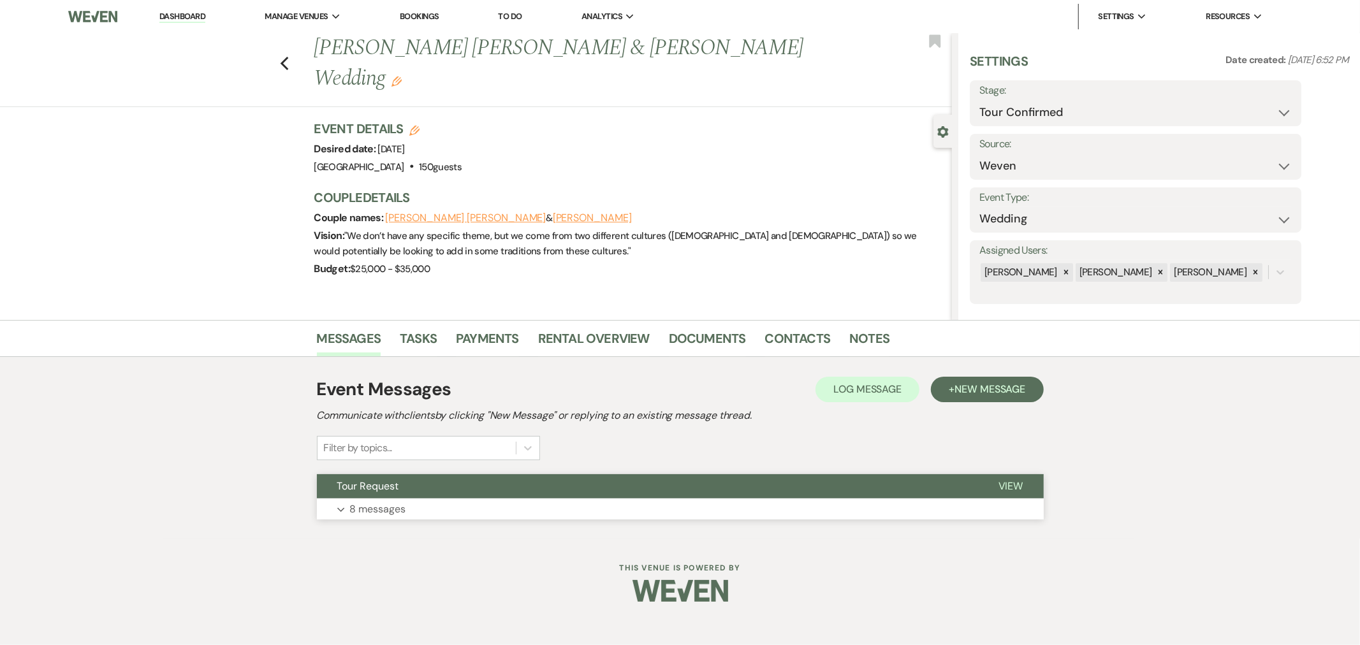
click at [473, 500] on button "Expand 8 messages" at bounding box center [680, 510] width 727 height 22
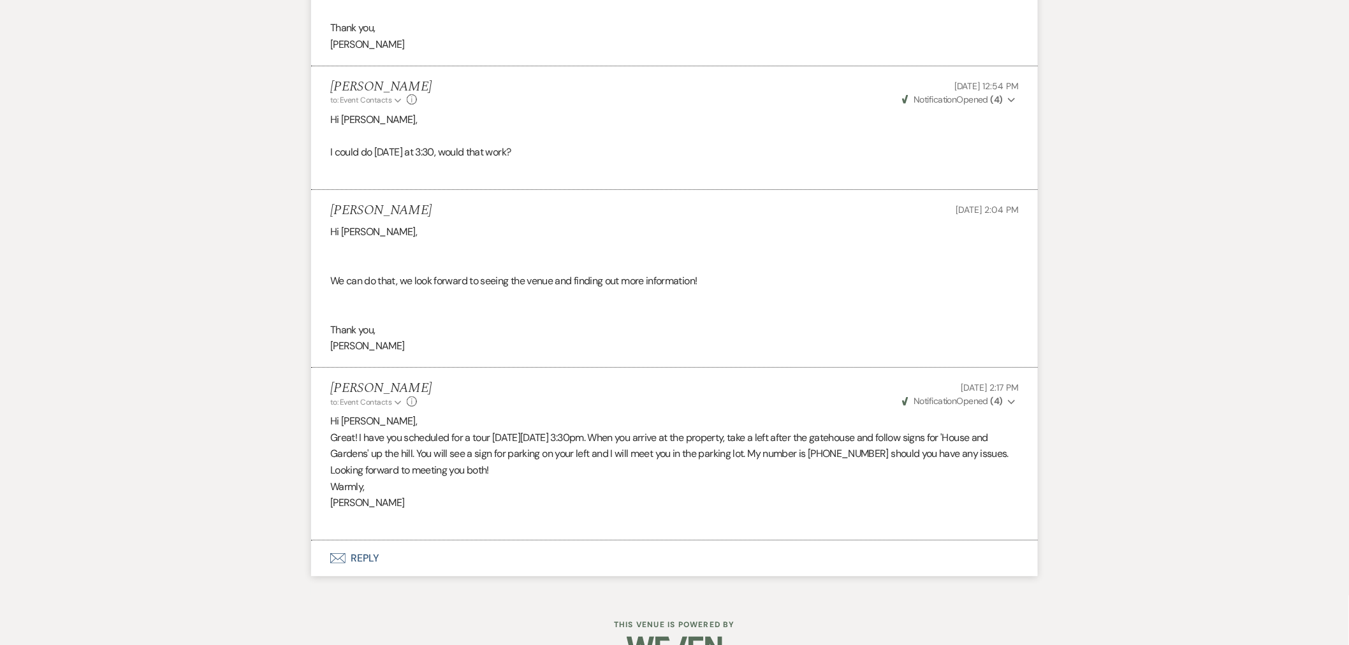
scroll to position [1962, 0]
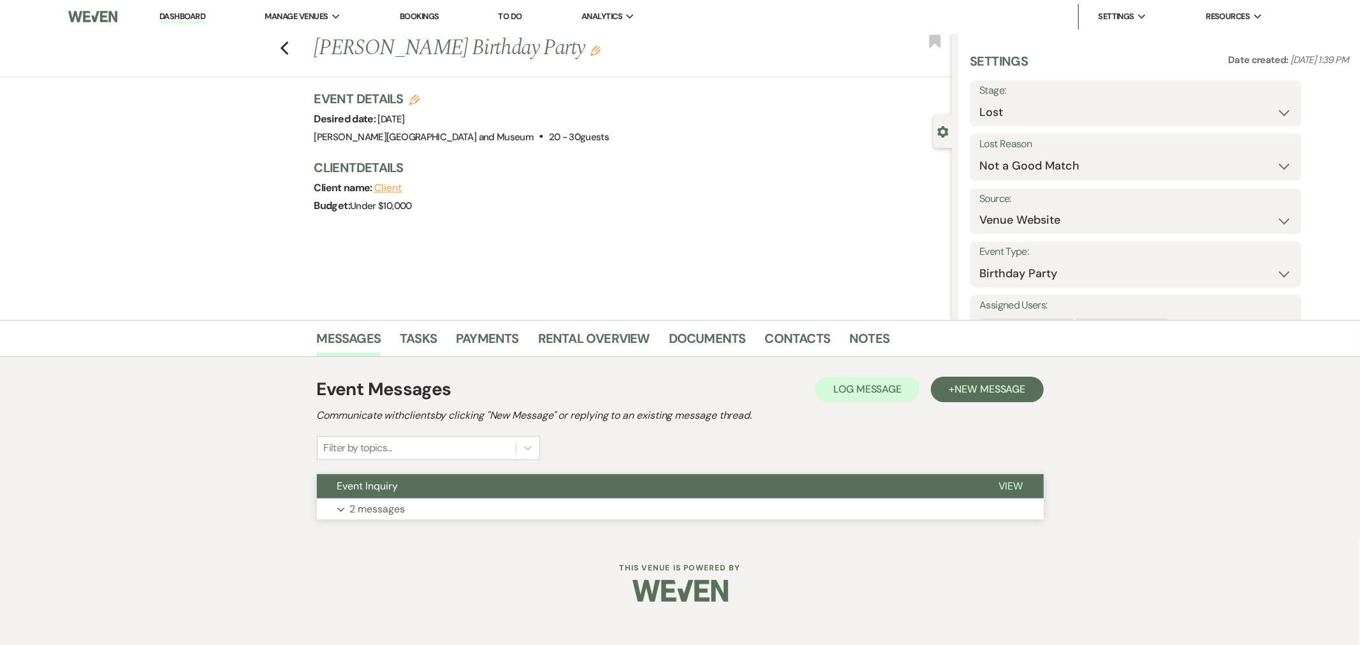
click at [414, 513] on button "Expand 2 messages" at bounding box center [680, 510] width 727 height 22
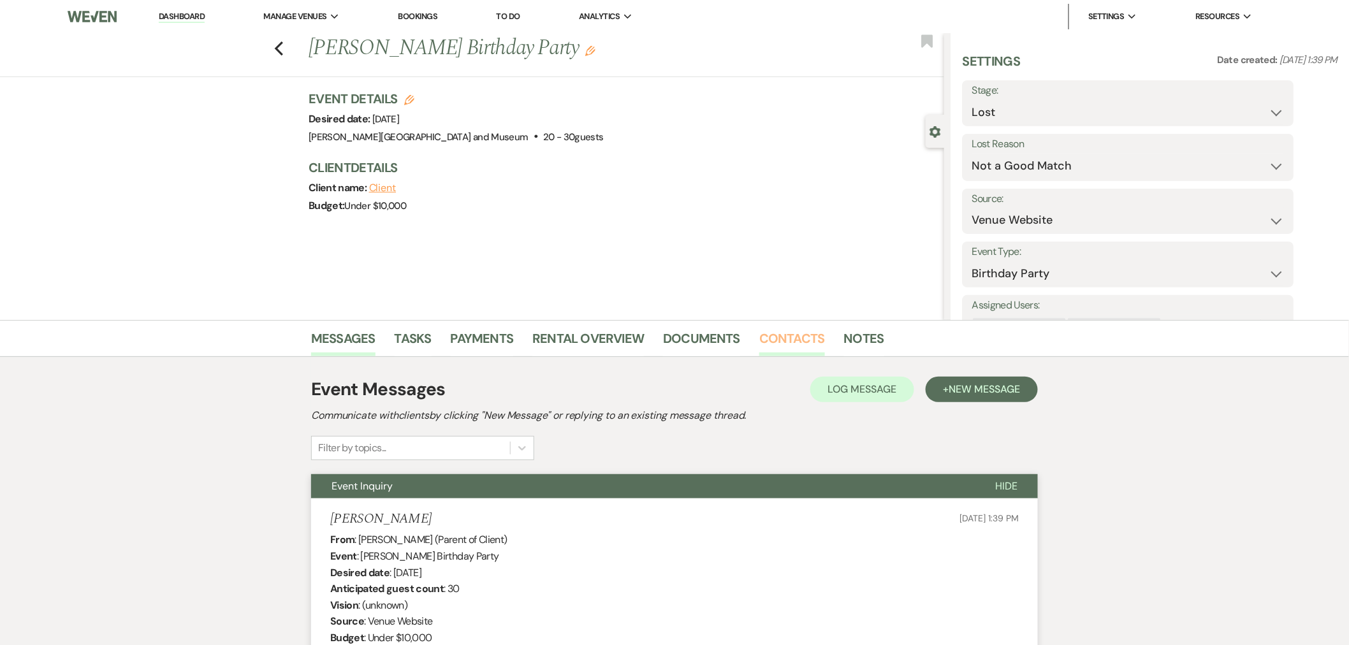
click at [784, 333] on link "Contacts" at bounding box center [792, 342] width 66 height 28
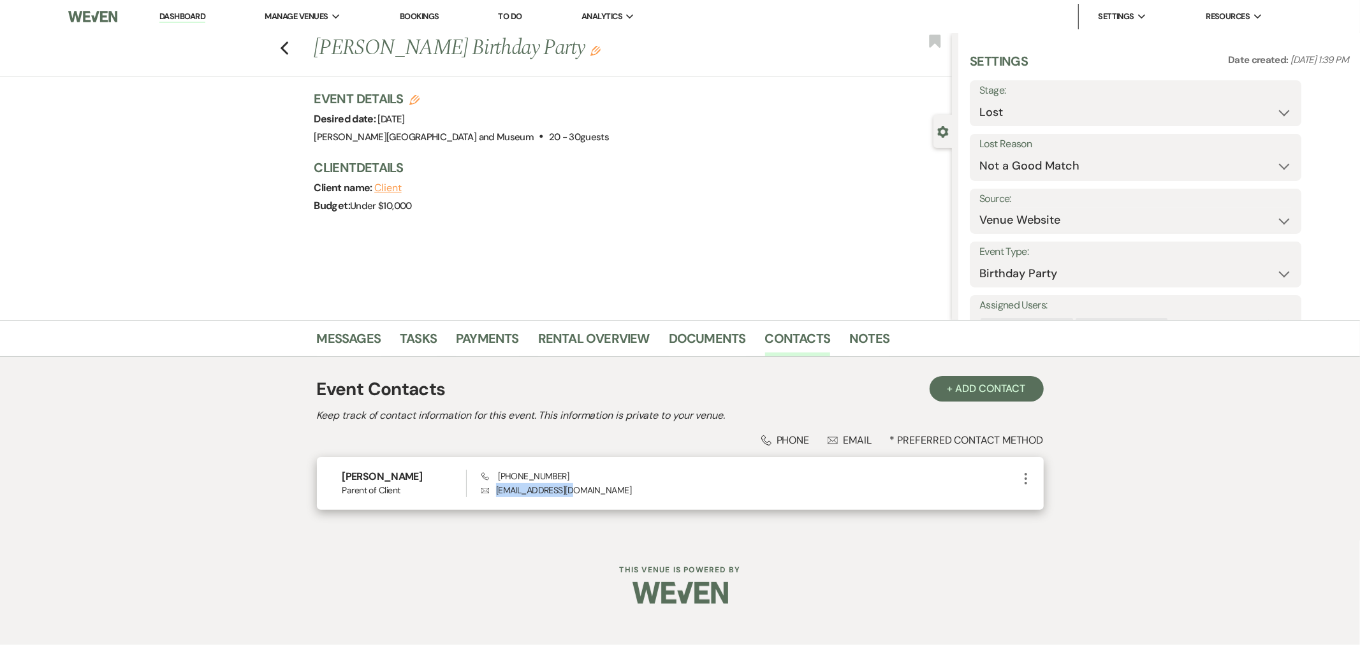
drag, startPoint x: 585, startPoint y: 492, endPoint x: 495, endPoint y: 500, distance: 89.7
click at [495, 500] on div "Jing Yu Parent of Client Phone (617) 894-7032 Envelope jingjyu@yahoo.com More" at bounding box center [680, 483] width 727 height 53
copy p "jingjyu@yahoo.com"
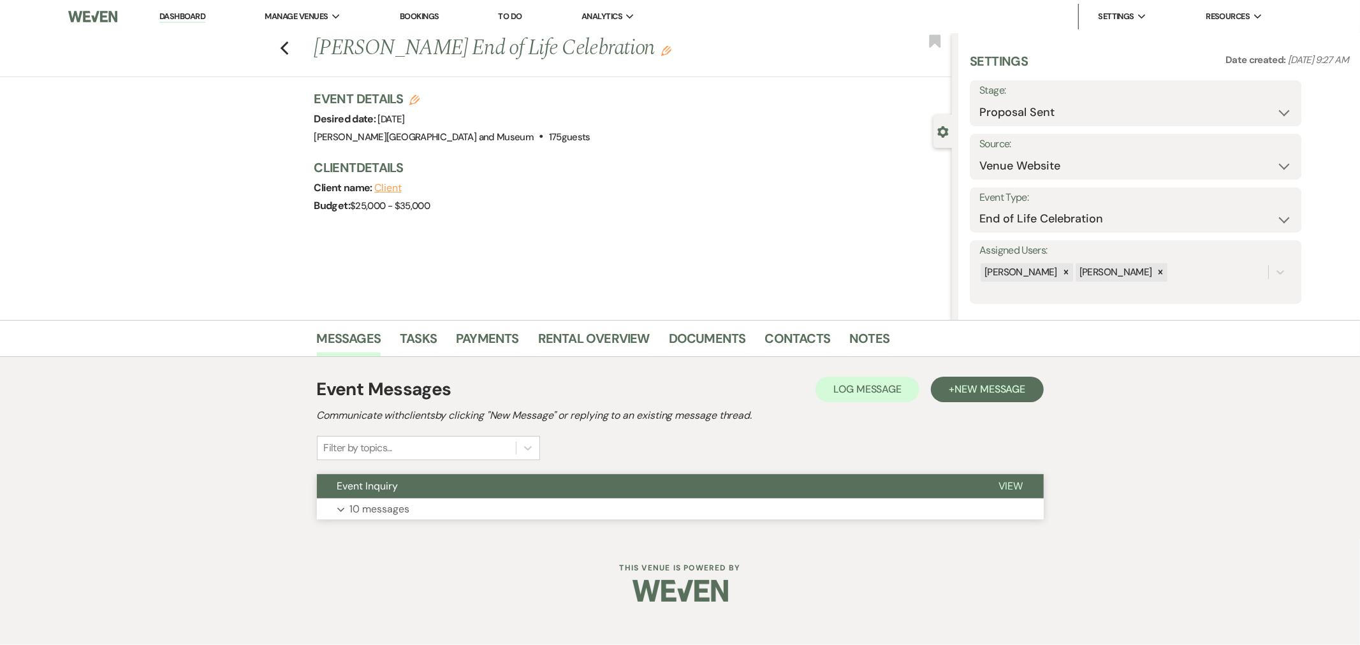
click at [578, 512] on button "Expand 10 messages" at bounding box center [680, 510] width 727 height 22
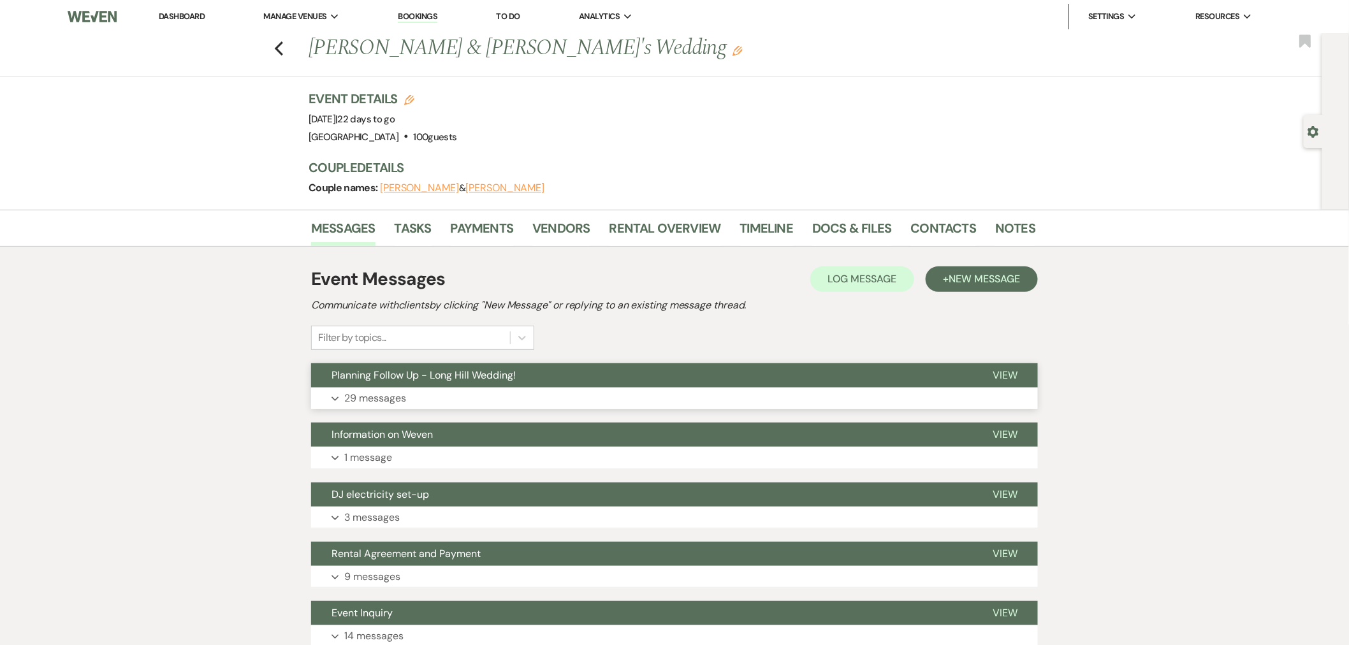
click at [542, 390] on button "Expand 29 messages" at bounding box center [674, 399] width 727 height 22
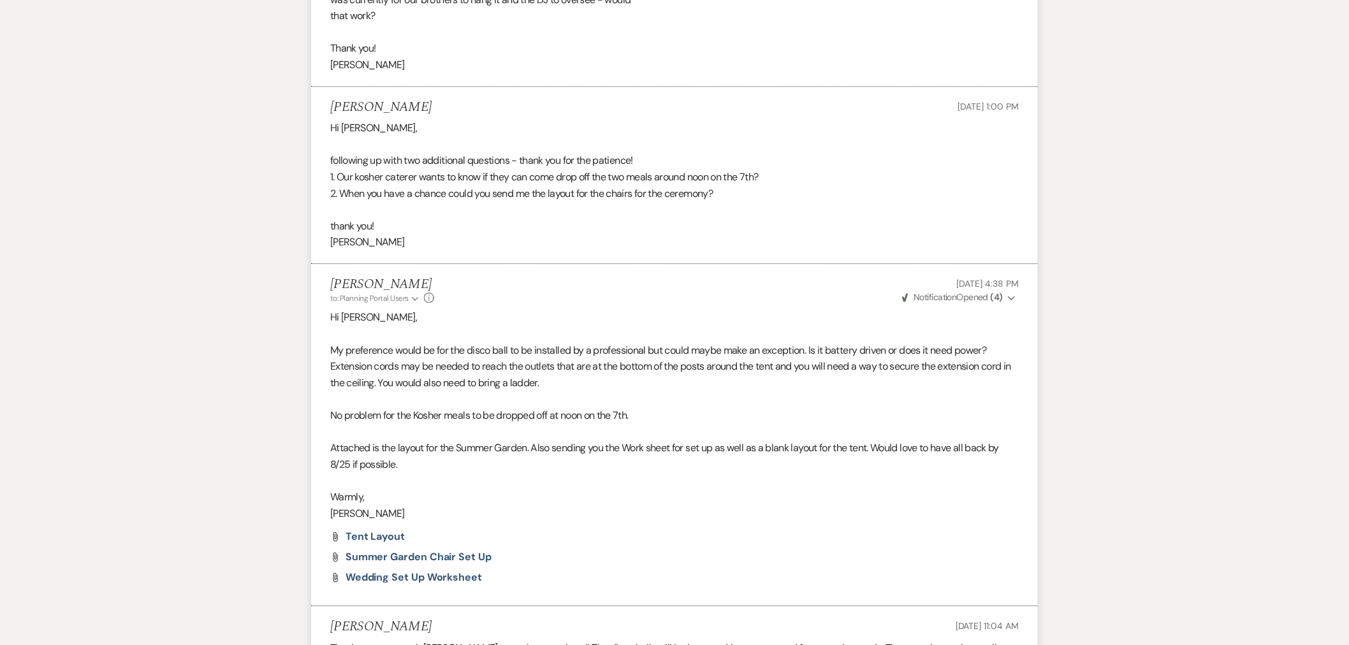
scroll to position [5613, 0]
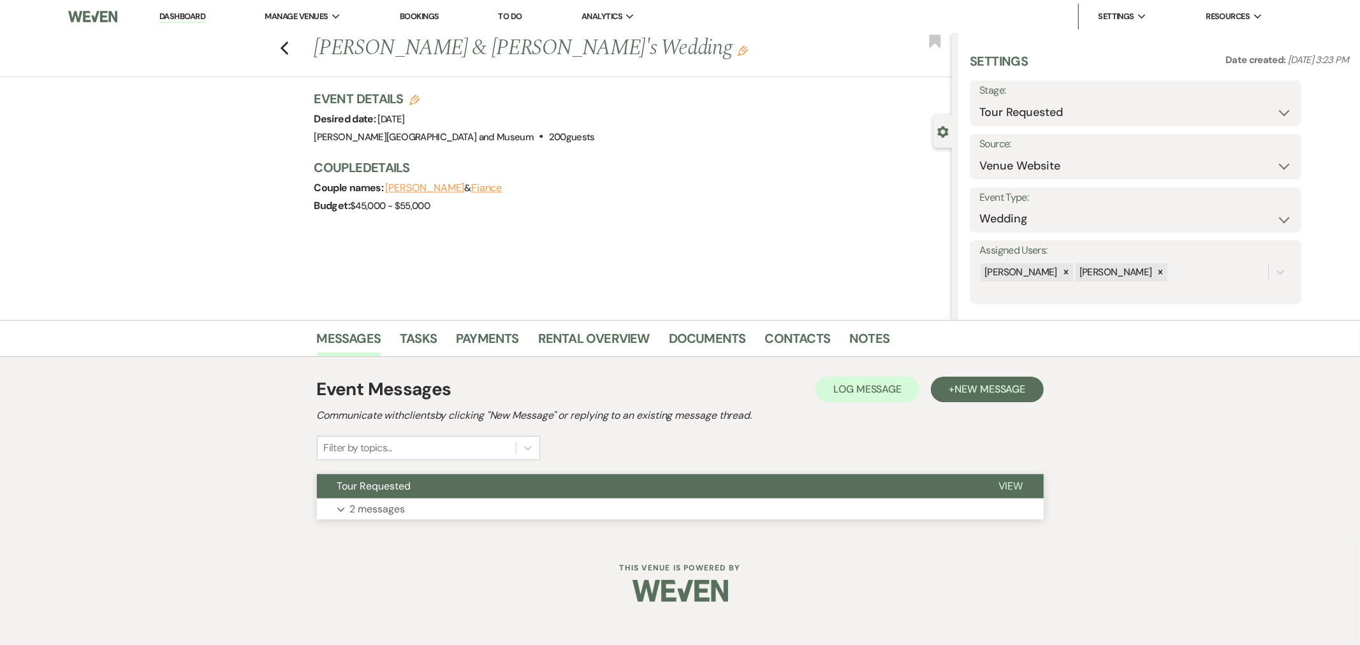
click at [573, 493] on button "Tour Requested" at bounding box center [647, 486] width 661 height 24
click at [518, 474] on button "Tour Request" at bounding box center [647, 486] width 661 height 24
click at [495, 502] on button "Expand 4 messages" at bounding box center [680, 510] width 727 height 22
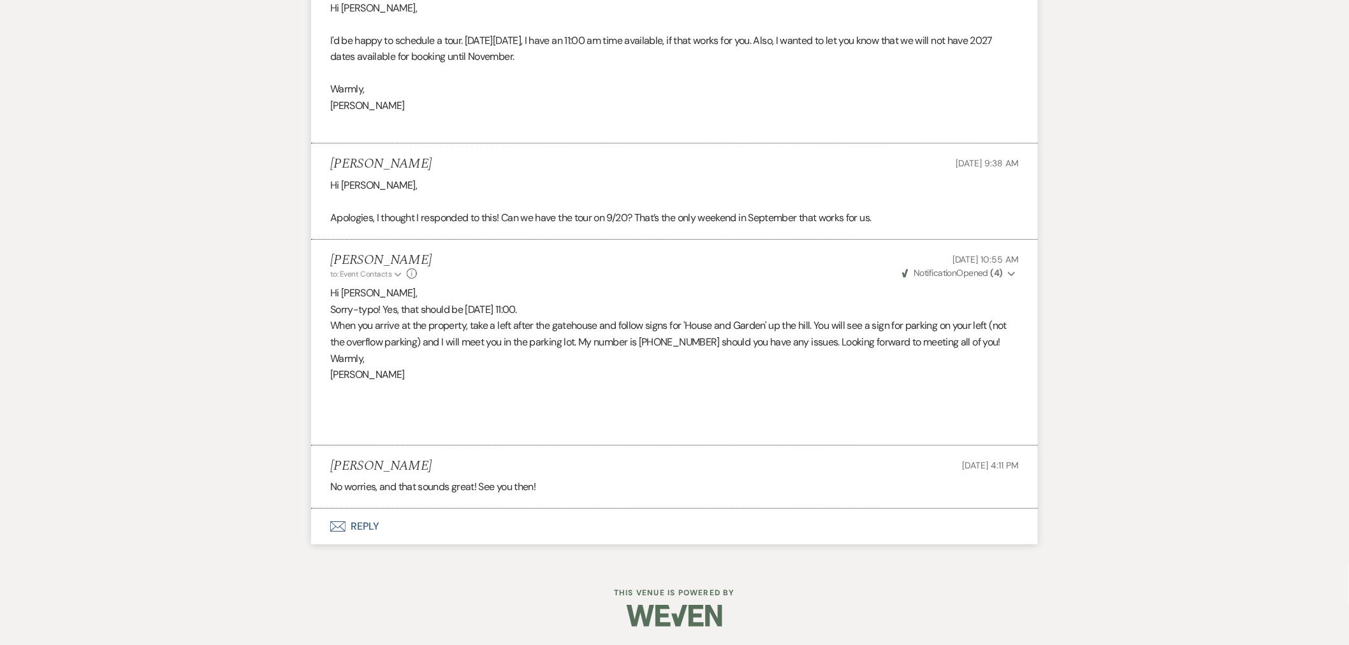
scroll to position [1665, 0]
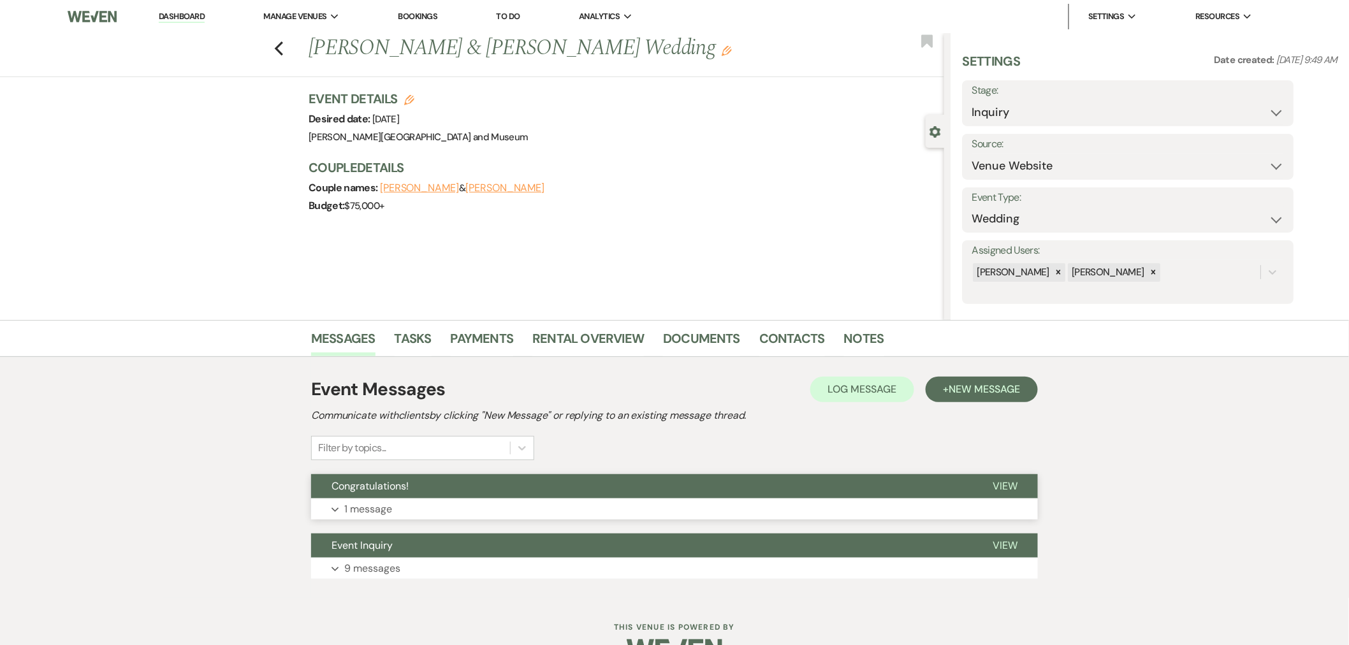
click at [455, 489] on button "Congratulations!" at bounding box center [641, 486] width 661 height 24
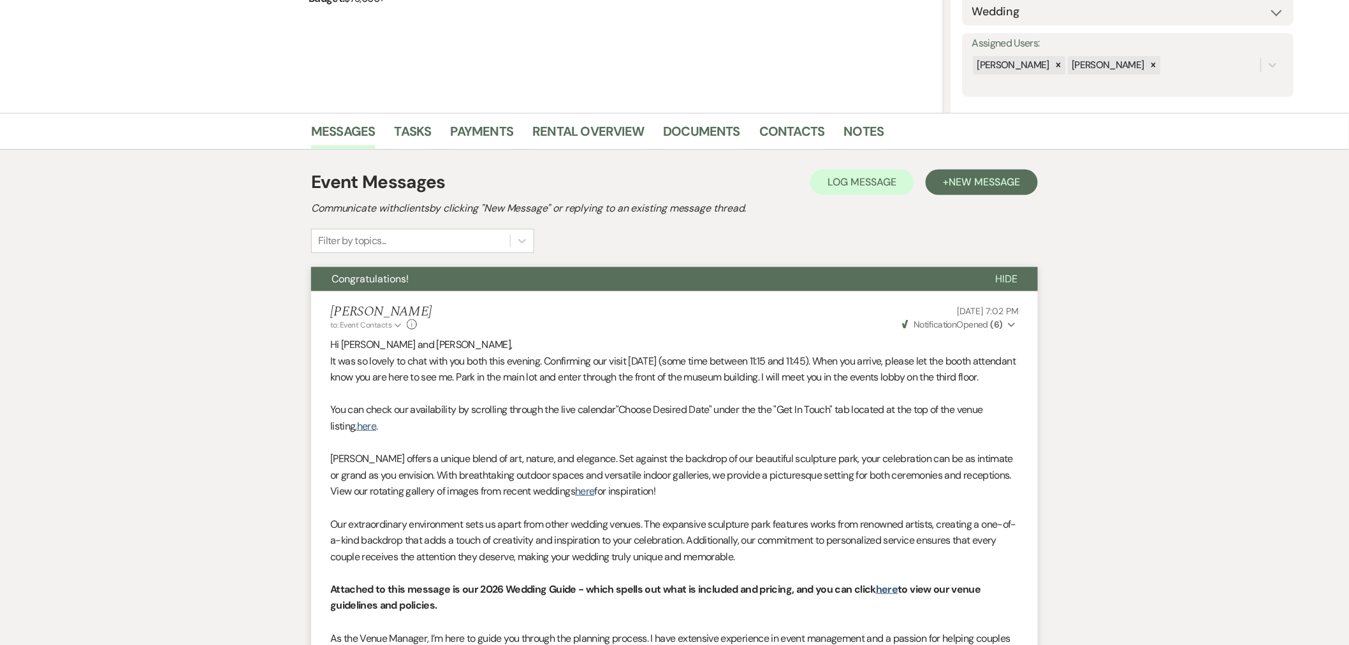
scroll to position [330, 0]
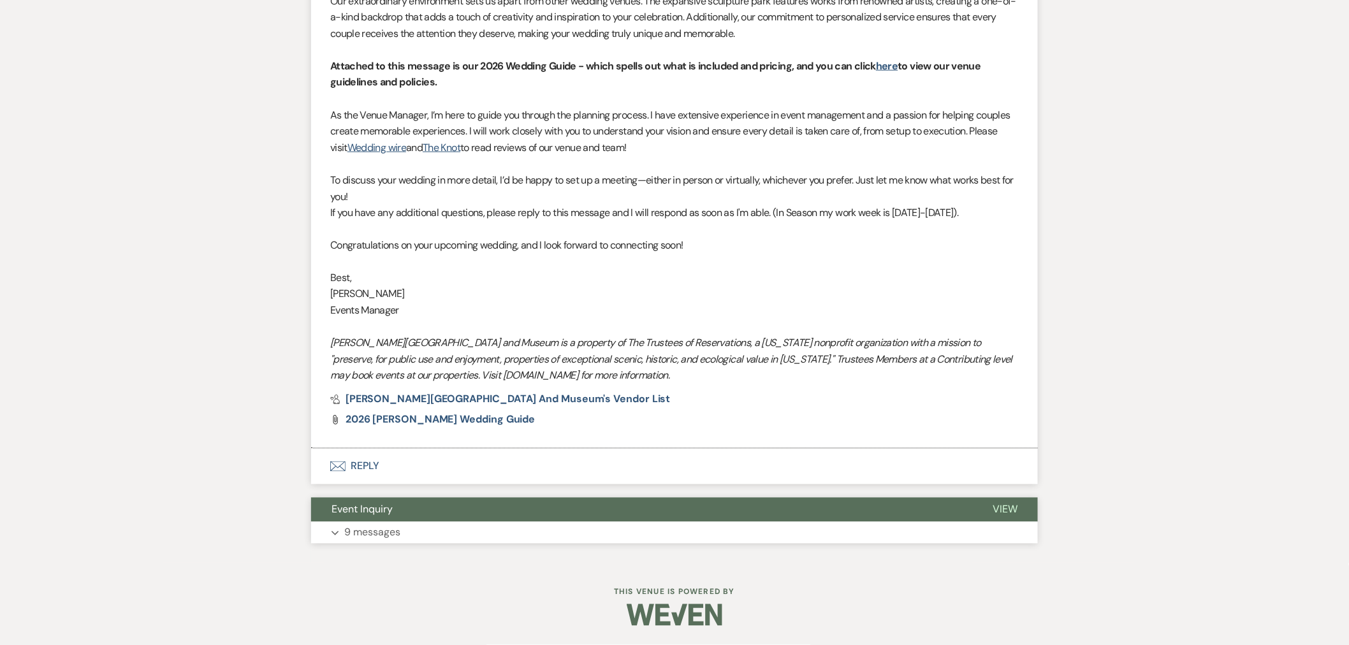
click at [462, 507] on button "Event Inquiry" at bounding box center [641, 510] width 661 height 24
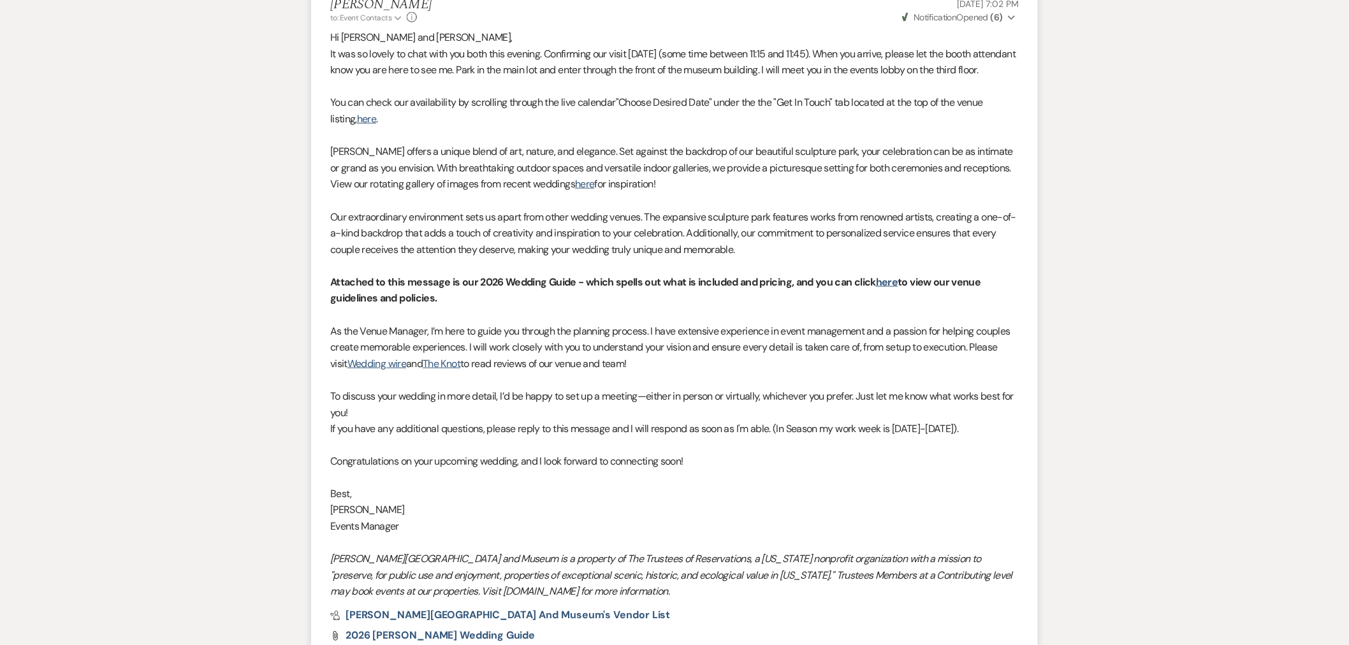
scroll to position [0, 0]
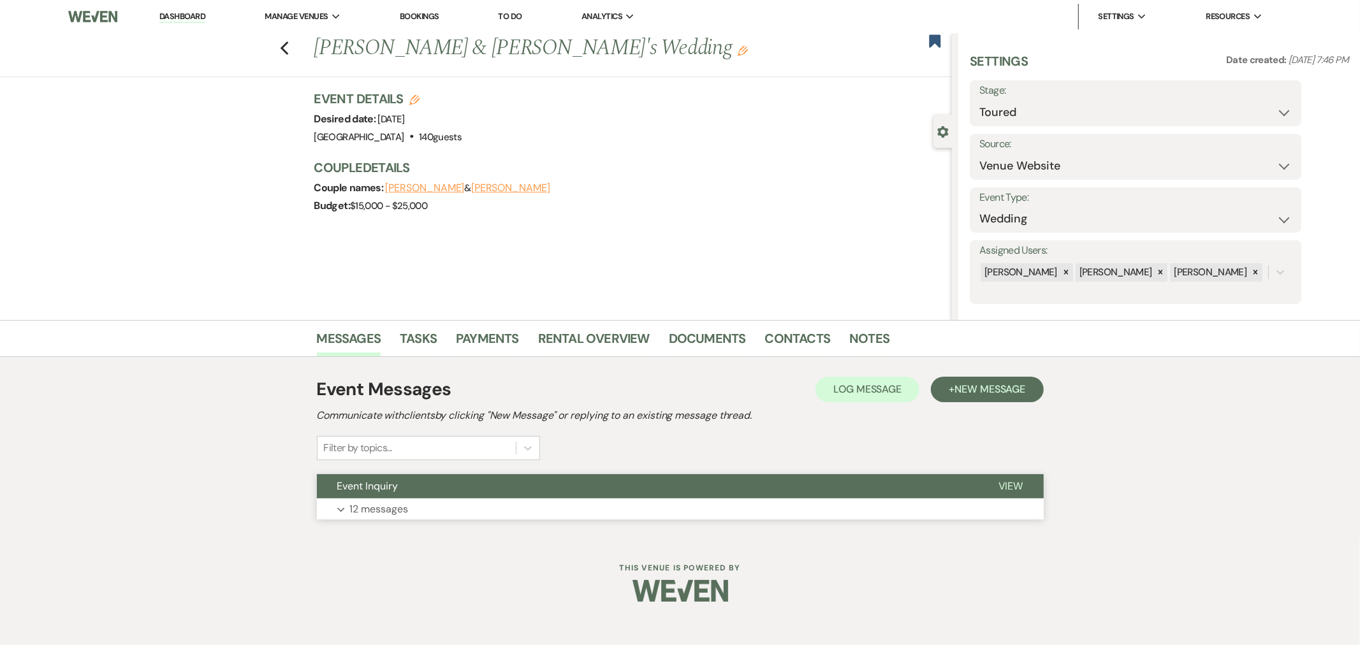
click at [406, 495] on button "Event Inquiry" at bounding box center [647, 486] width 661 height 24
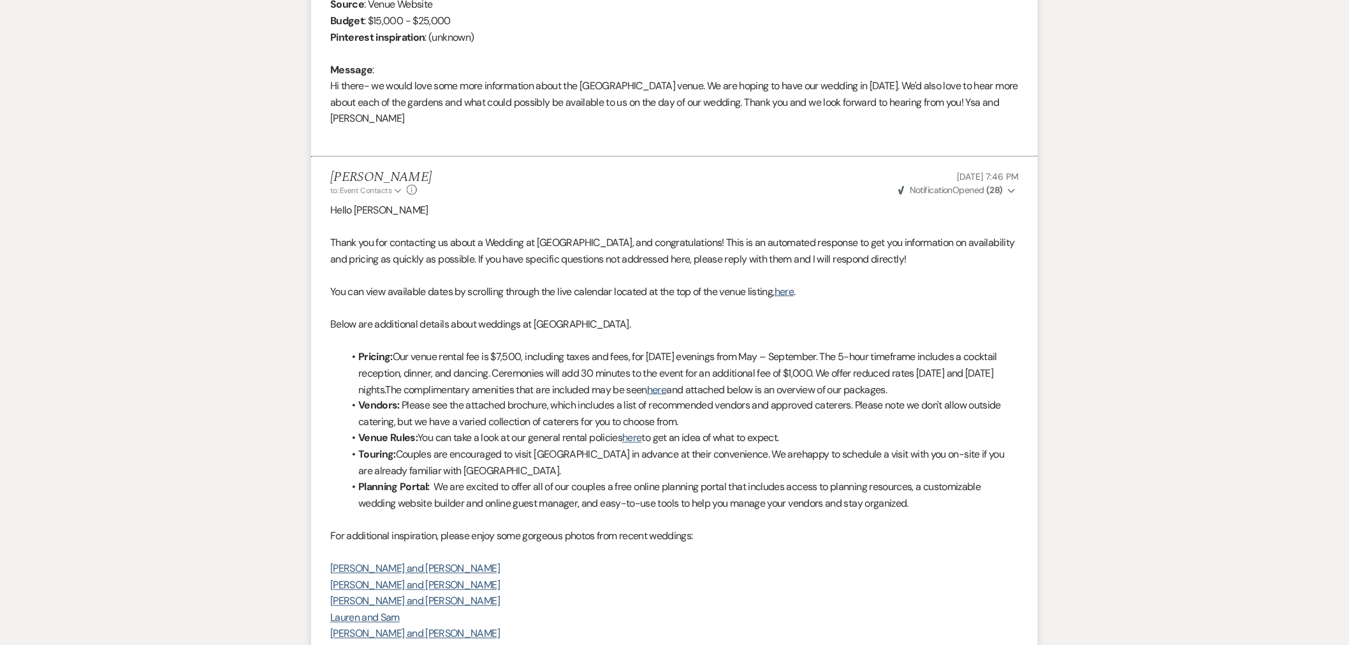
scroll to position [357, 0]
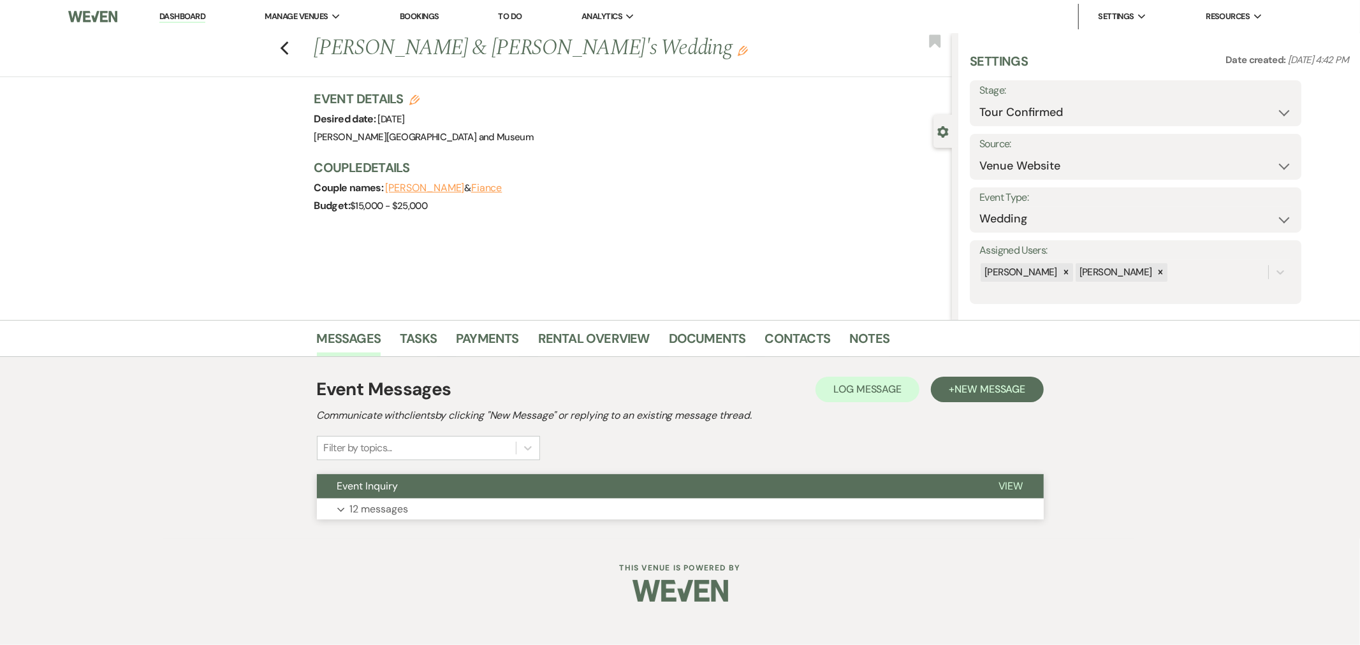
click at [481, 489] on button "Event Inquiry" at bounding box center [647, 486] width 661 height 24
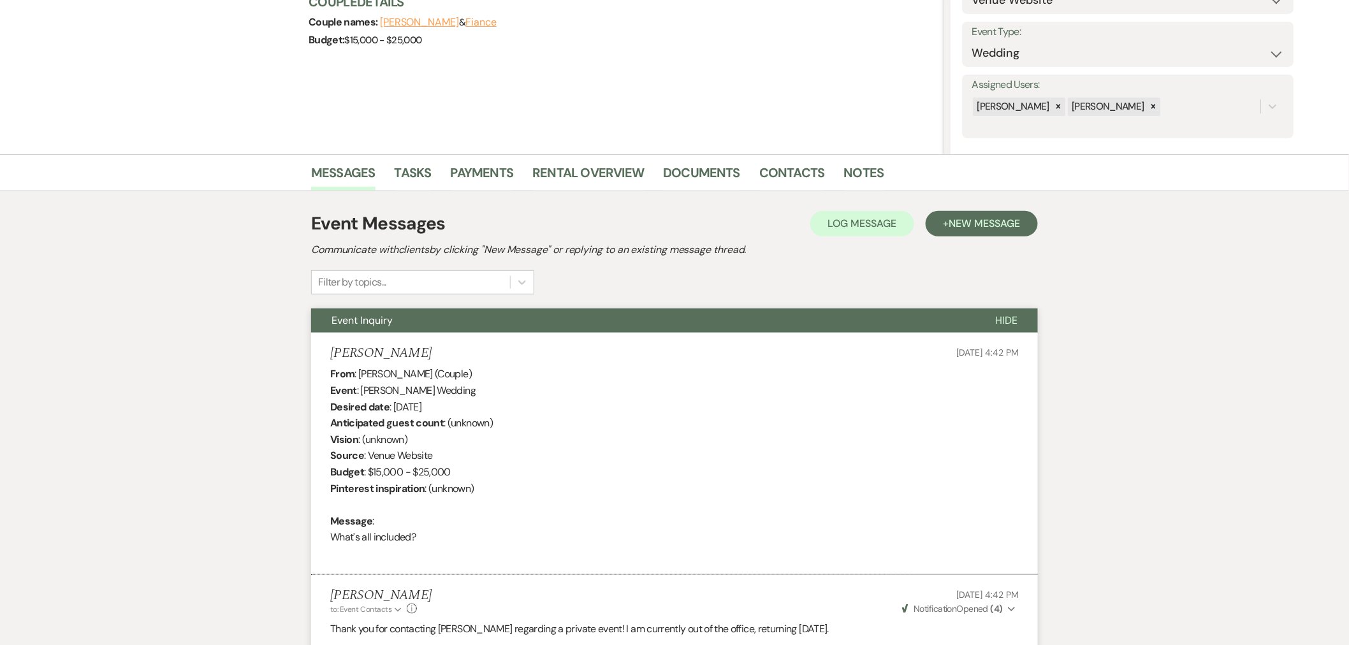
scroll to position [161, 0]
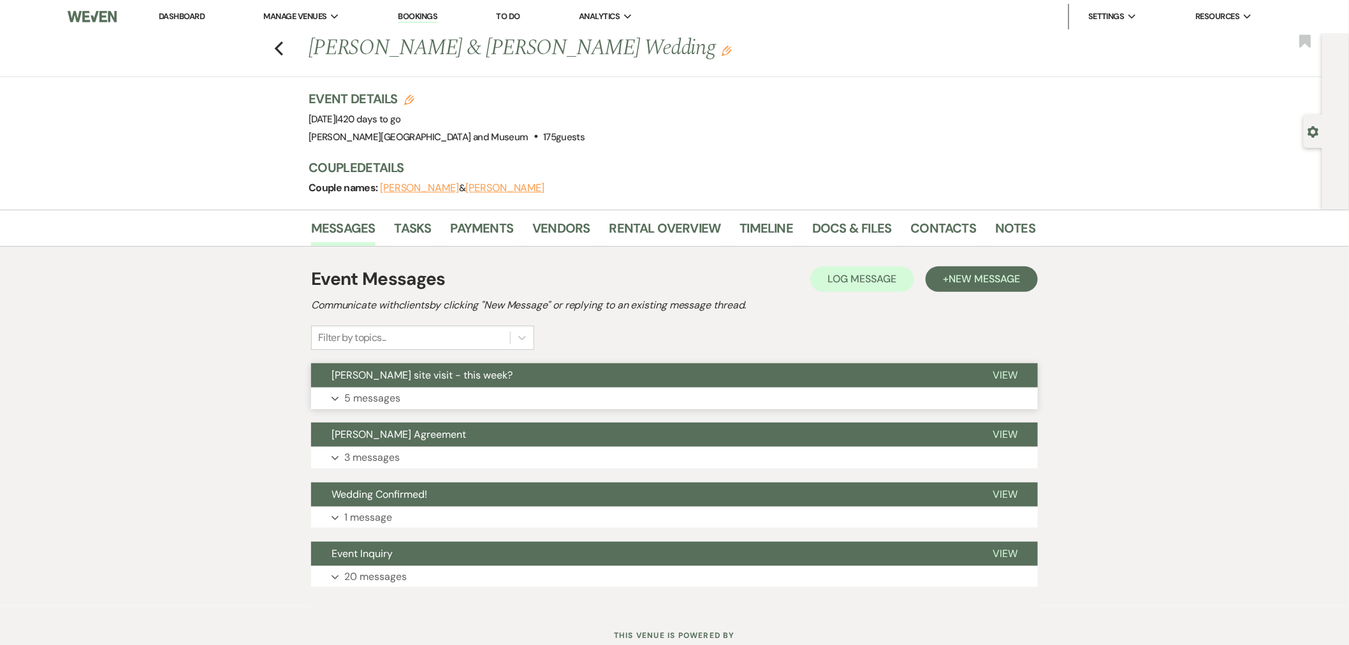
click at [514, 389] on button "Expand 5 messages" at bounding box center [674, 399] width 727 height 22
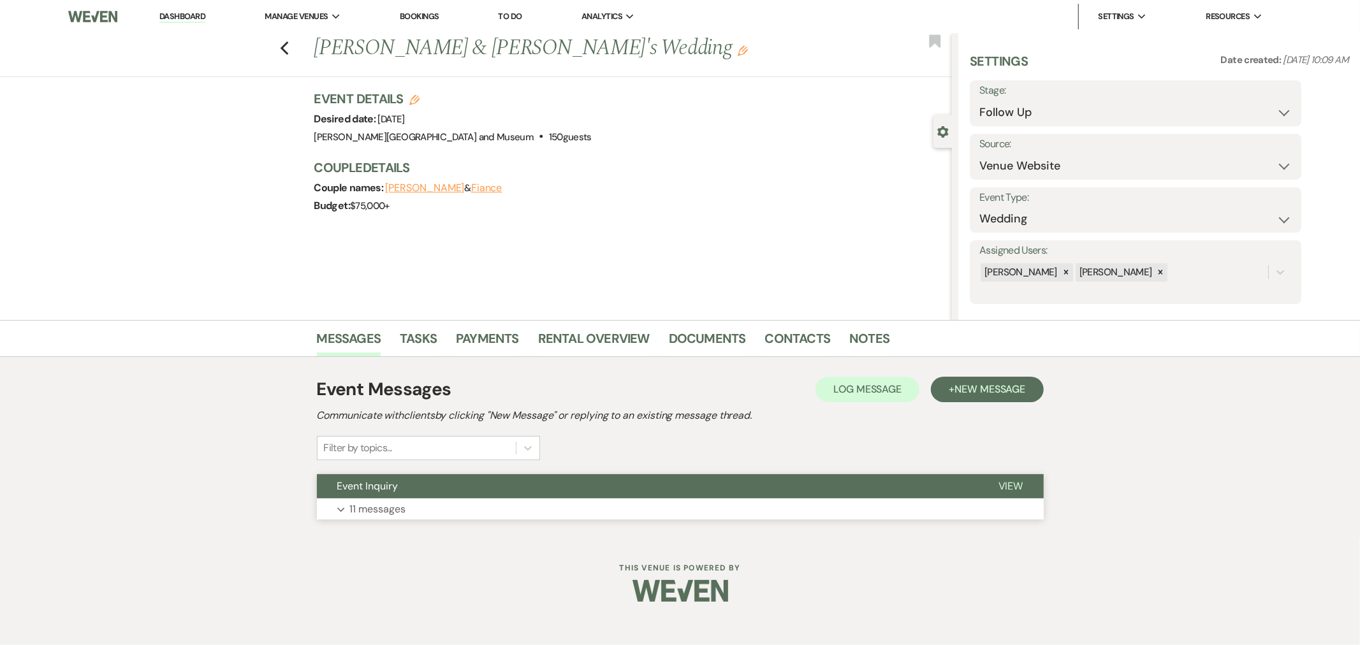
click at [545, 483] on button "Event Inquiry" at bounding box center [647, 486] width 661 height 24
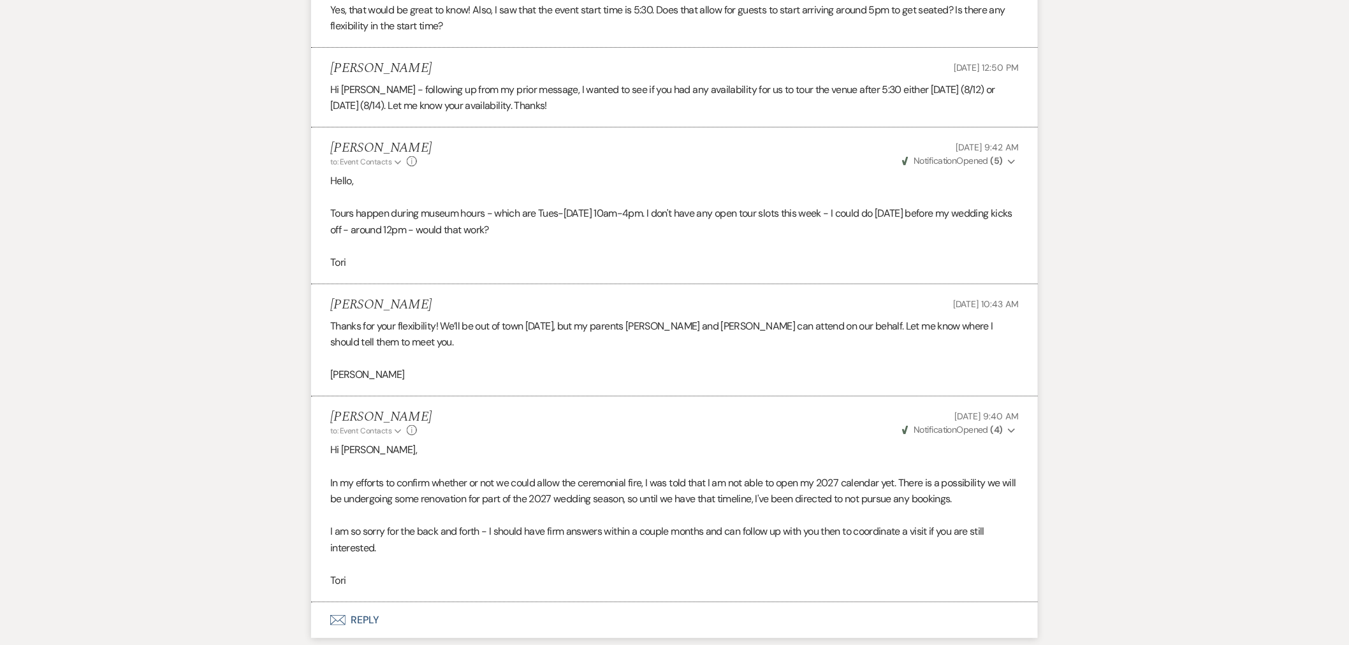
scroll to position [2104, 0]
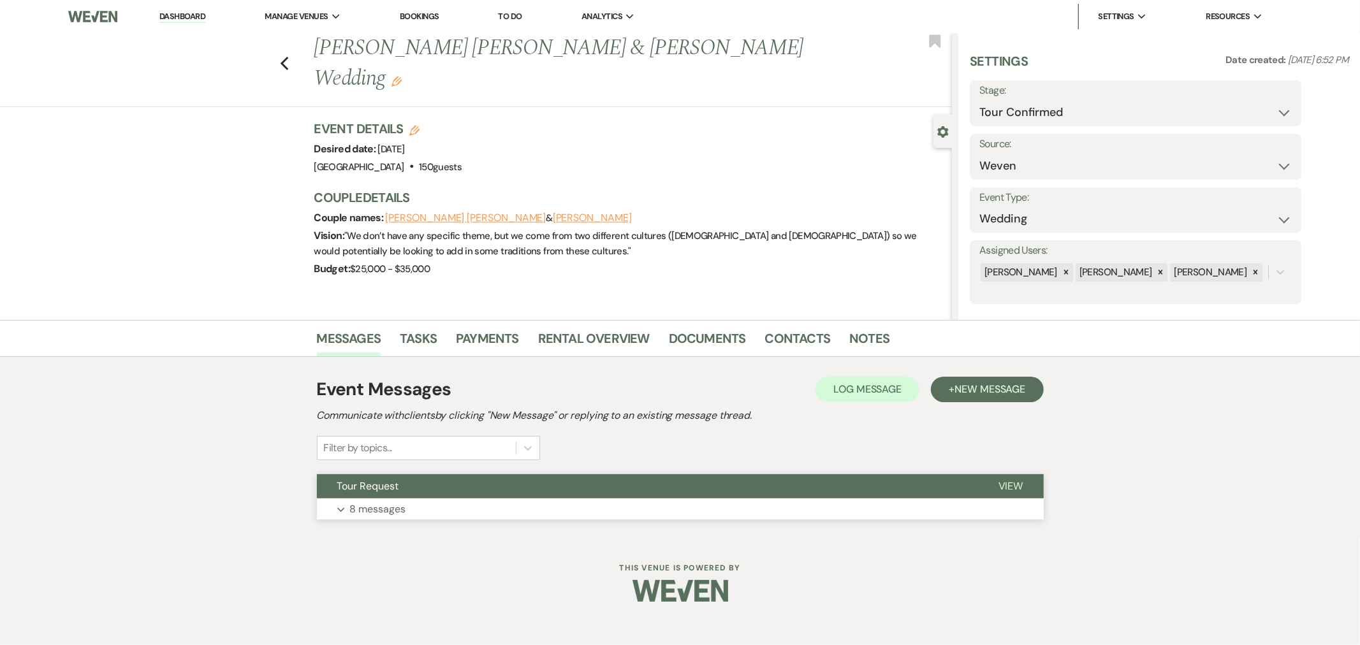
click at [526, 482] on button "Tour Request" at bounding box center [647, 486] width 661 height 24
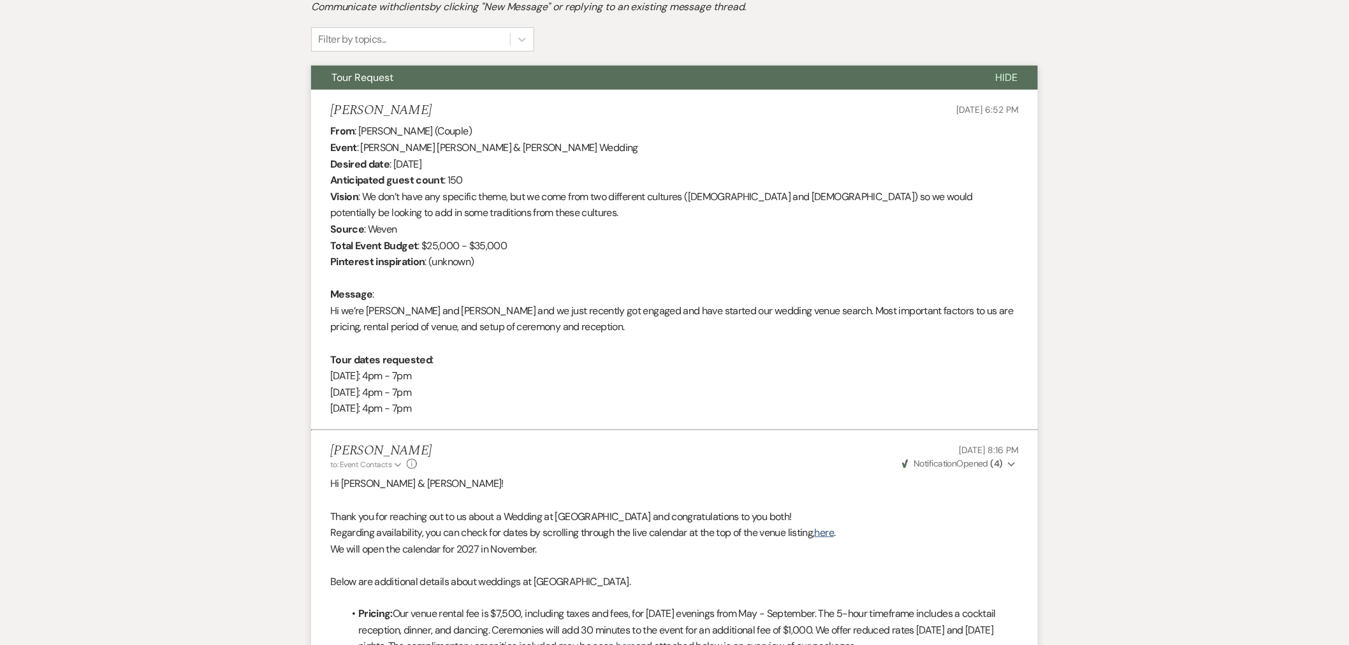
scroll to position [300, 0]
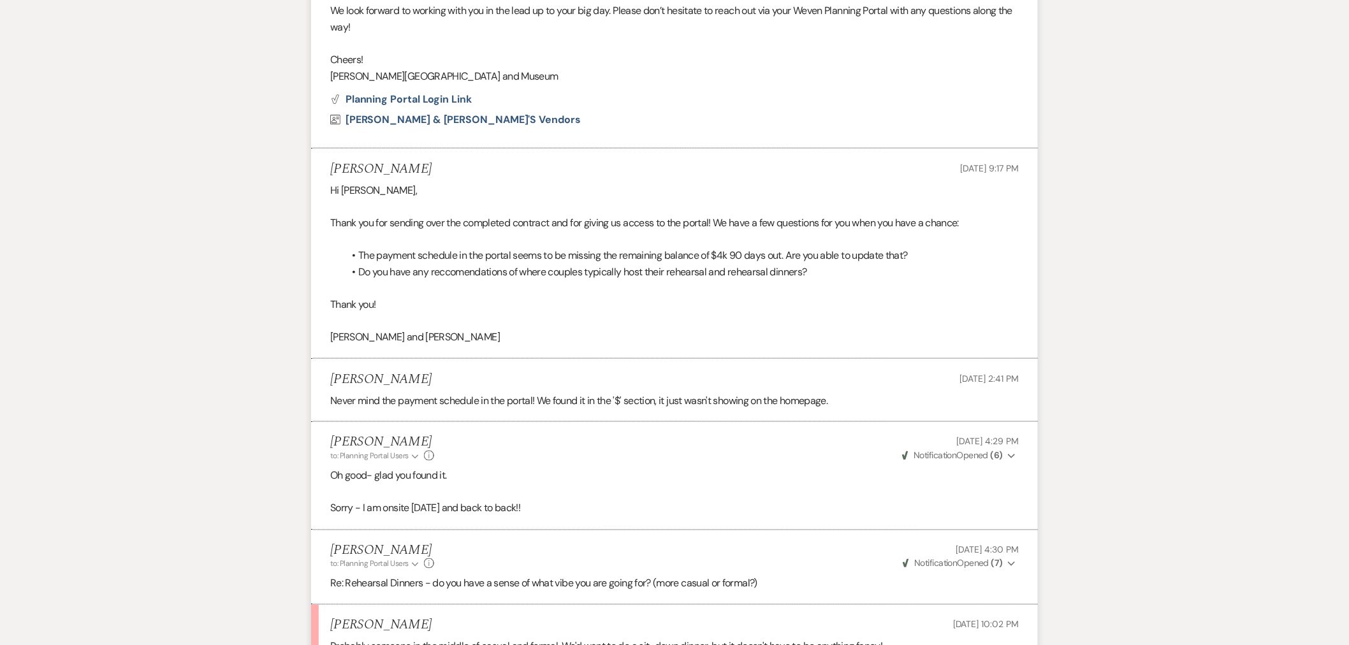
scroll to position [661, 0]
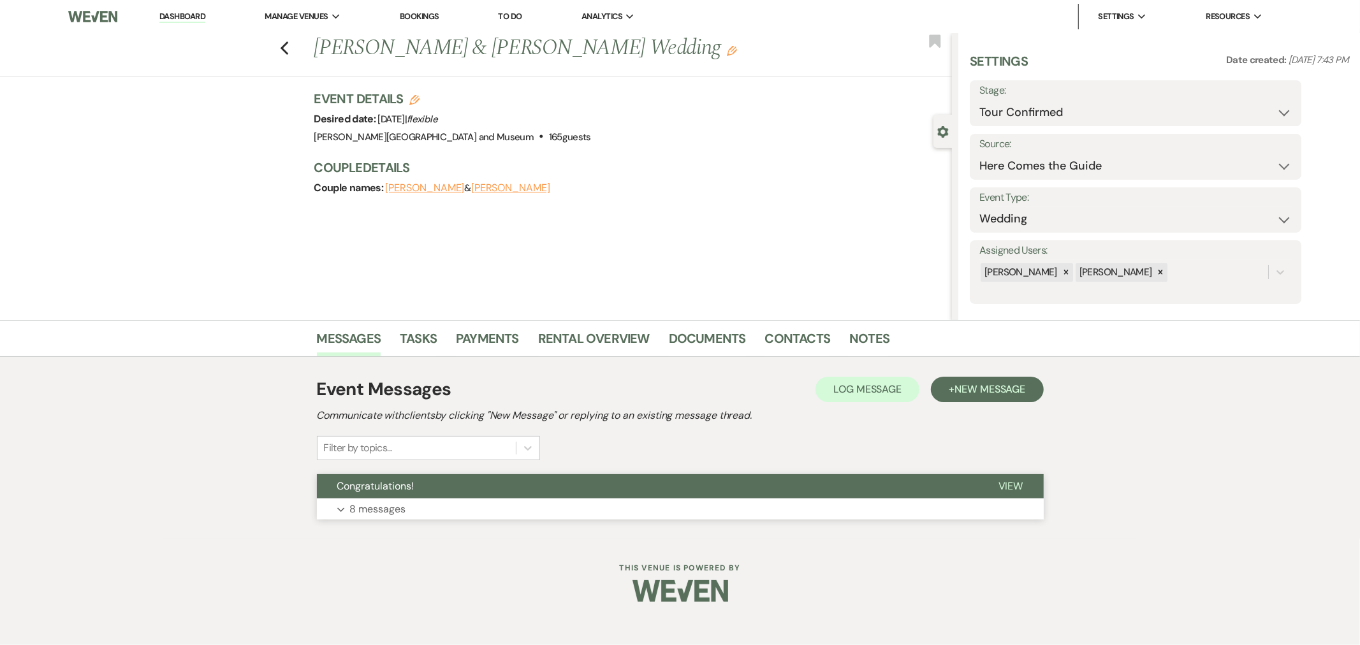
click at [438, 502] on button "Expand 8 messages" at bounding box center [680, 510] width 727 height 22
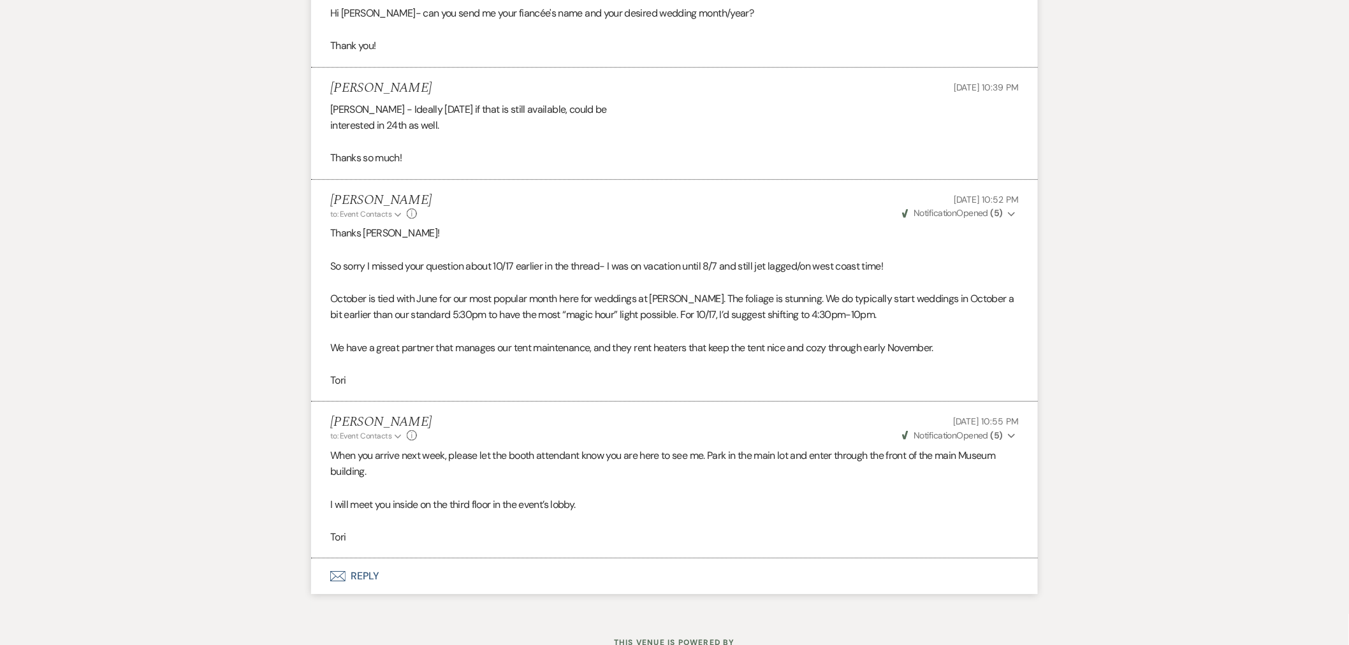
scroll to position [1659, 0]
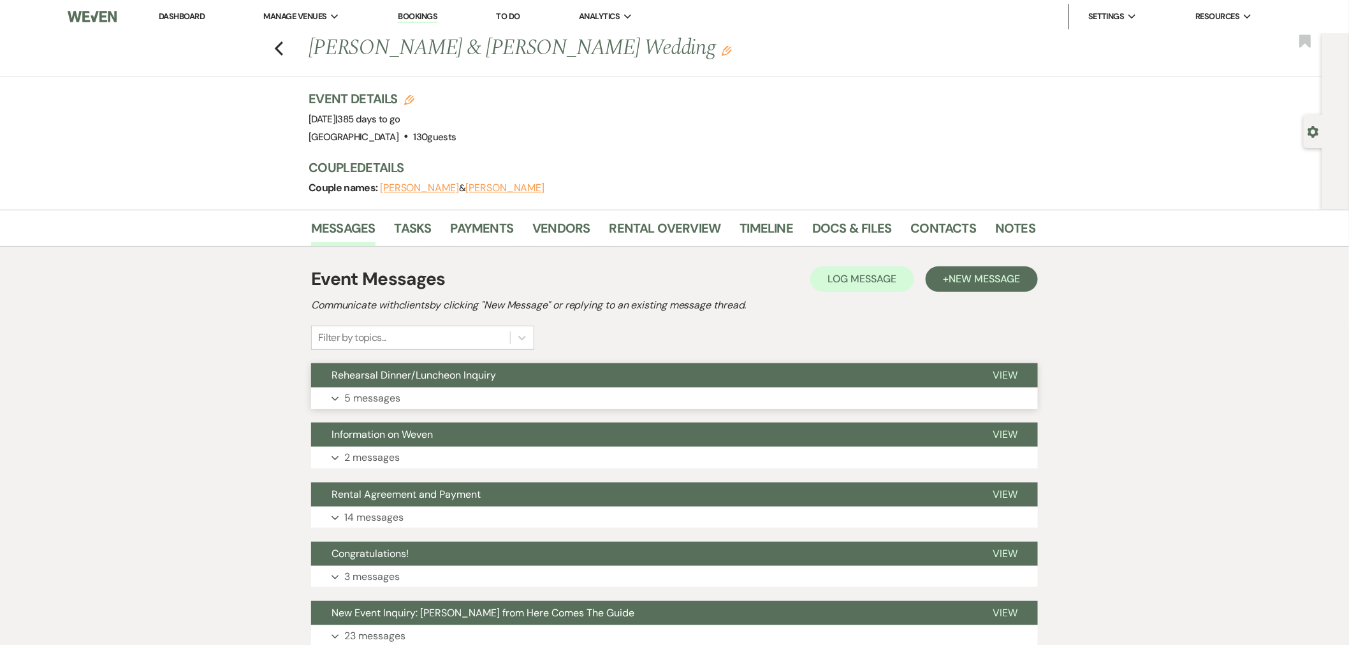
click at [495, 377] on span "Rehearsal Dinner/Luncheon Inquiry" at bounding box center [414, 375] width 164 height 13
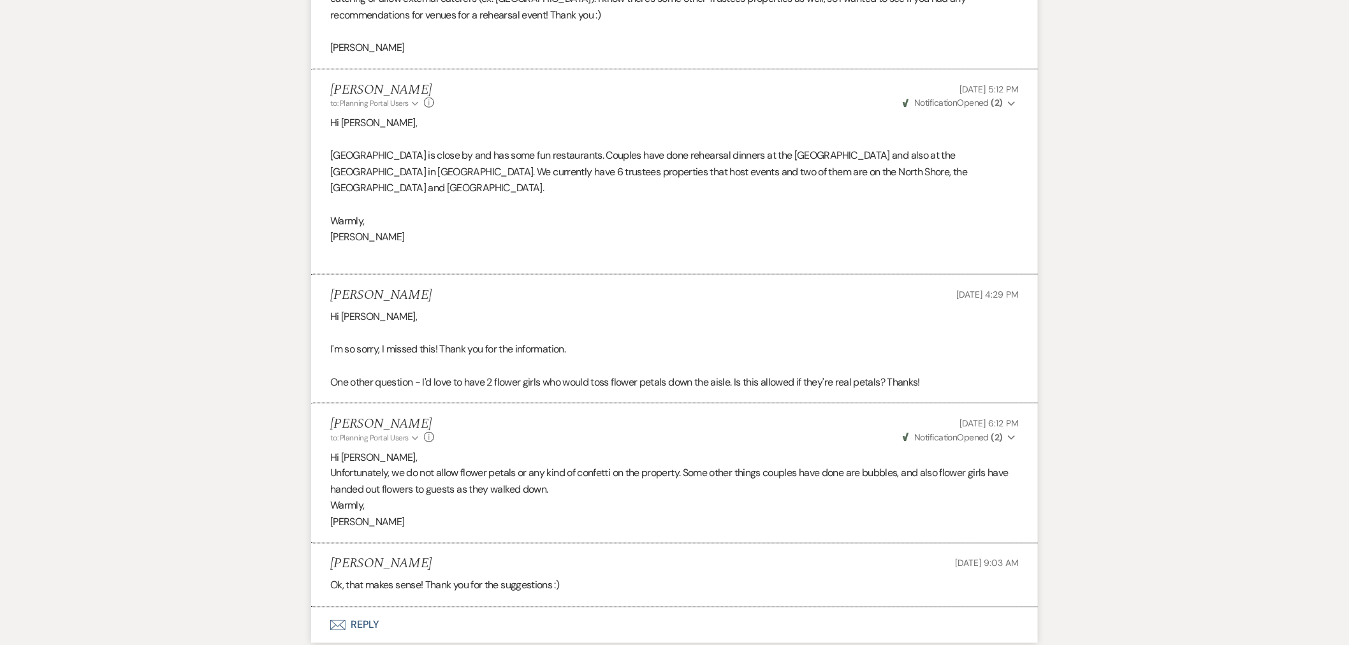
scroll to position [370, 0]
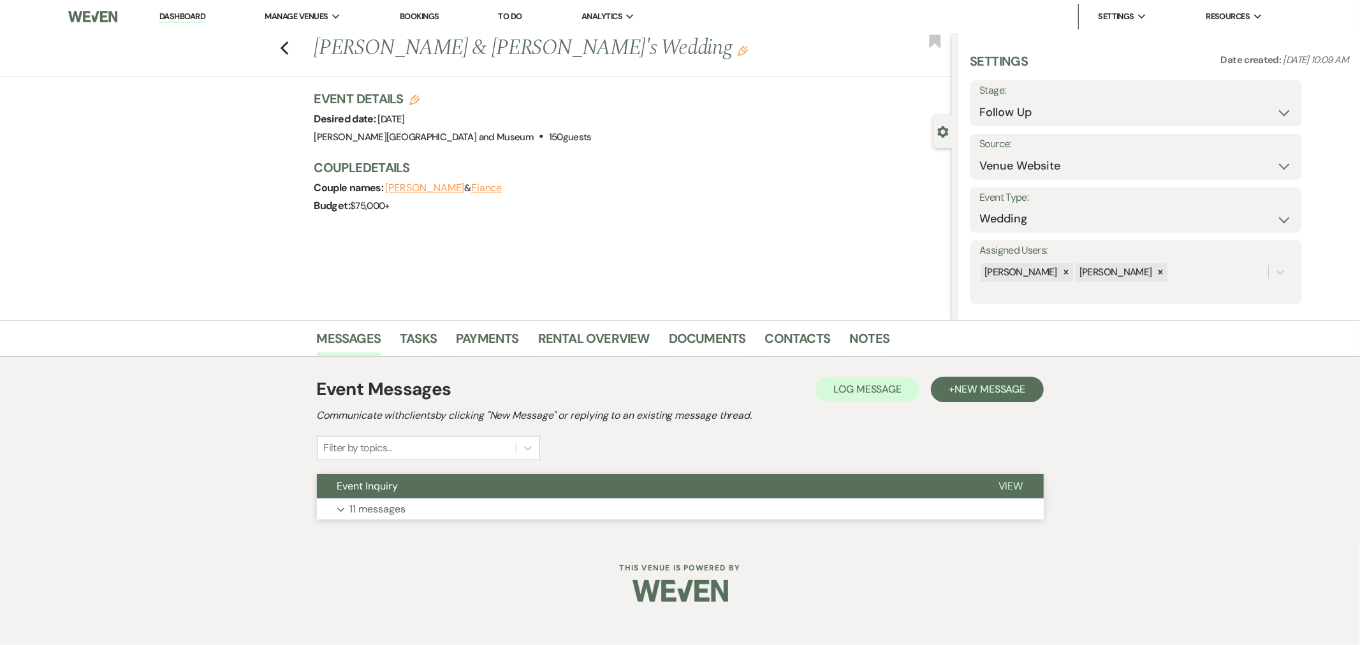
click at [434, 500] on button "Expand 11 messages" at bounding box center [680, 510] width 727 height 22
